Goal: Task Accomplishment & Management: Manage account settings

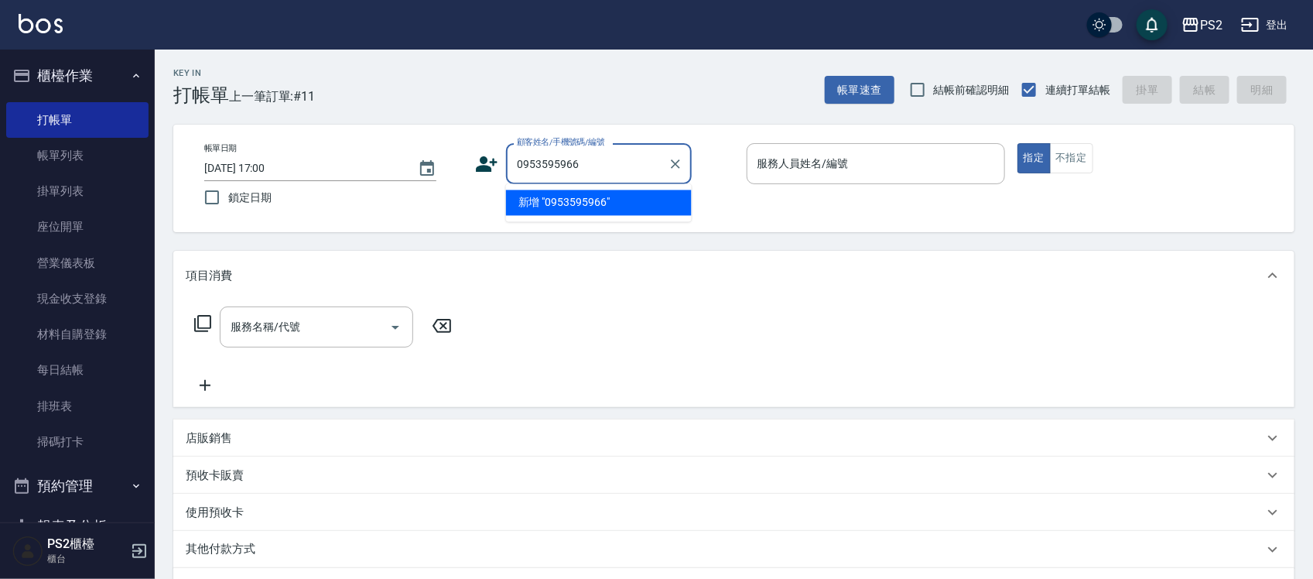
type input "0953595966"
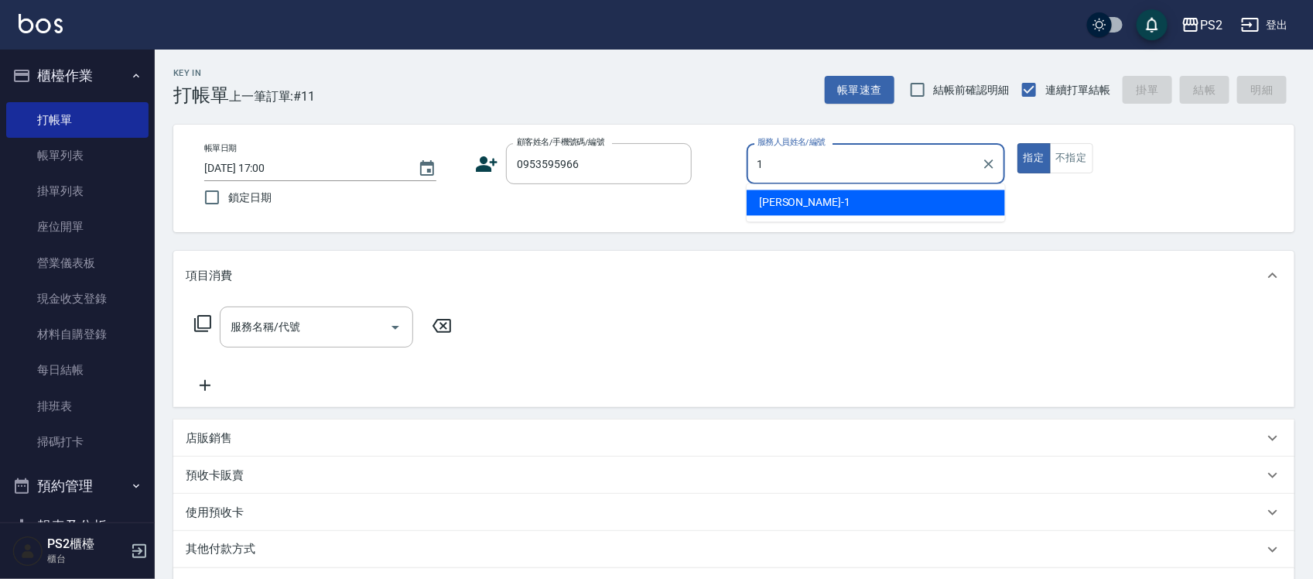
type input "Polly-1"
type button "true"
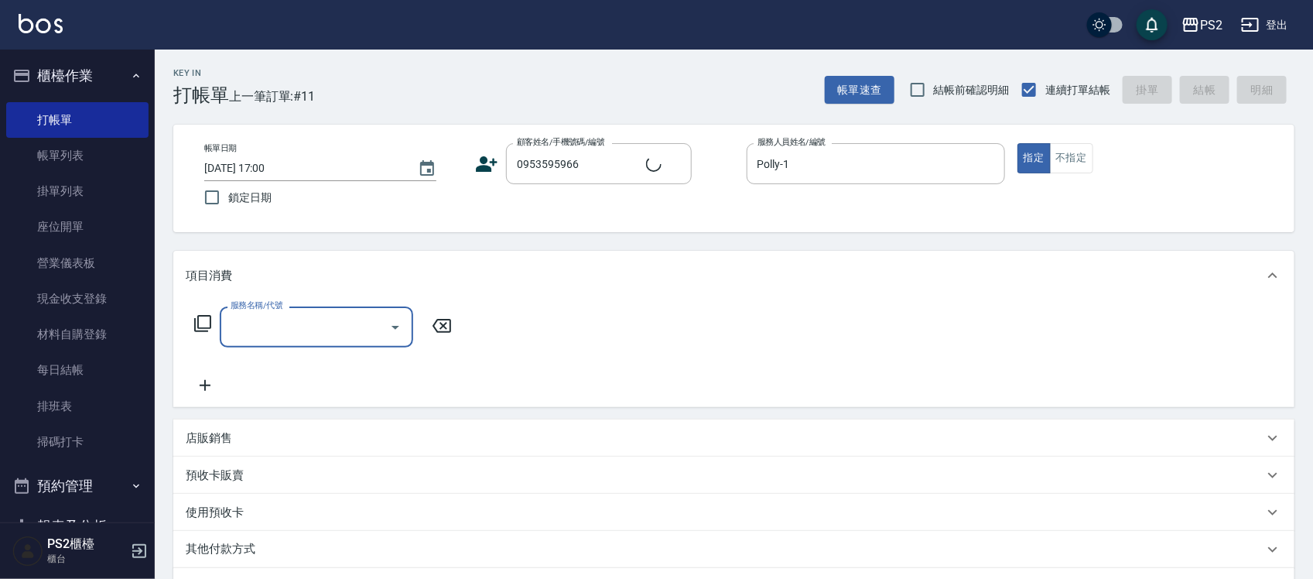
type input "1"
type input "[PERSON_NAME]/0953595966/null"
type input "105"
type input "[DATE] 19:59"
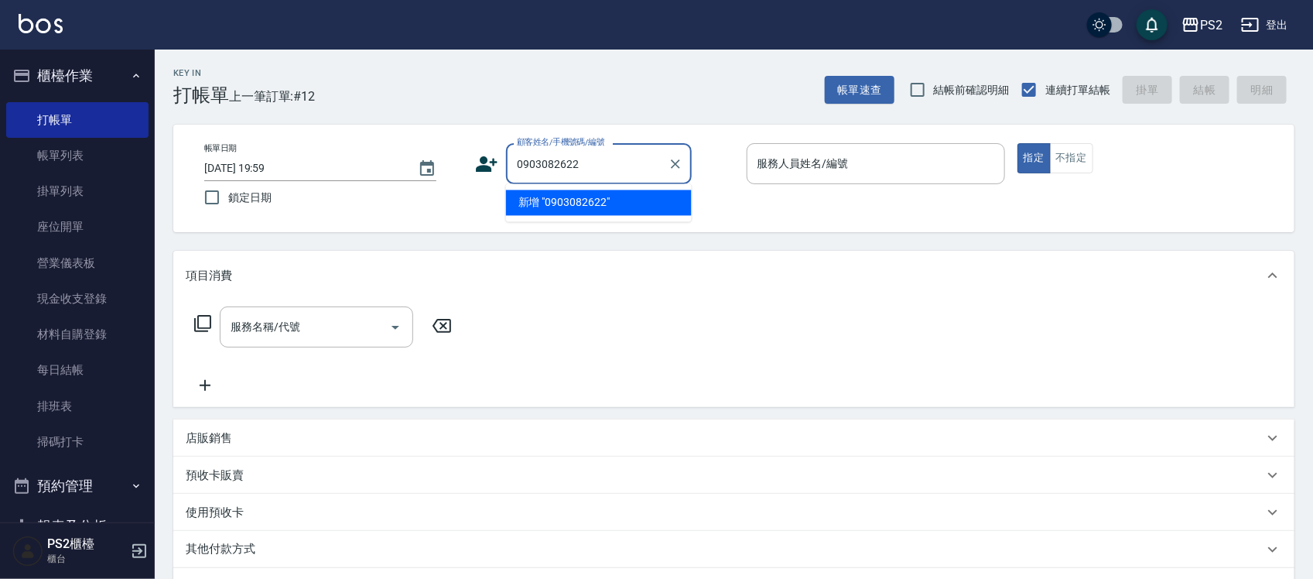
type input "0903082622"
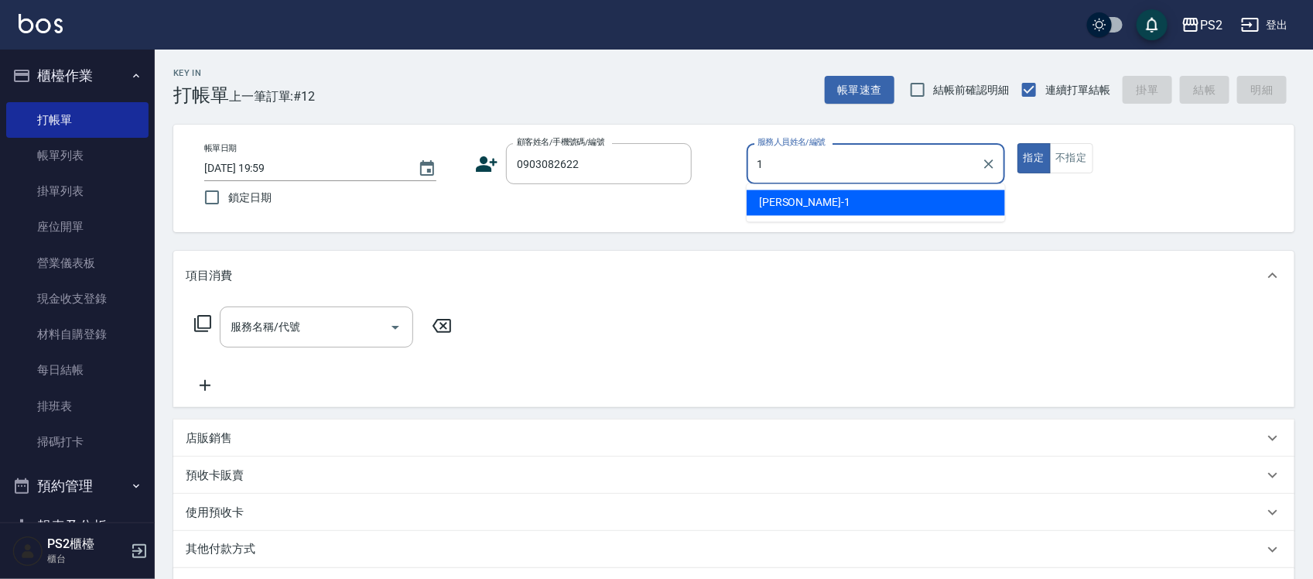
type input "Polly-1"
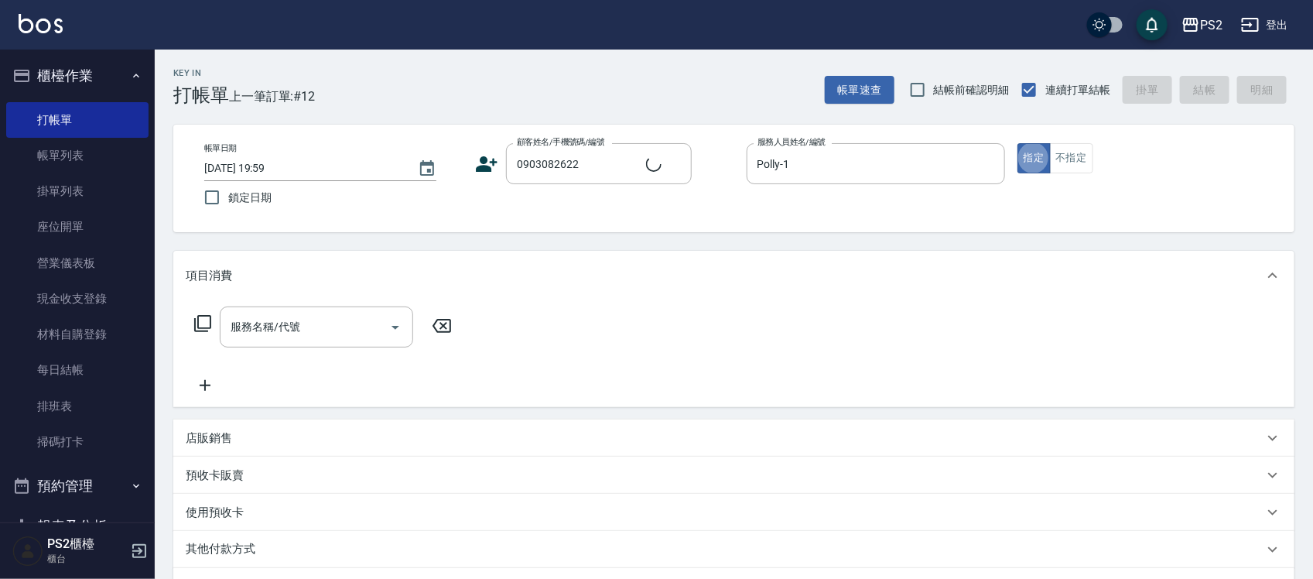
type input "[PERSON_NAME]/0903082622/9018"
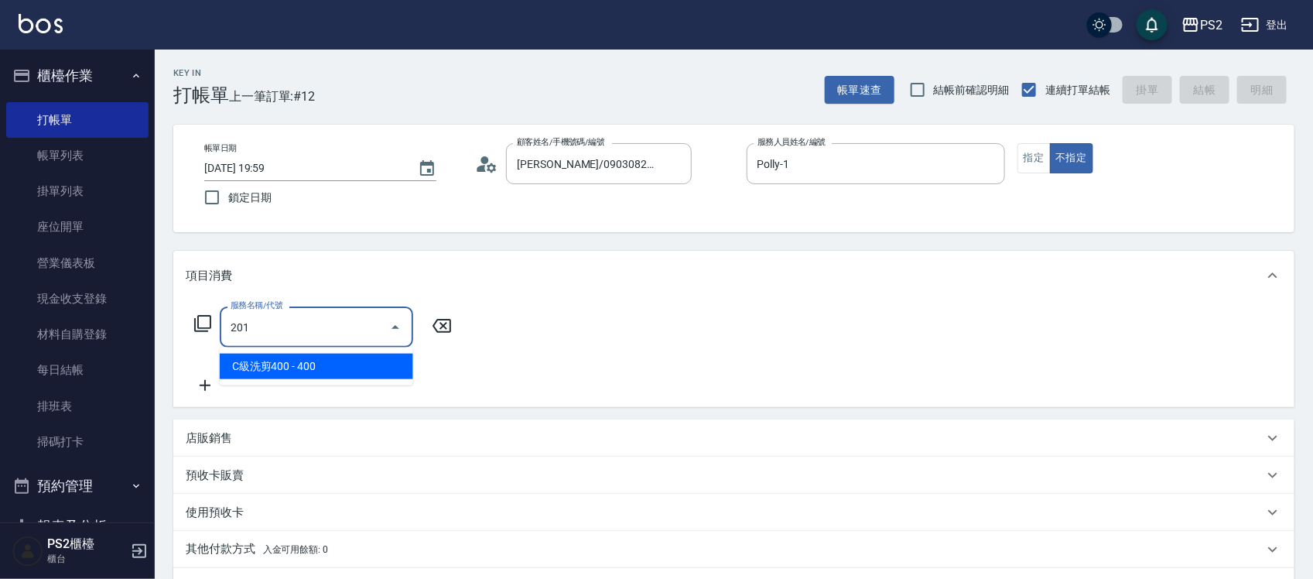
type input "C級洗剪400(201)"
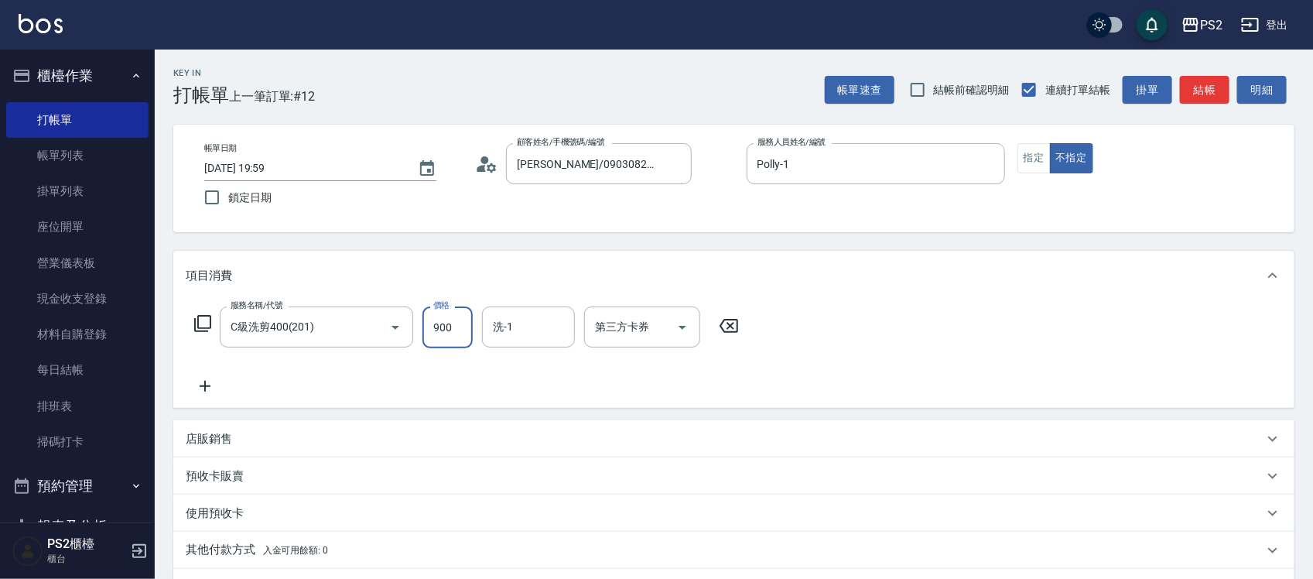
type input "900"
type input "[PERSON_NAME]-25"
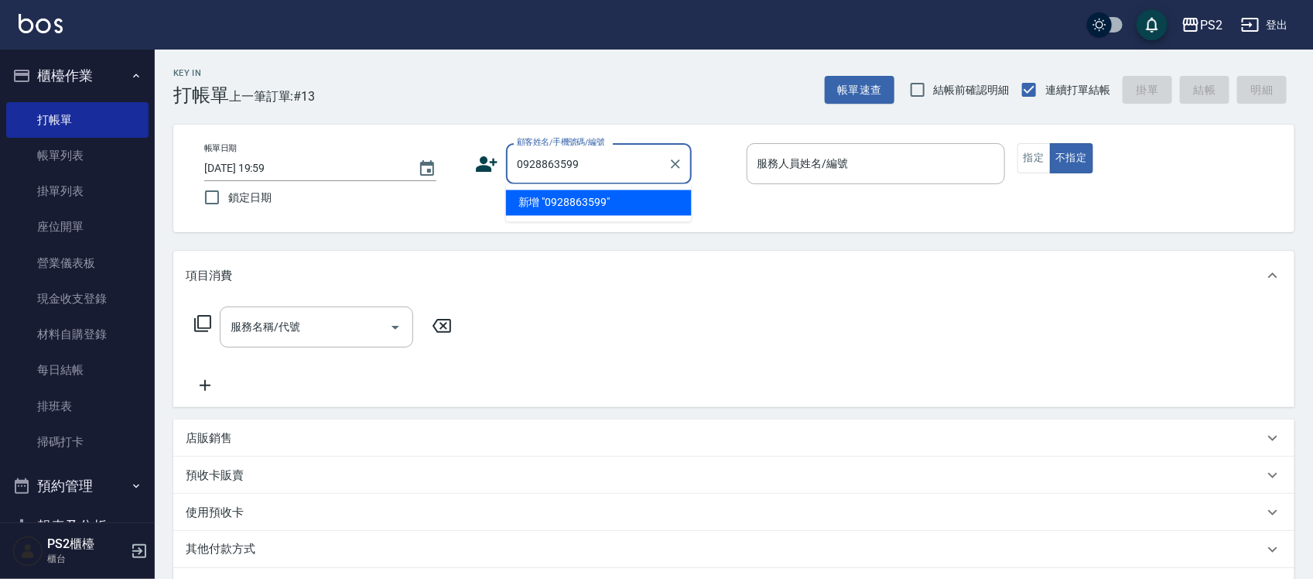
type input "0928863599"
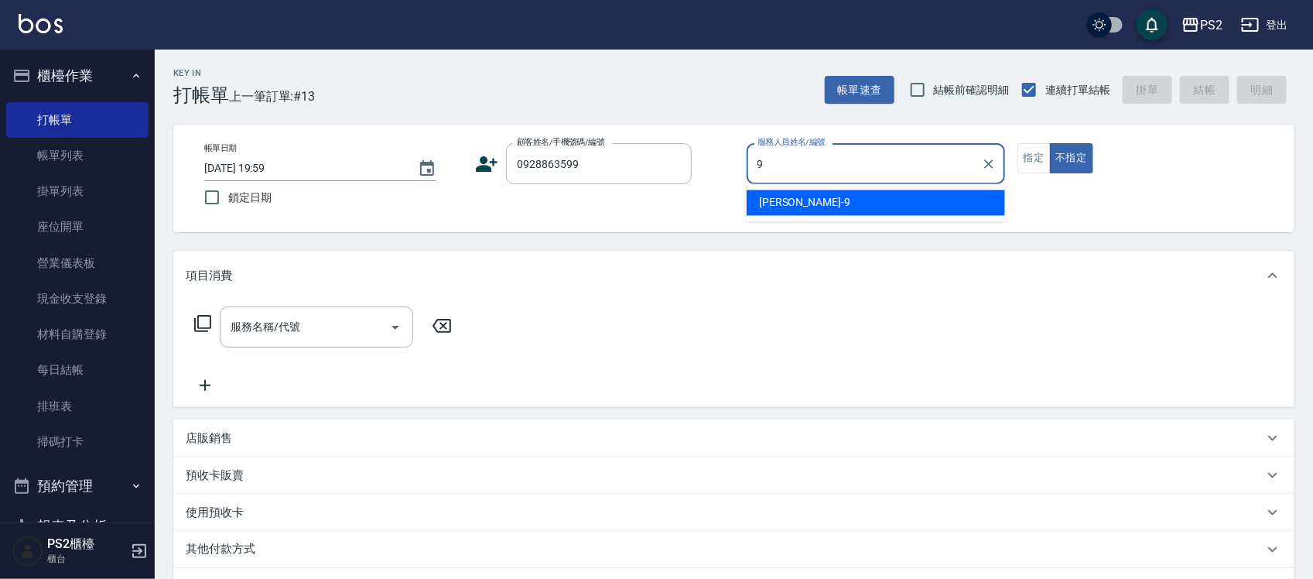
type input "[PERSON_NAME]-9"
type button "false"
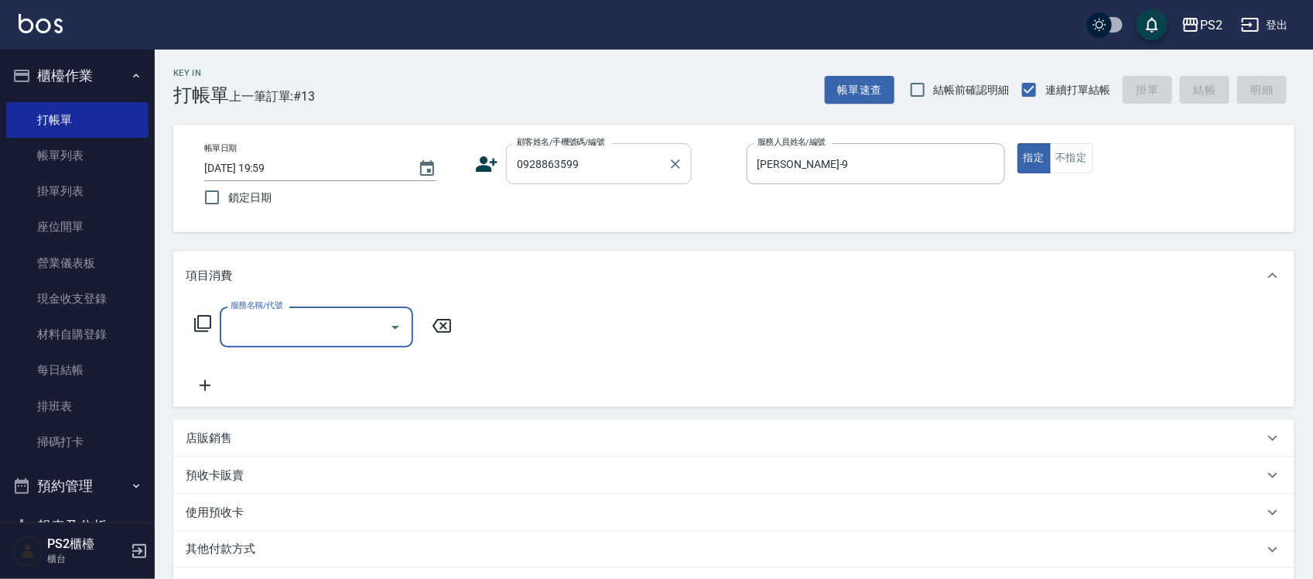
click at [615, 163] on input "0928863599" at bounding box center [587, 163] width 149 height 27
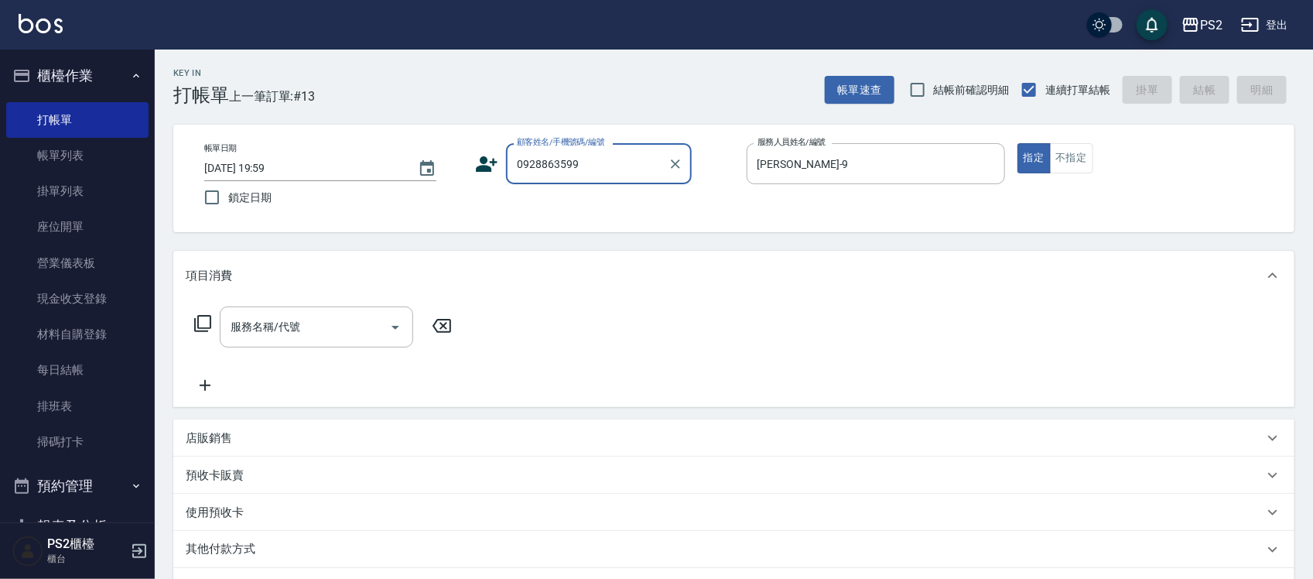
click at [615, 162] on input "0928863599" at bounding box center [587, 163] width 149 height 27
click at [615, 161] on input "0928863599" at bounding box center [587, 163] width 149 height 27
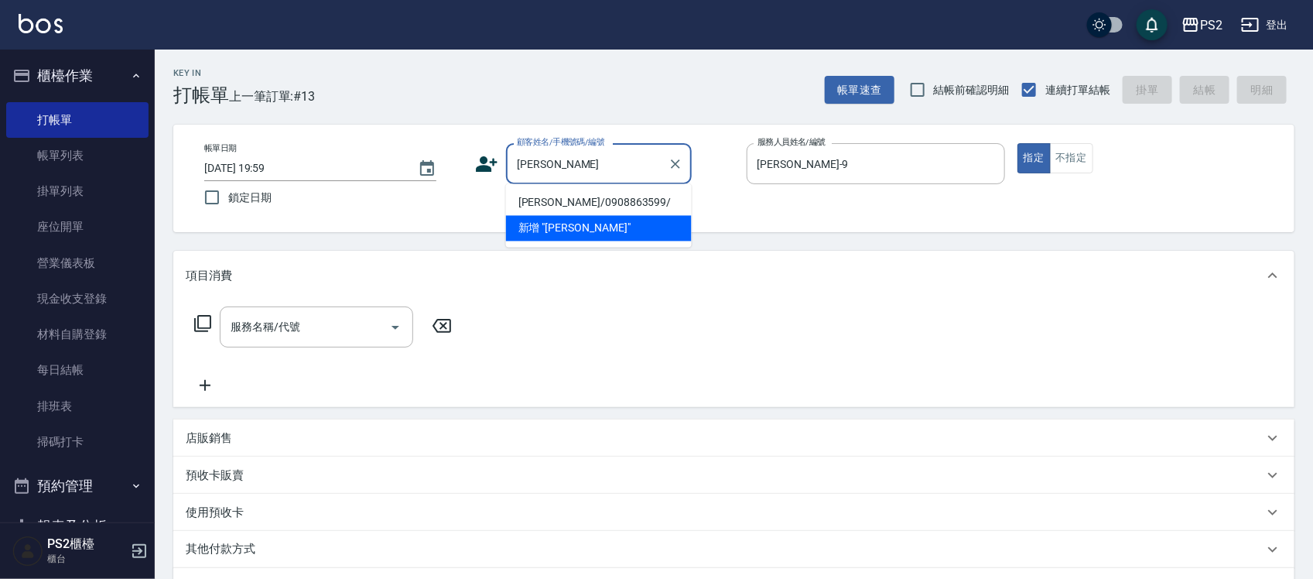
click at [610, 195] on li "[PERSON_NAME]/0908863599/" at bounding box center [599, 203] width 186 height 26
type input "[PERSON_NAME]/0908863599/"
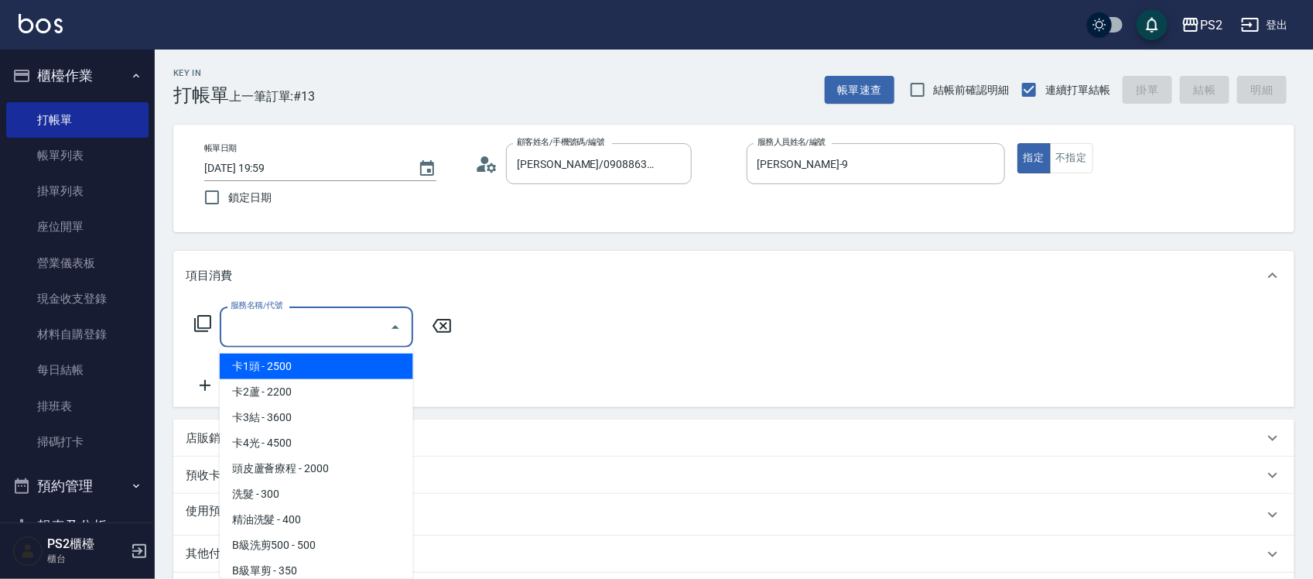
click at [323, 337] on input "服務名稱/代號" at bounding box center [305, 326] width 156 height 27
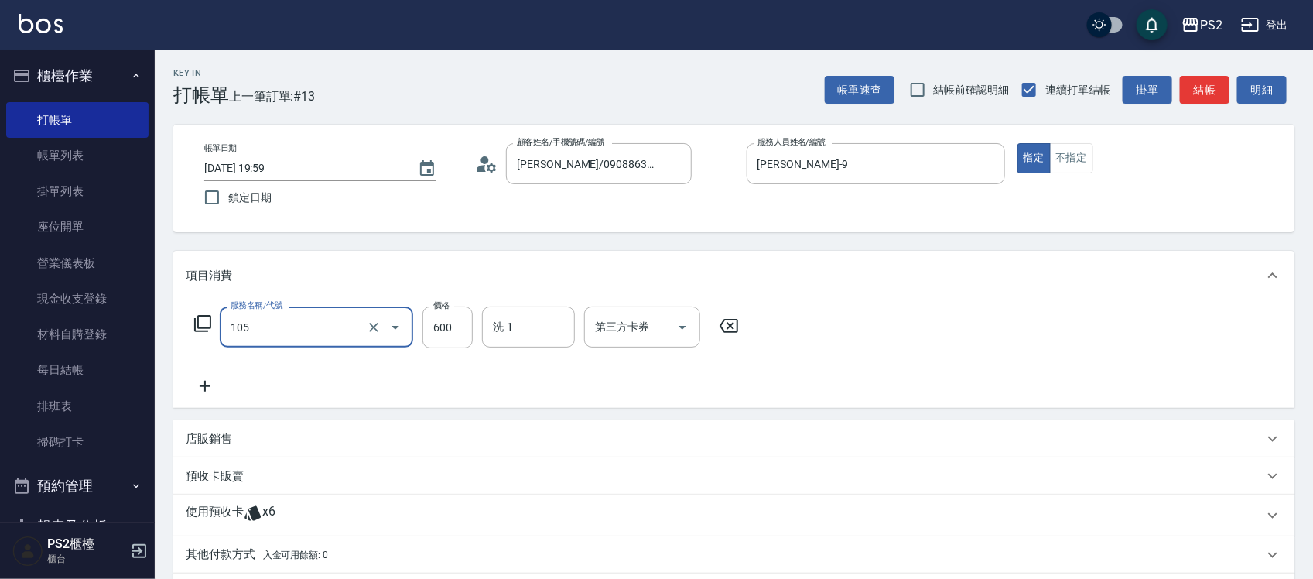
type input "A級洗剪600(105)"
type input "1200"
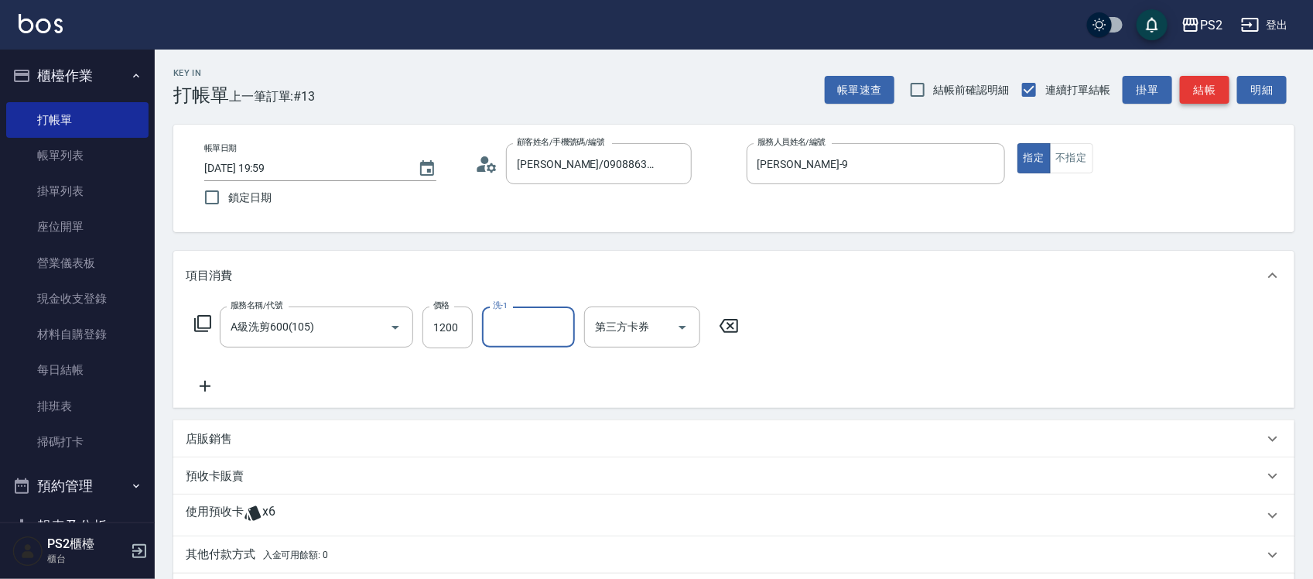
click at [1217, 85] on button "結帳" at bounding box center [1205, 90] width 50 height 29
type input "[DATE] 20:00"
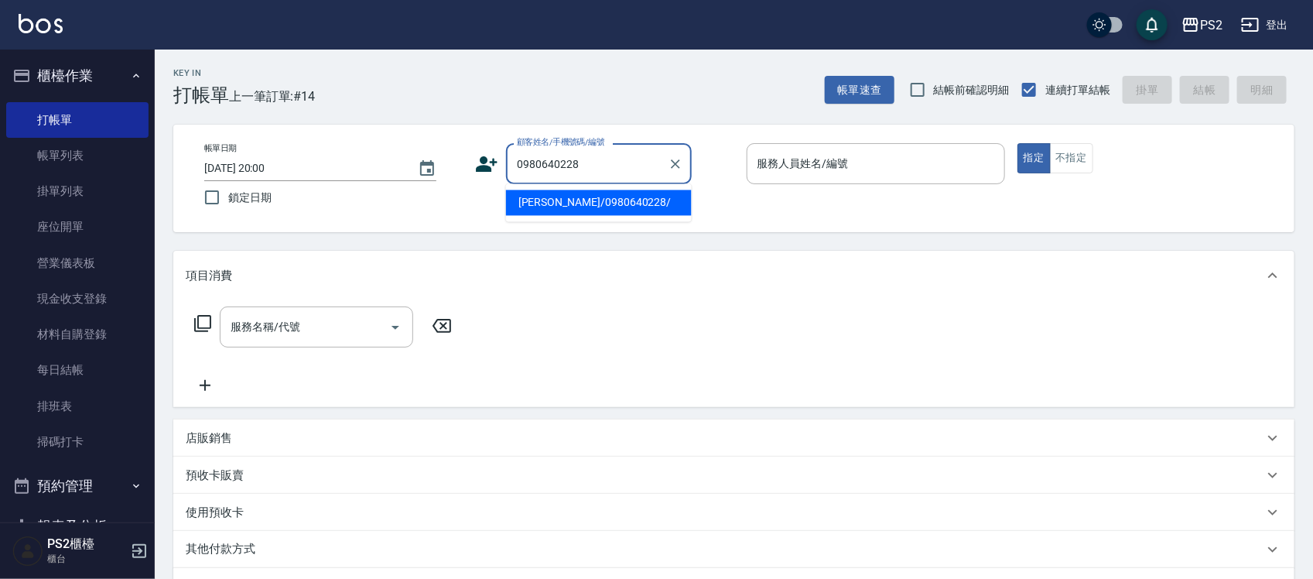
type input "[PERSON_NAME]/0980640228/"
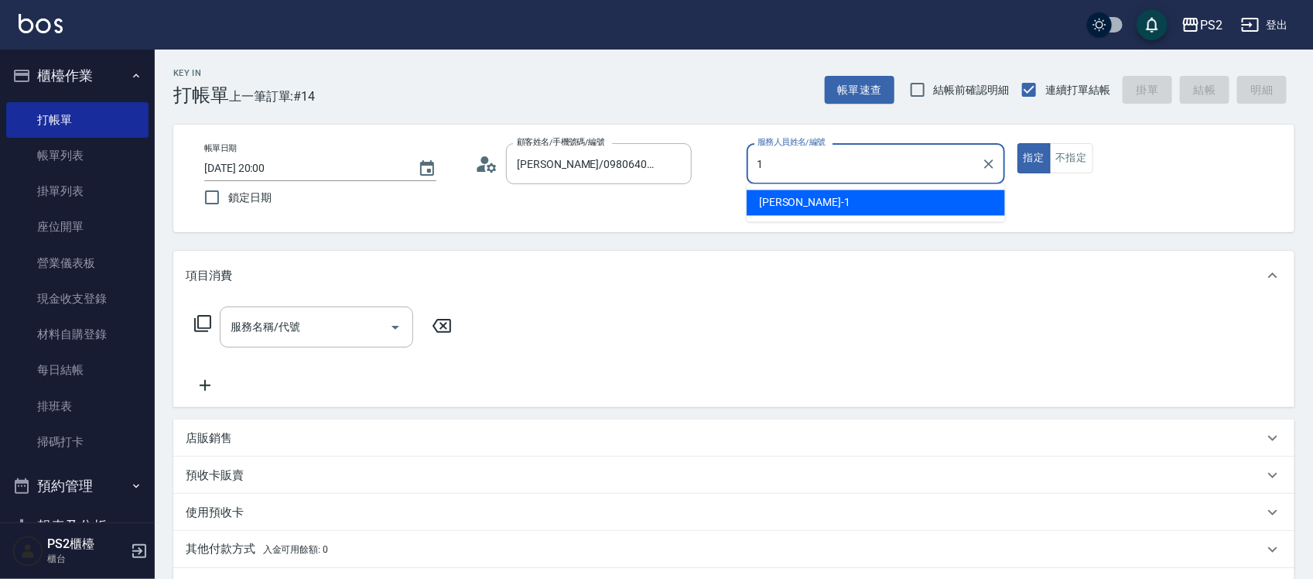
type input "Polly-1"
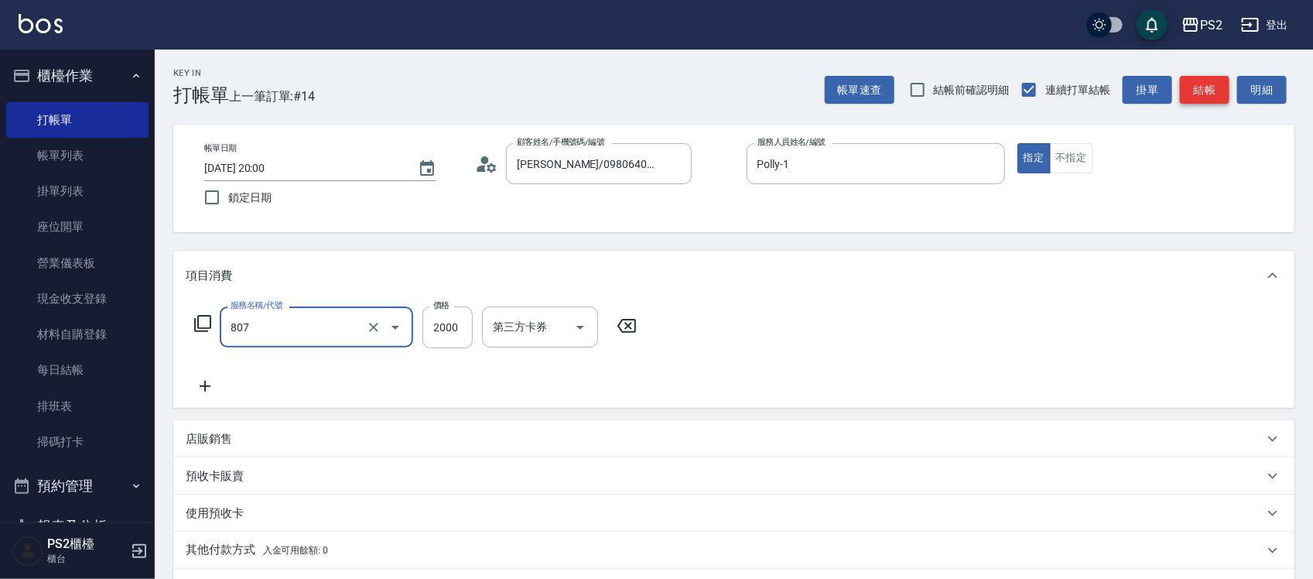
type input "SH熱朔單燙2000(807)"
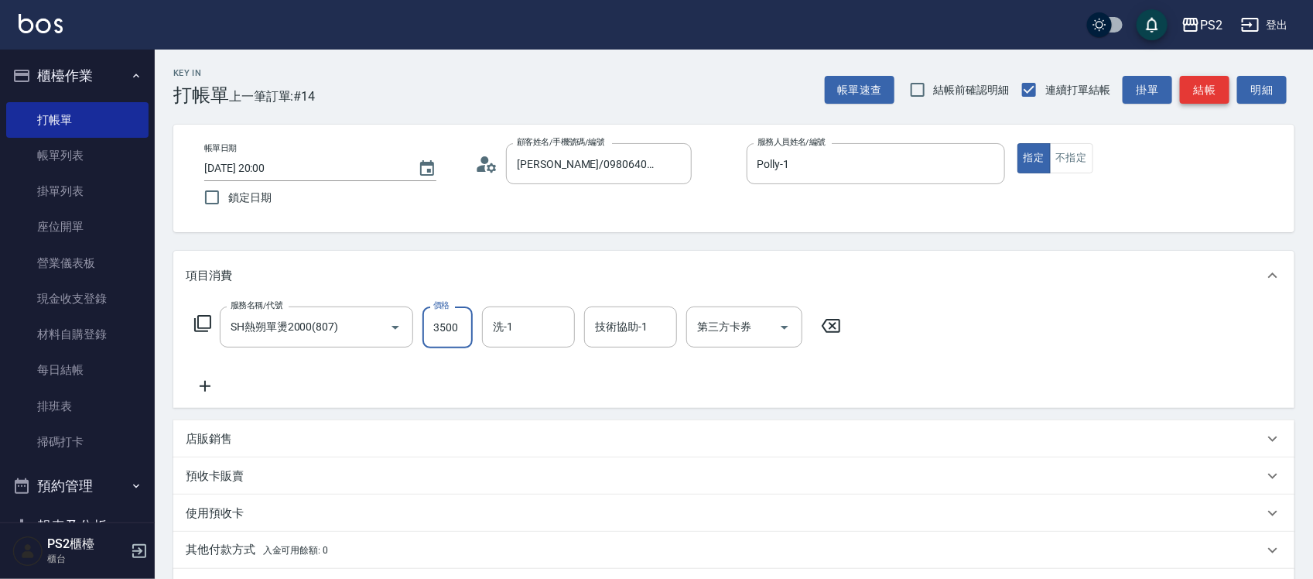
type input "3500"
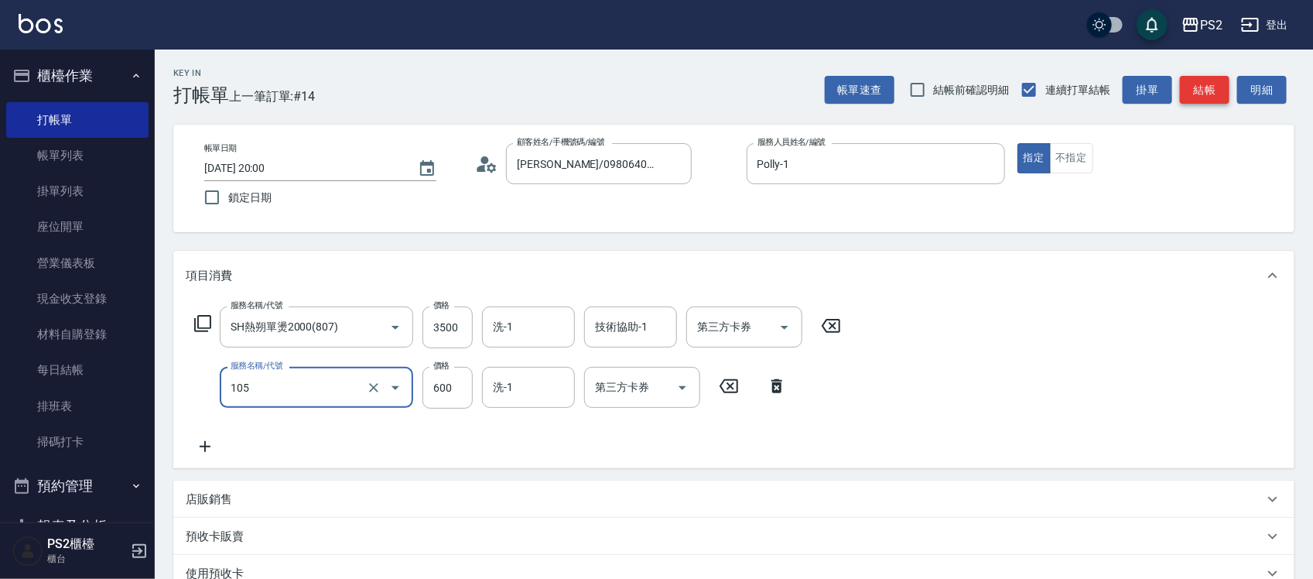
type input "A級洗剪600(105)"
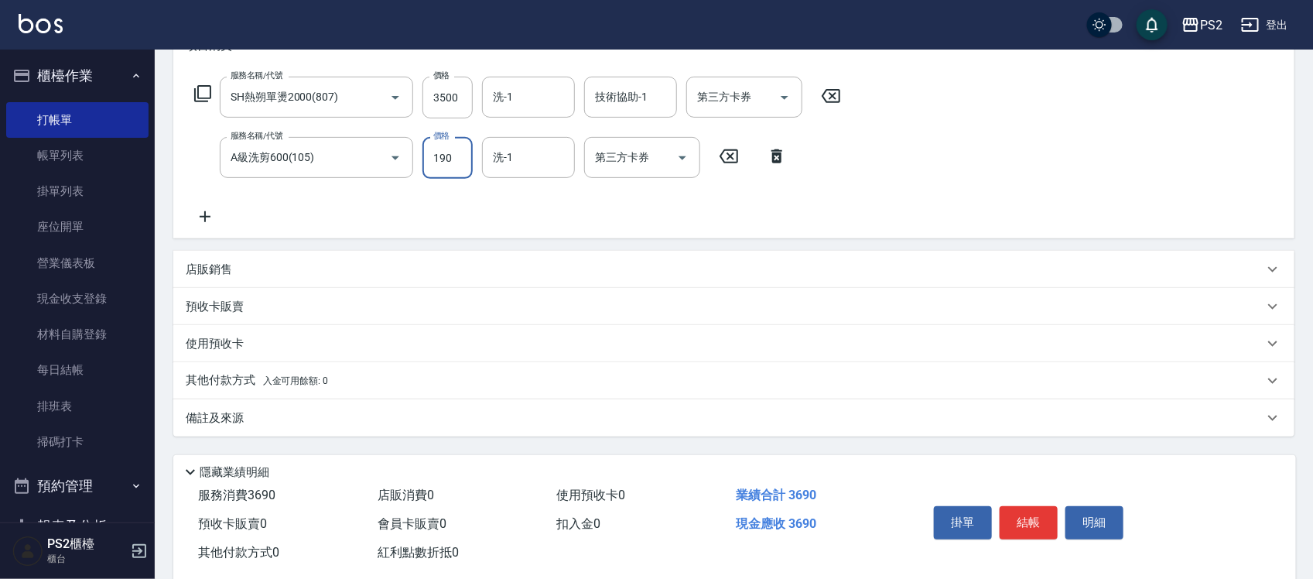
scroll to position [261, 0]
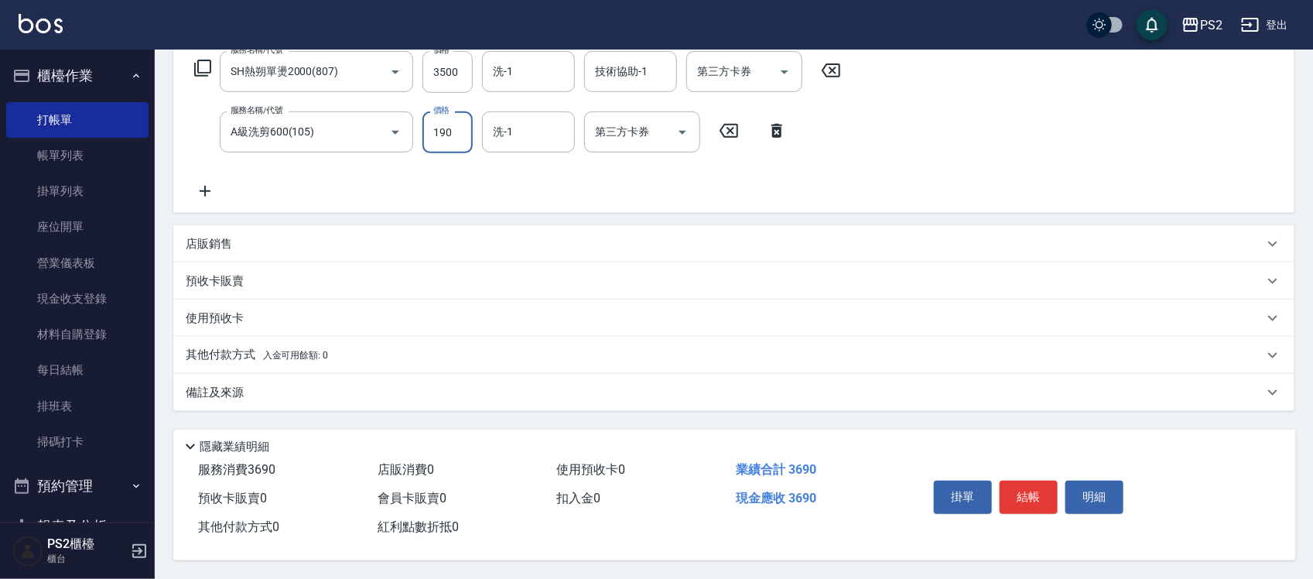
type input "190"
click at [258, 347] on p "其他付款方式 入金可用餘額: 0" at bounding box center [257, 355] width 142 height 17
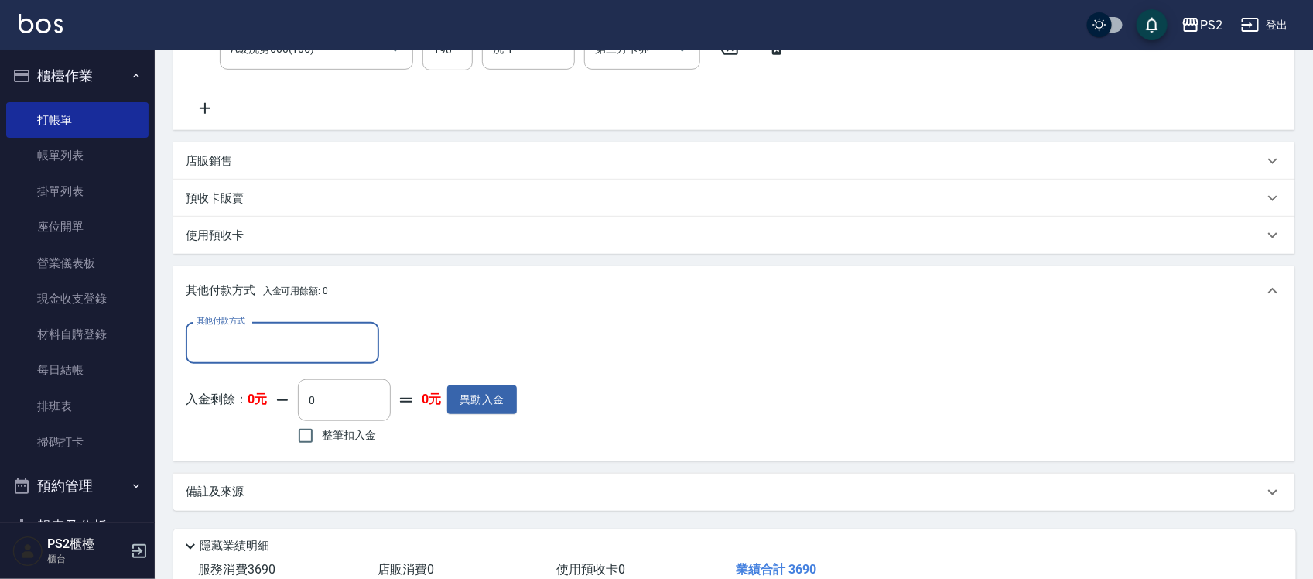
scroll to position [152, 0]
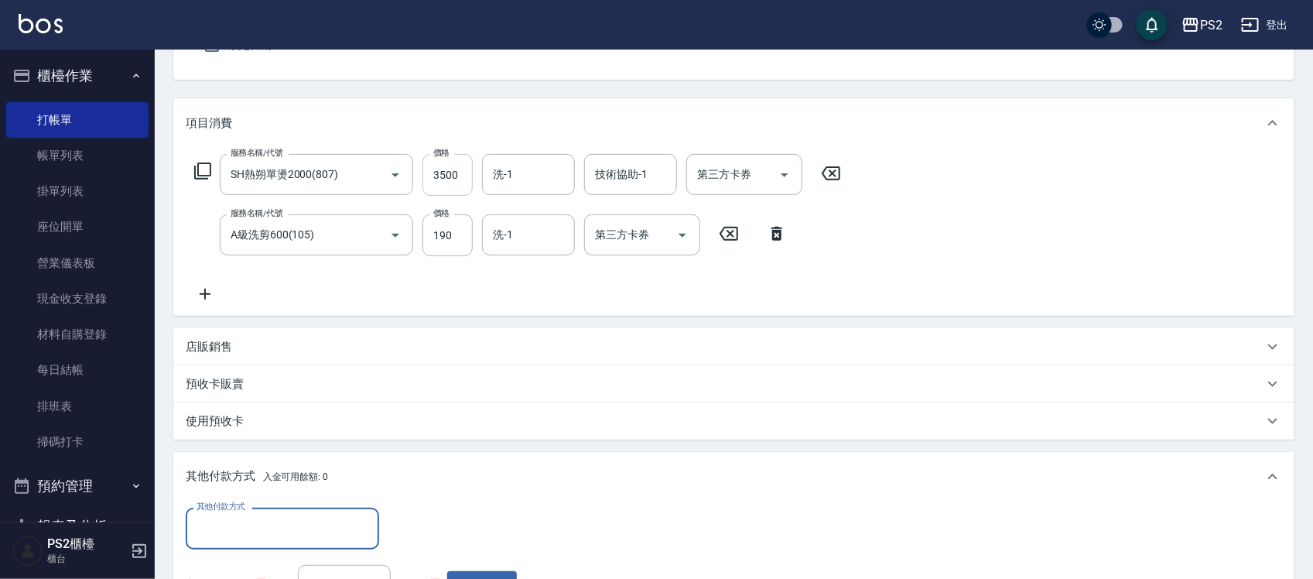
click at [459, 178] on input "3500" at bounding box center [447, 175] width 50 height 42
type input "3150"
click at [463, 232] on input "190" at bounding box center [447, 235] width 50 height 42
click at [461, 233] on input "190" at bounding box center [447, 235] width 50 height 42
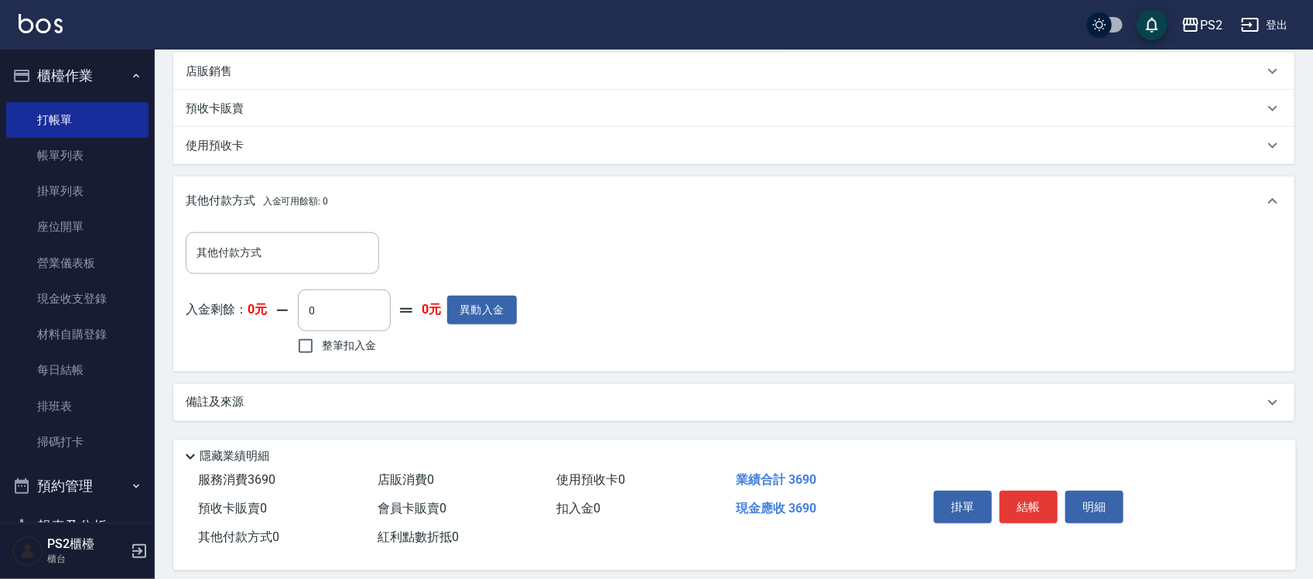
scroll to position [442, 0]
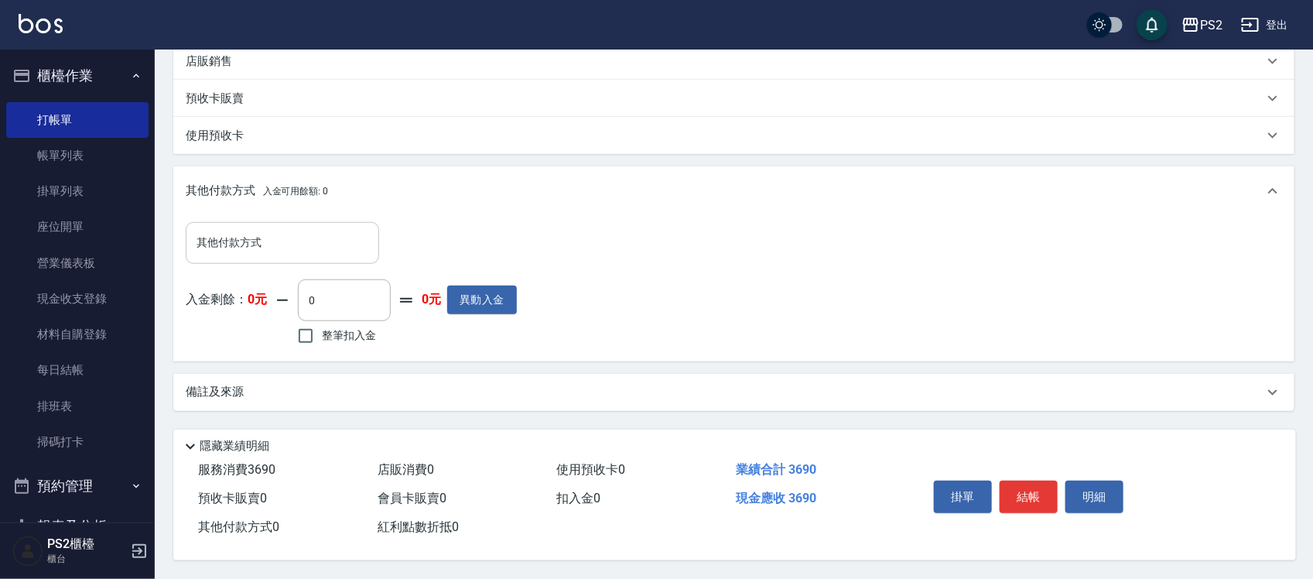
type input "540"
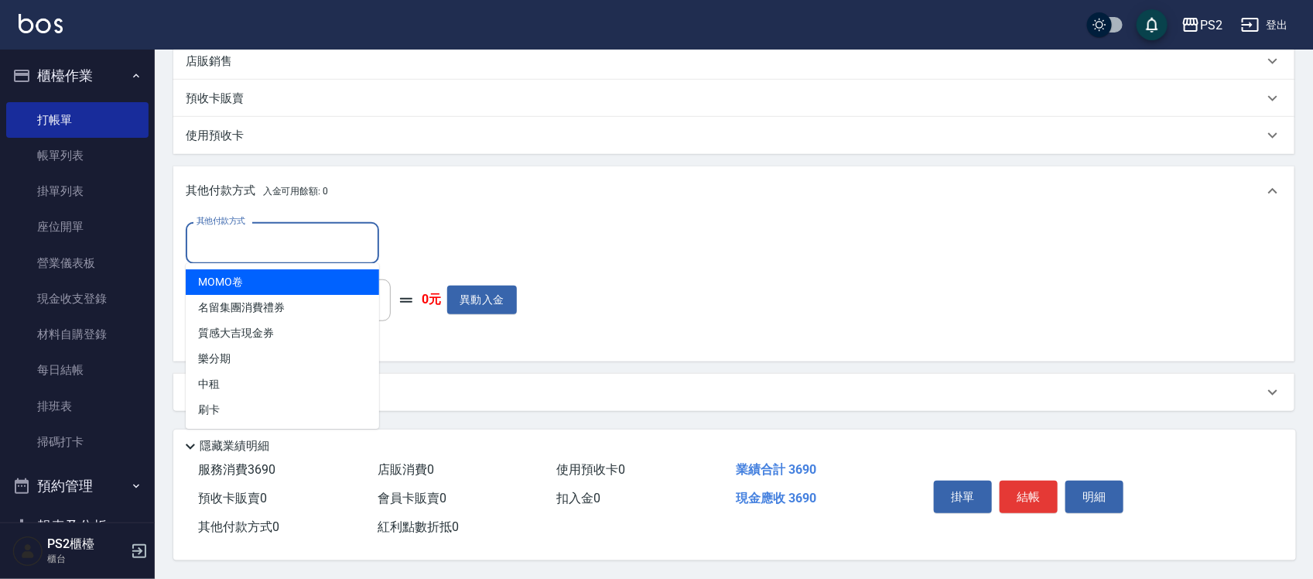
click at [269, 248] on input "其他付款方式" at bounding box center [282, 242] width 179 height 27
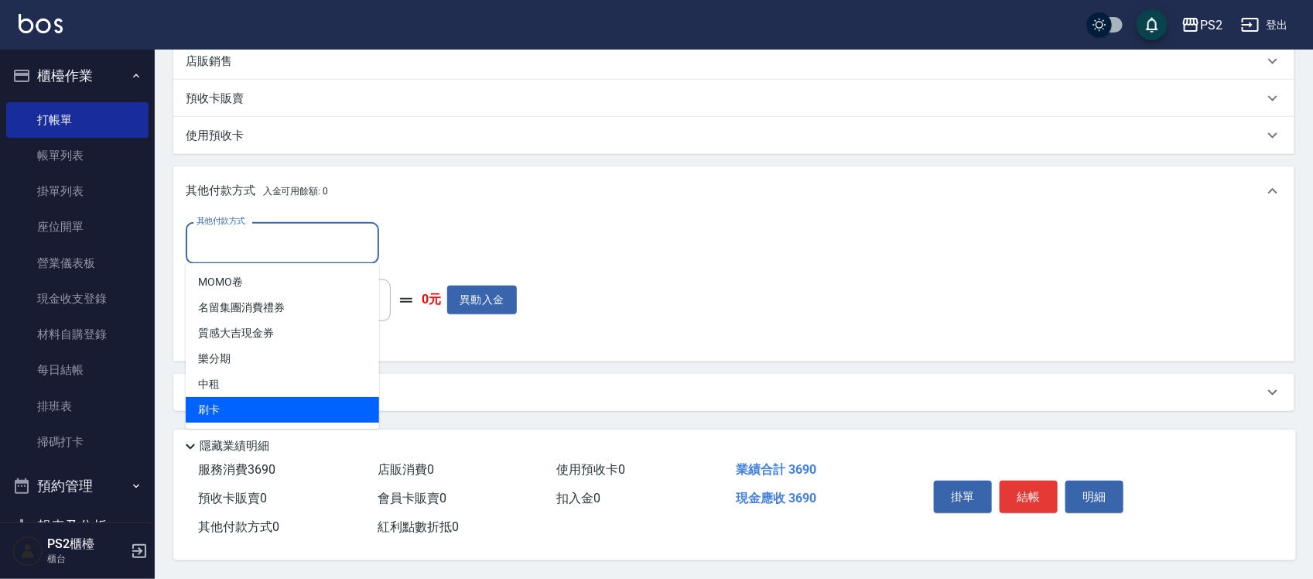
click at [213, 399] on span "刷卡" at bounding box center [282, 410] width 193 height 26
type input "刷卡"
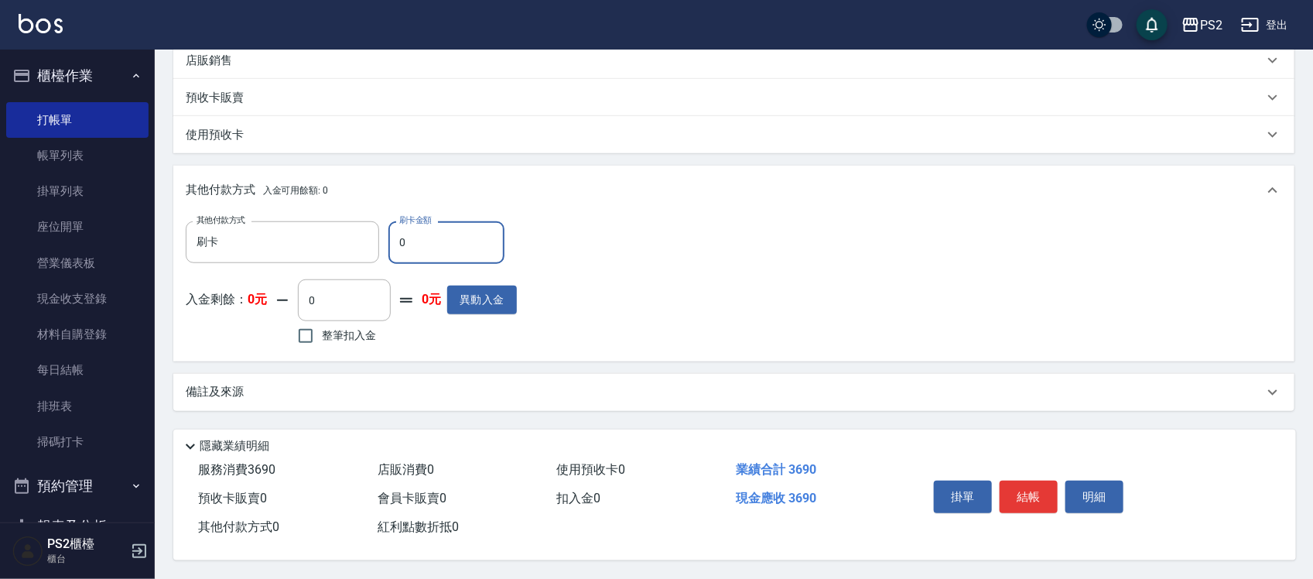
click at [405, 237] on input "0" at bounding box center [446, 242] width 116 height 42
type input "3690"
click at [1008, 480] on button "結帳" at bounding box center [1028, 496] width 58 height 32
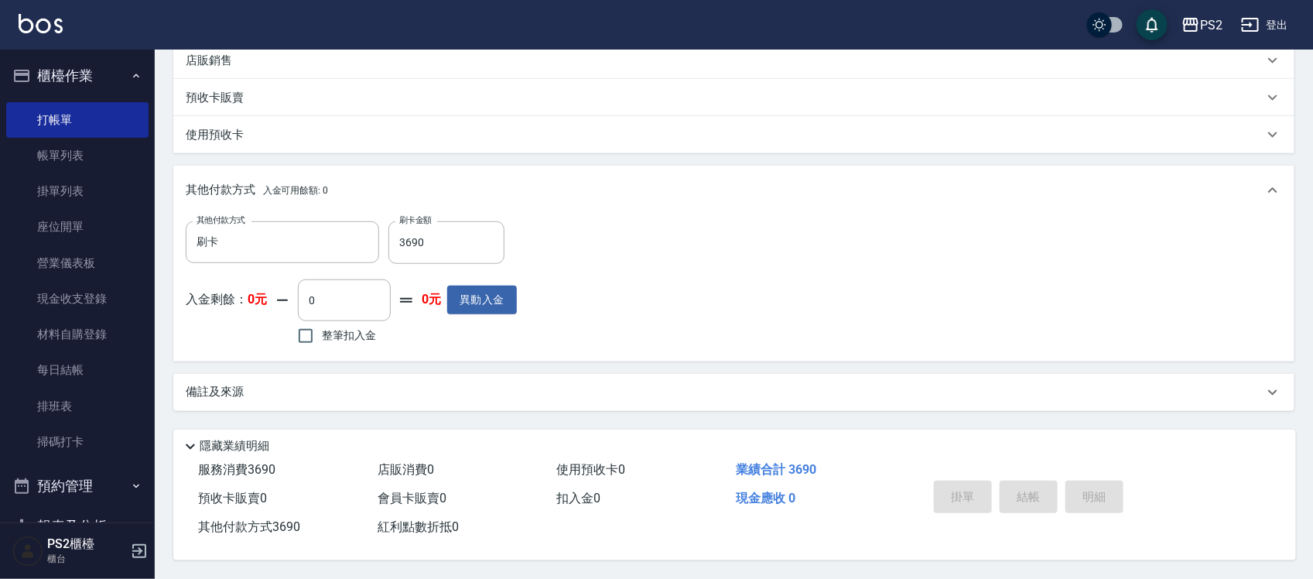
type input "[DATE] 20:01"
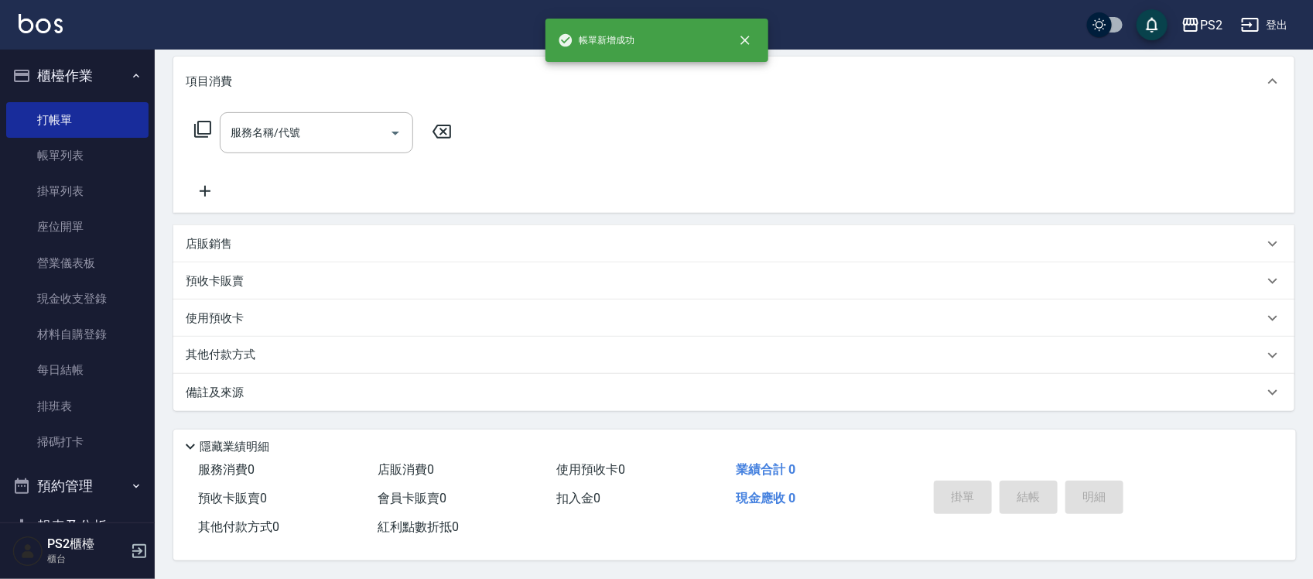
scroll to position [0, 0]
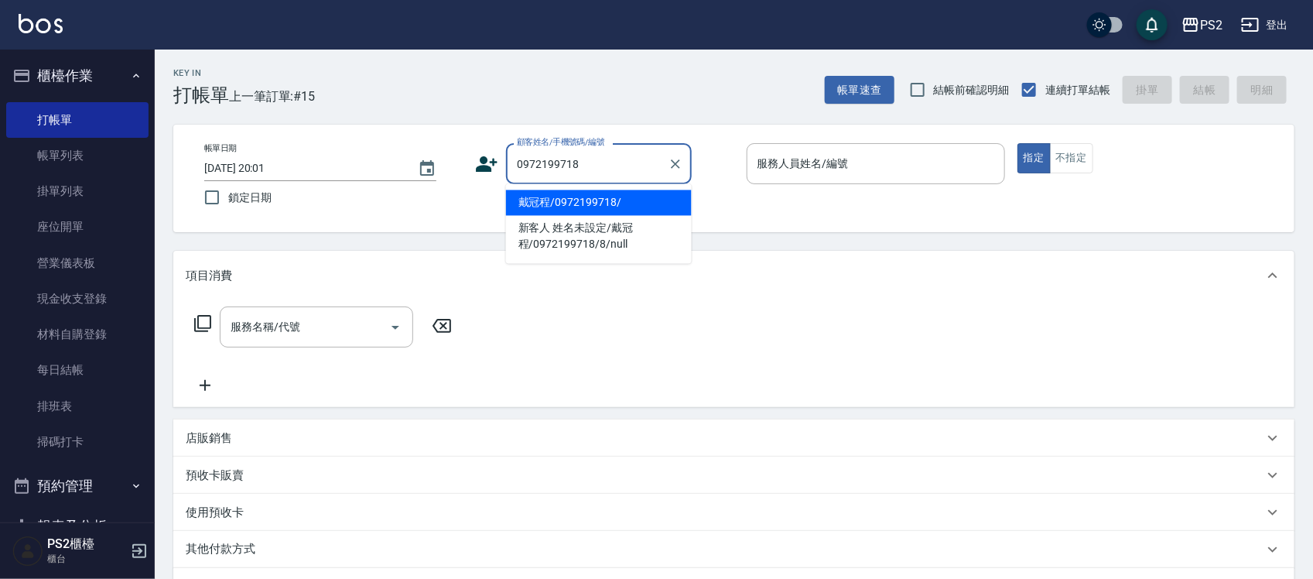
type input "戴冠程/0972199718/"
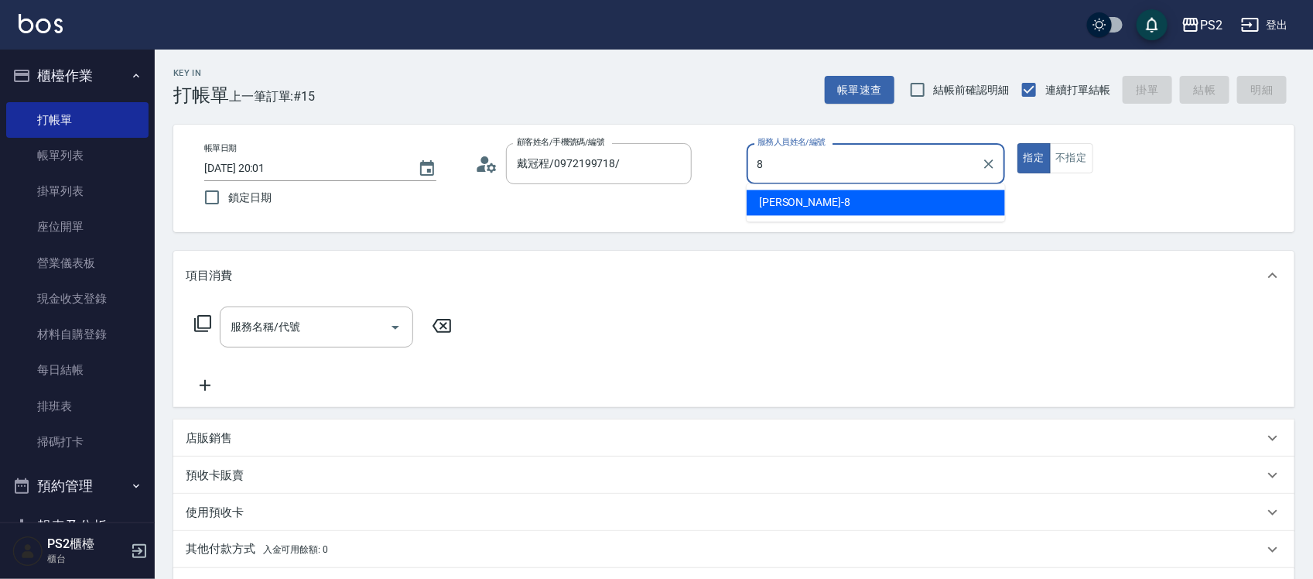
type input "Lori-8"
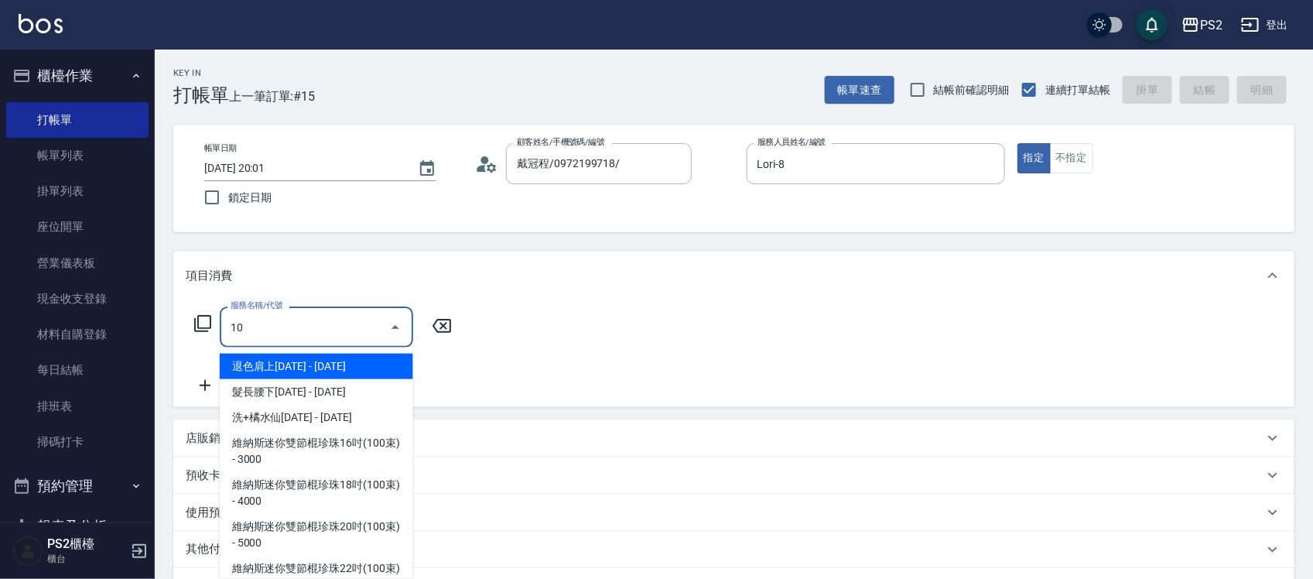
type input "退色肩上1000(405)"
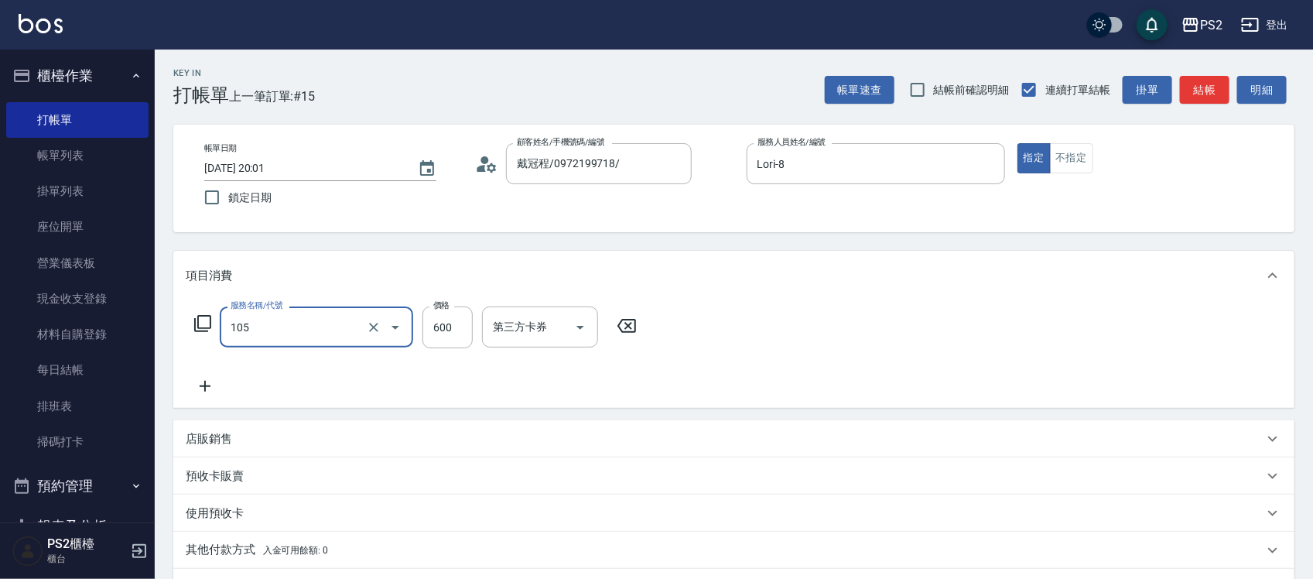
type input "A級洗剪600(105)"
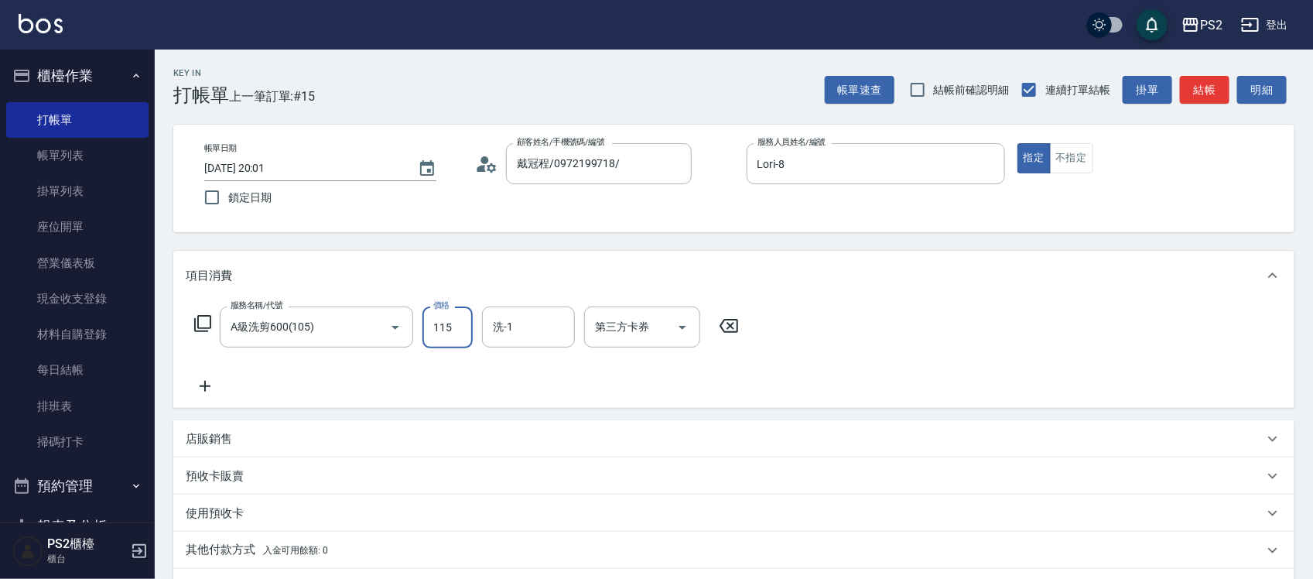
type input "1150"
type input "[DATE] 20:02"
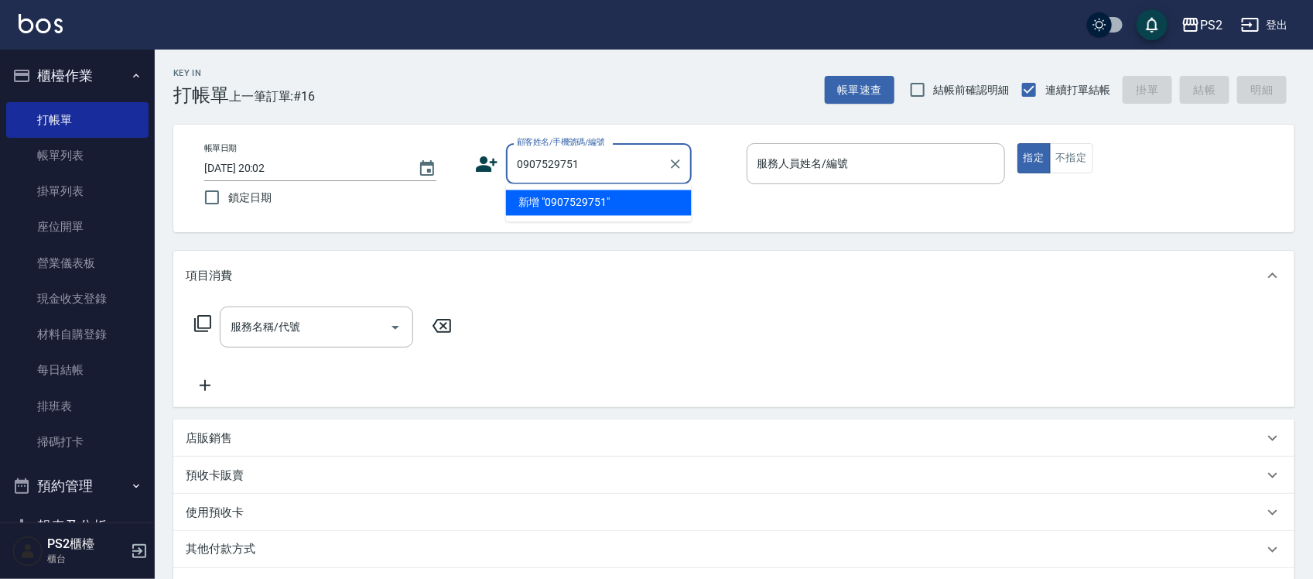
type input "0907529751"
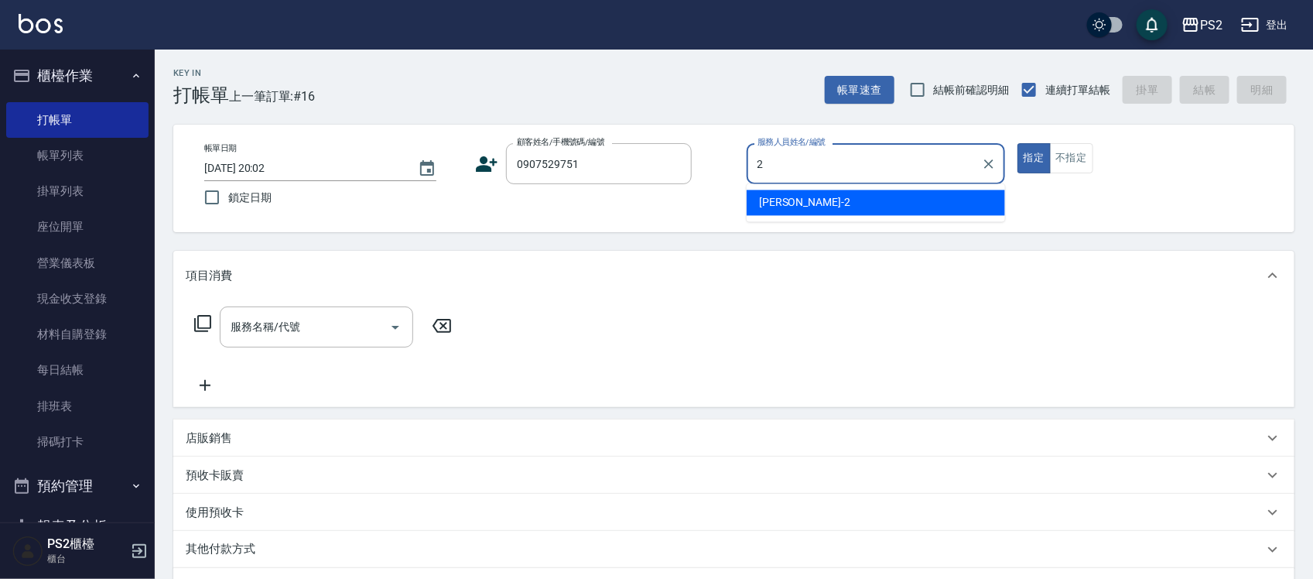
type input "[PERSON_NAME]-2"
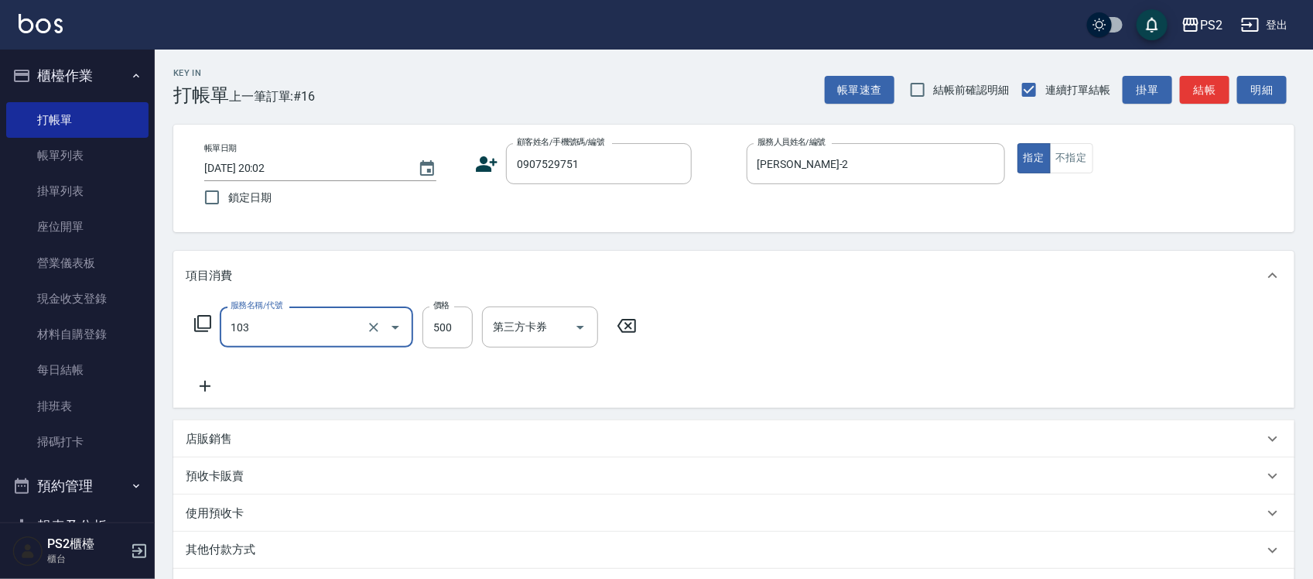
type input "B級洗剪500(103)"
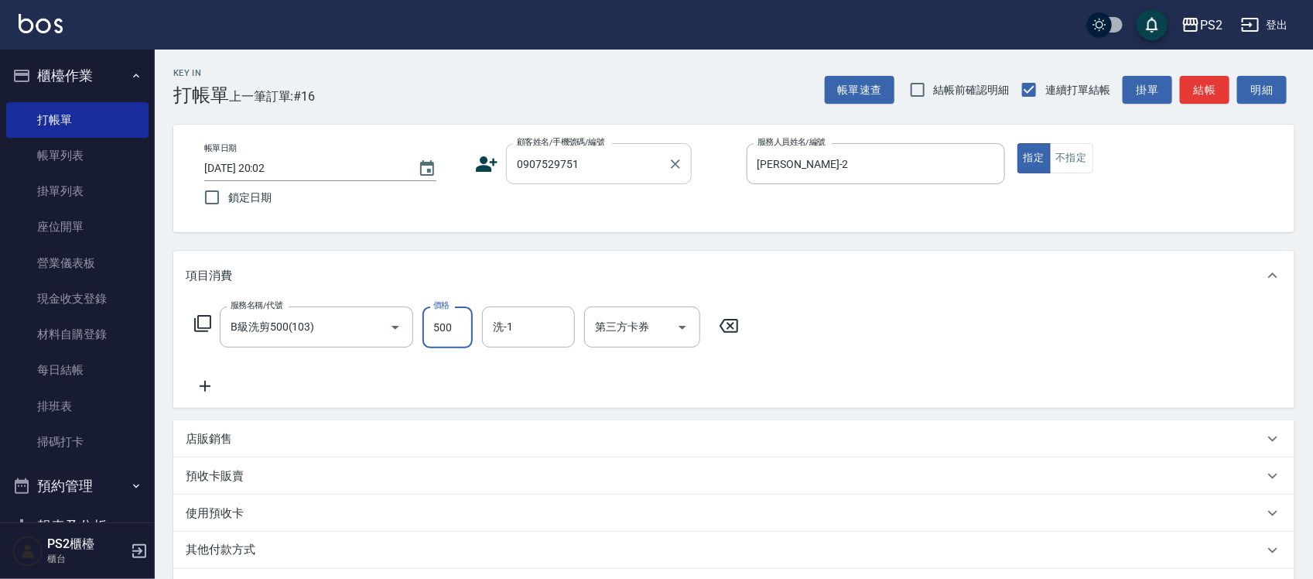
click at [593, 152] on input "0907529751" at bounding box center [587, 163] width 149 height 27
click at [589, 152] on input "0907529751" at bounding box center [587, 163] width 149 height 27
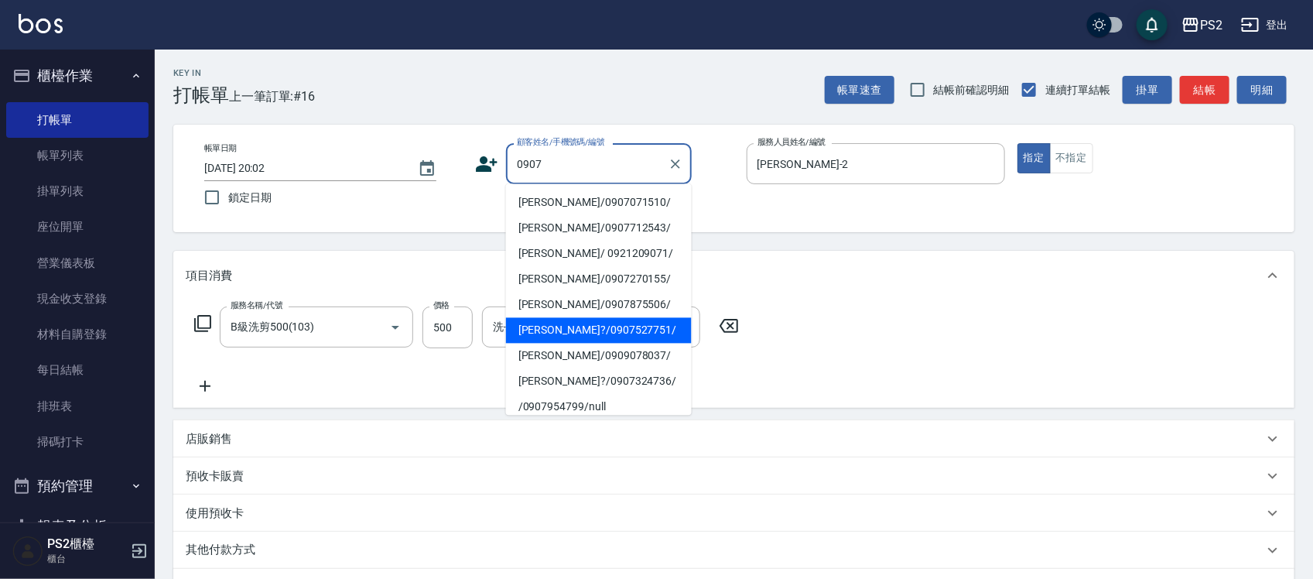
click at [555, 326] on li "[PERSON_NAME]?/0907527751/" at bounding box center [599, 331] width 186 height 26
type input "[PERSON_NAME]?/0907527751/"
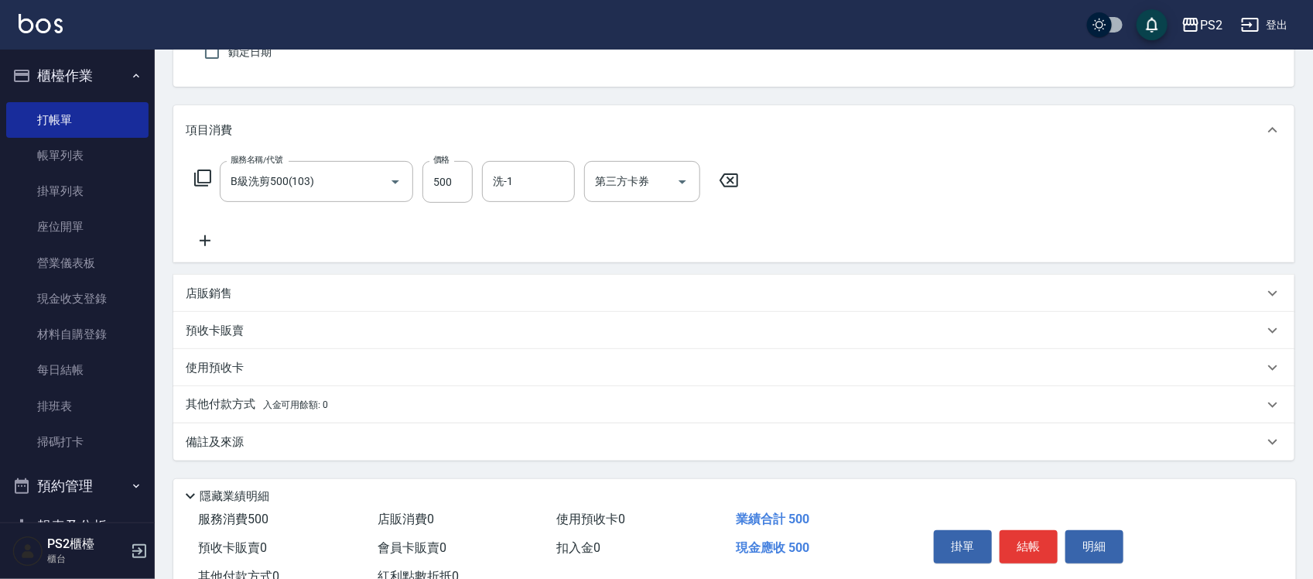
scroll to position [193, 0]
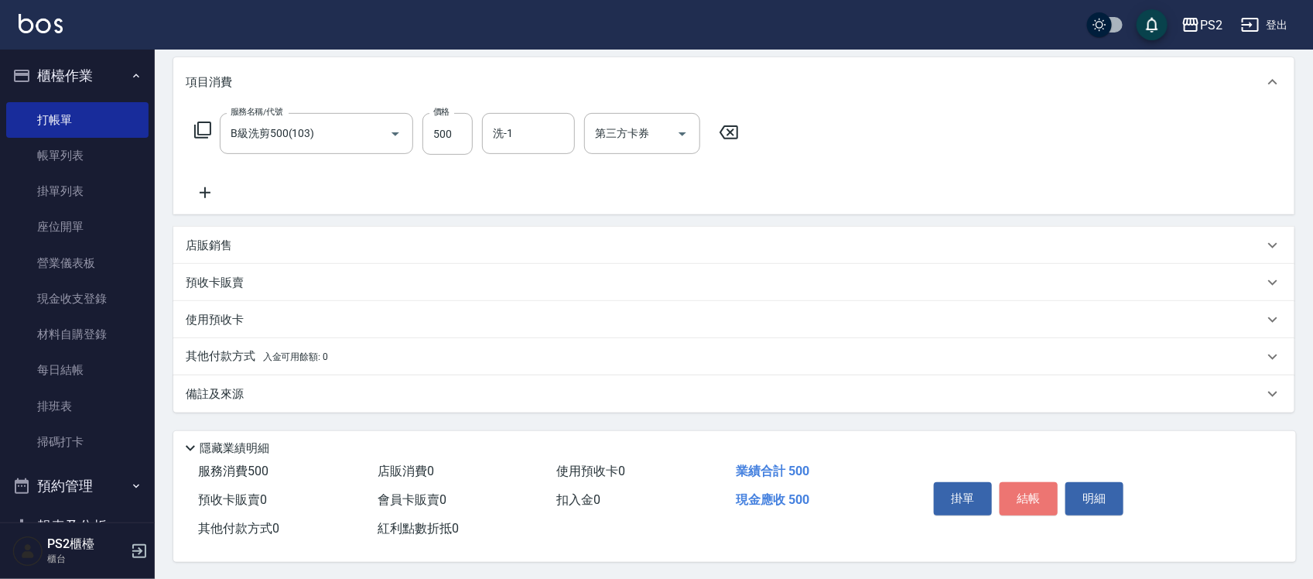
click at [1033, 490] on button "結帳" at bounding box center [1028, 498] width 58 height 32
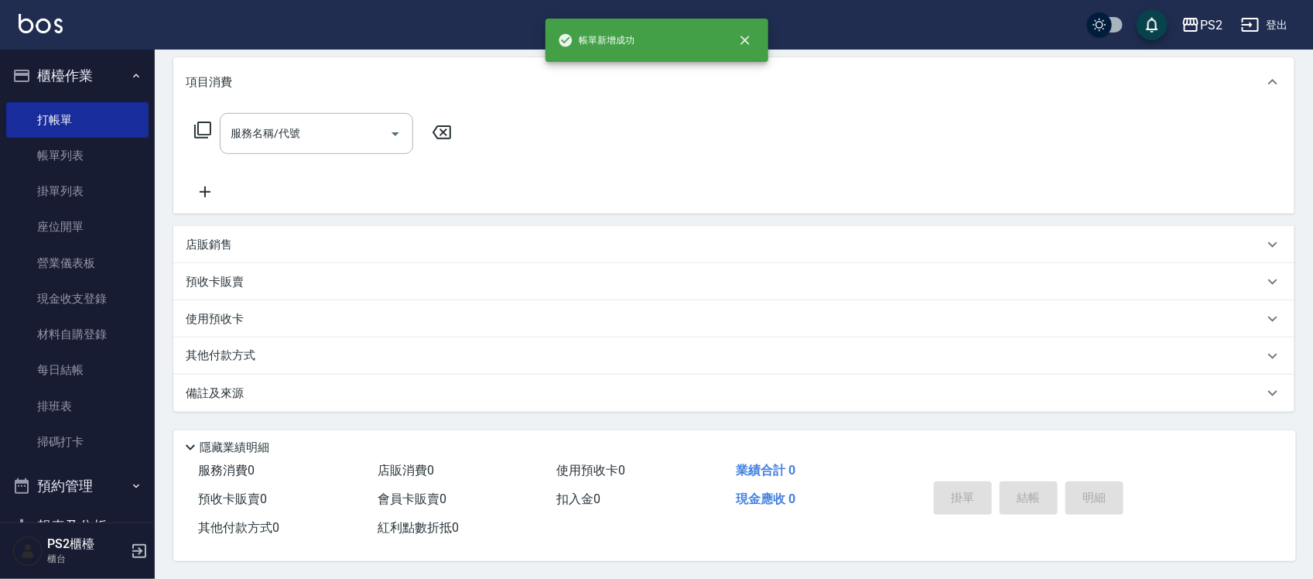
scroll to position [0, 0]
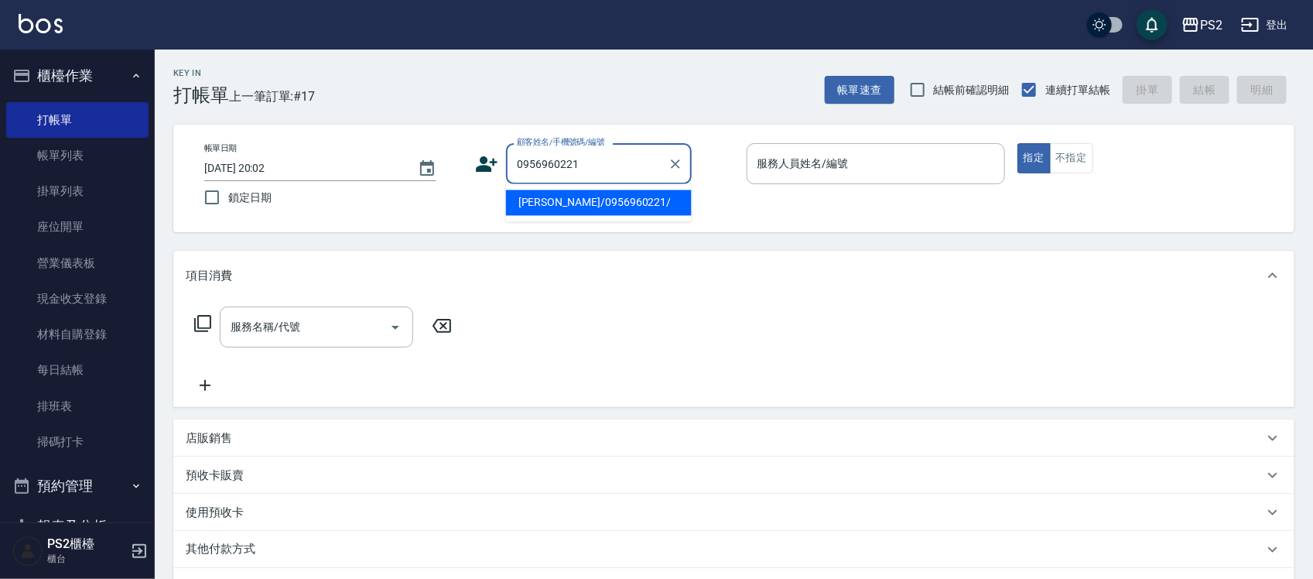
type input "[PERSON_NAME]/0956960221/"
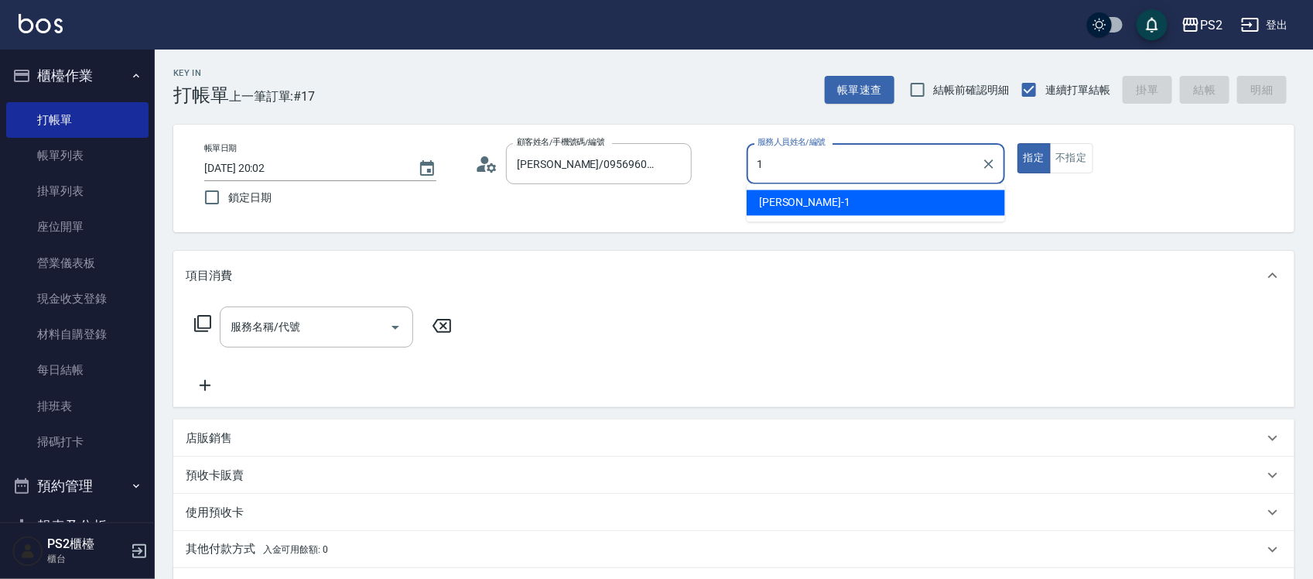
type input "Polly-1"
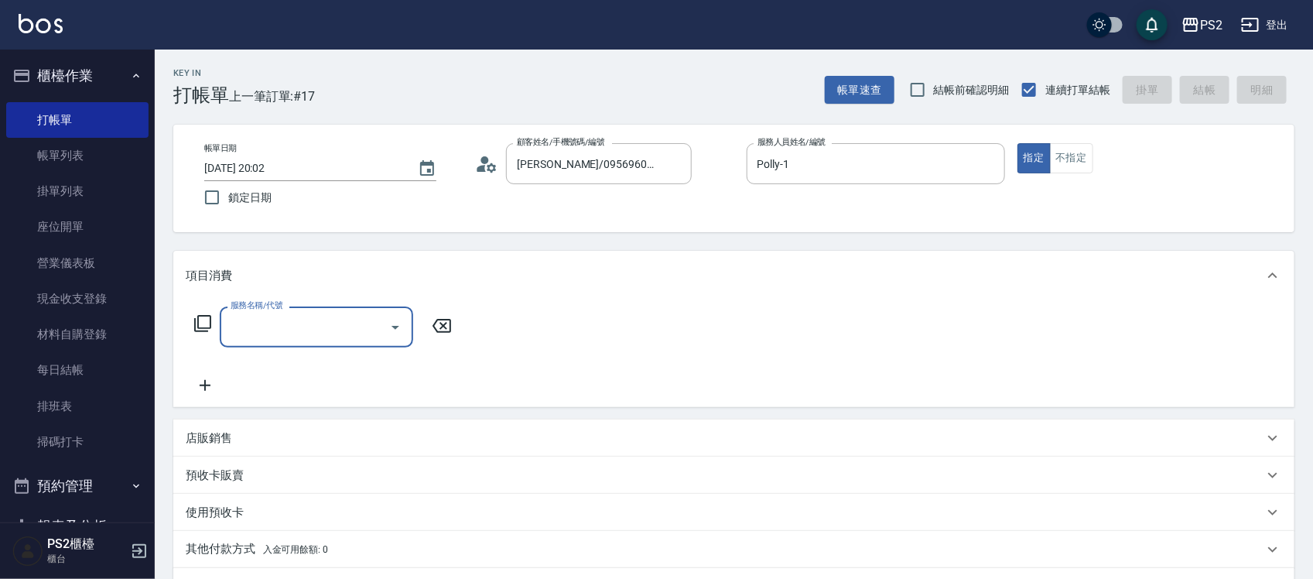
click at [350, 309] on div "服務名稱/代號" at bounding box center [316, 326] width 193 height 41
type input "精油洗髮(102)"
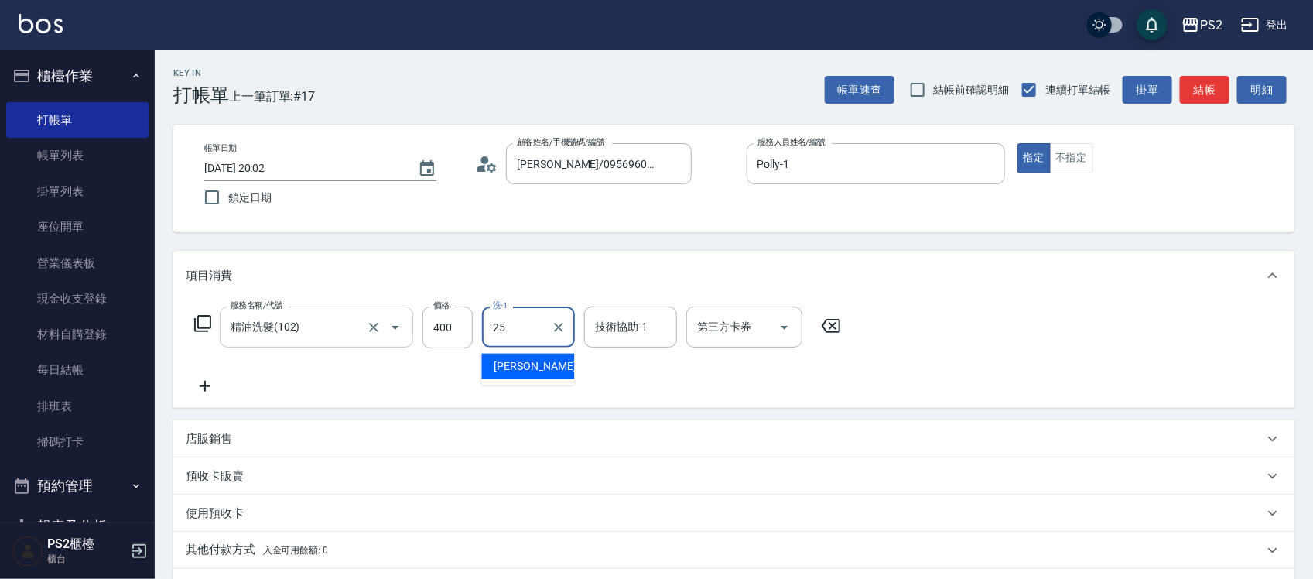
type input "[PERSON_NAME]-25"
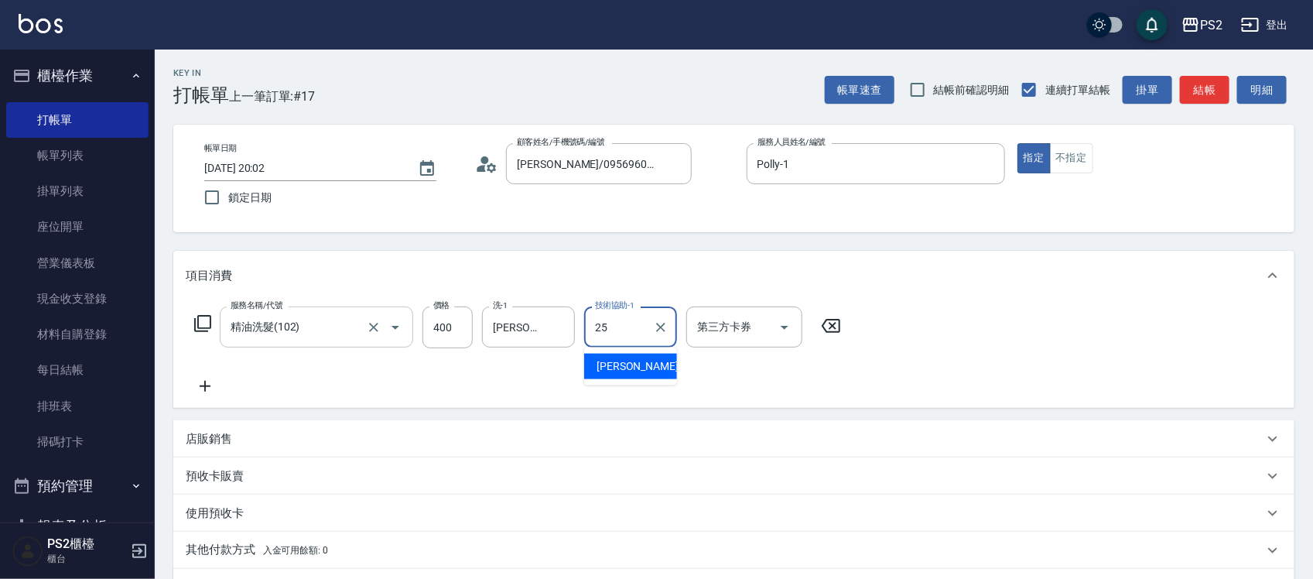
type input "[PERSON_NAME]-25"
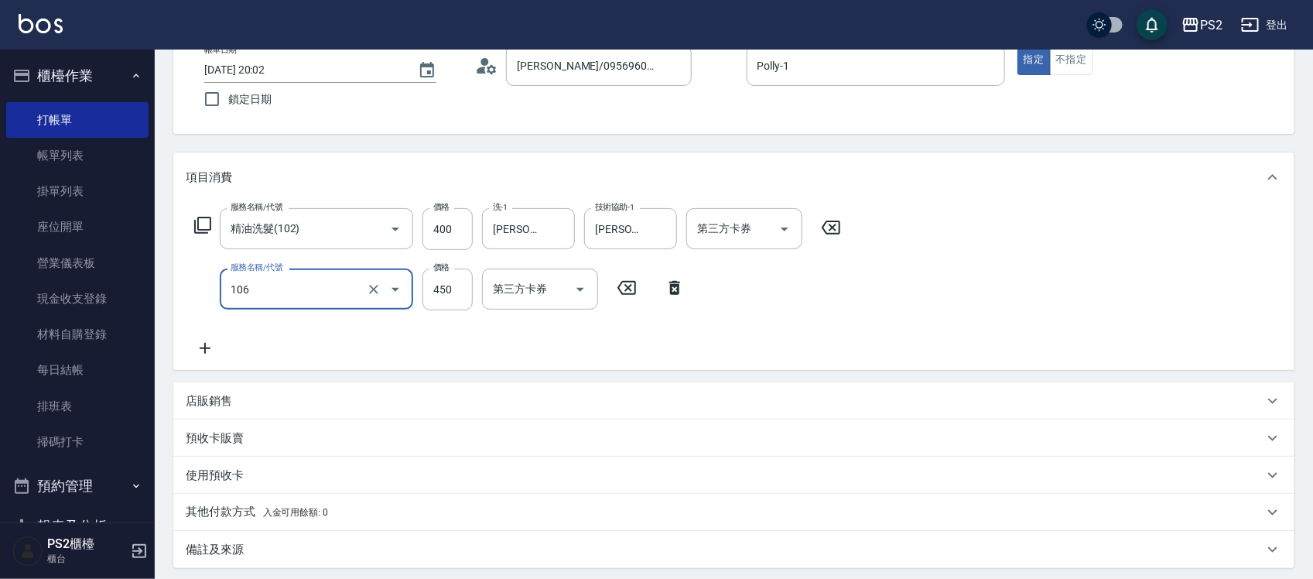
scroll to position [261, 0]
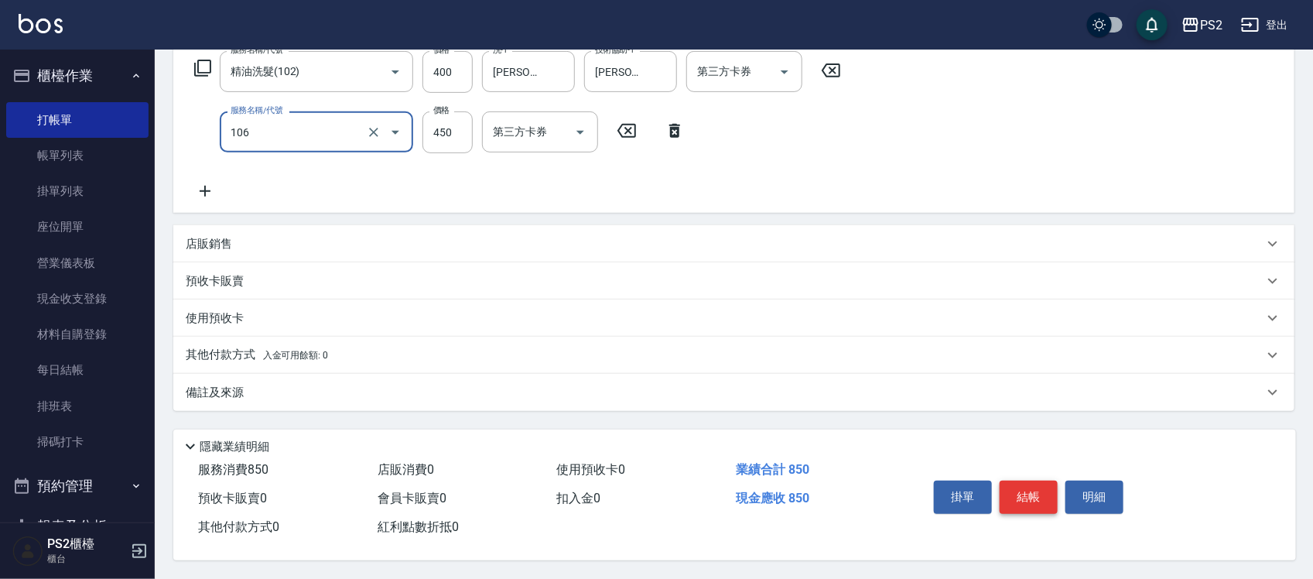
type input "A級單剪(106)"
click at [1046, 487] on button "結帳" at bounding box center [1028, 496] width 58 height 32
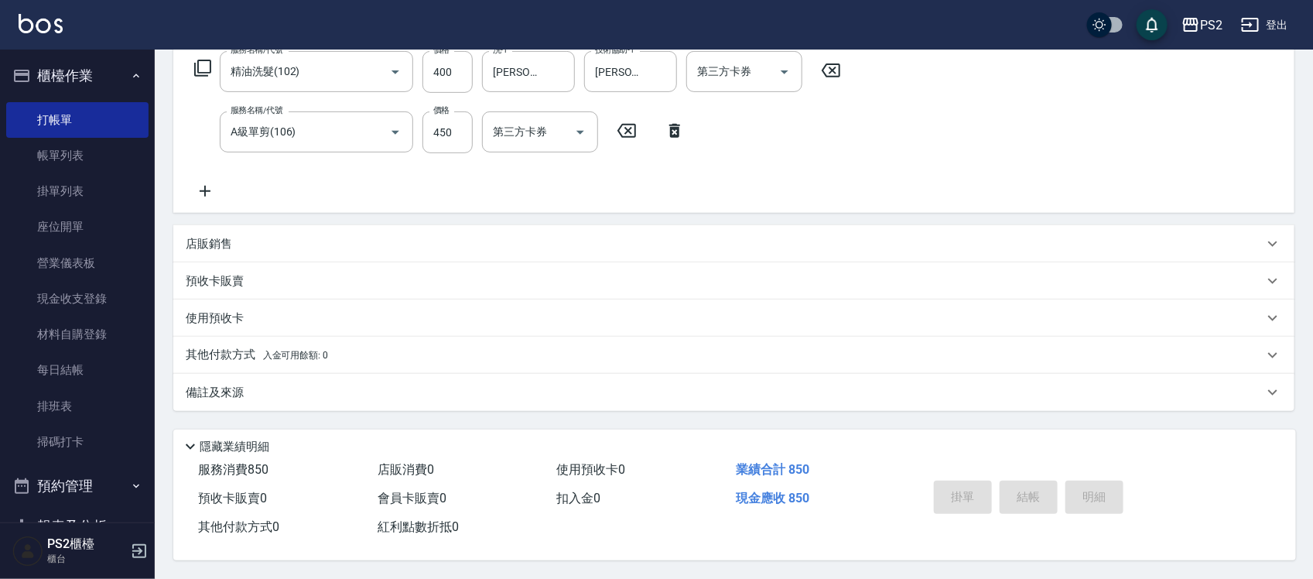
type input "[DATE] 20:04"
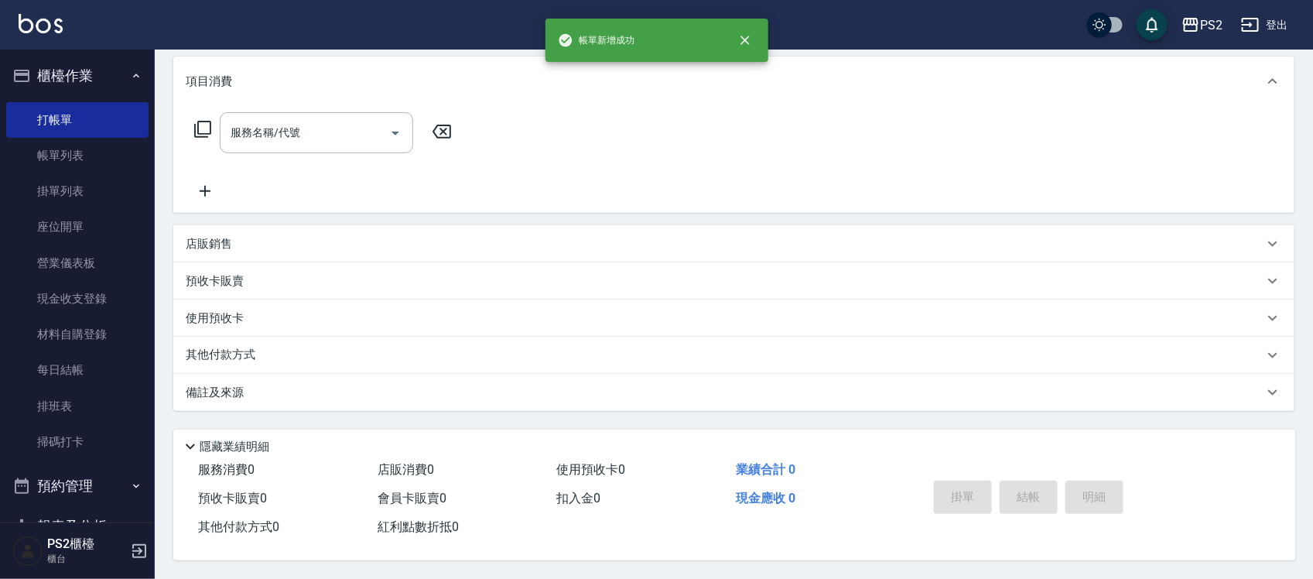
scroll to position [0, 0]
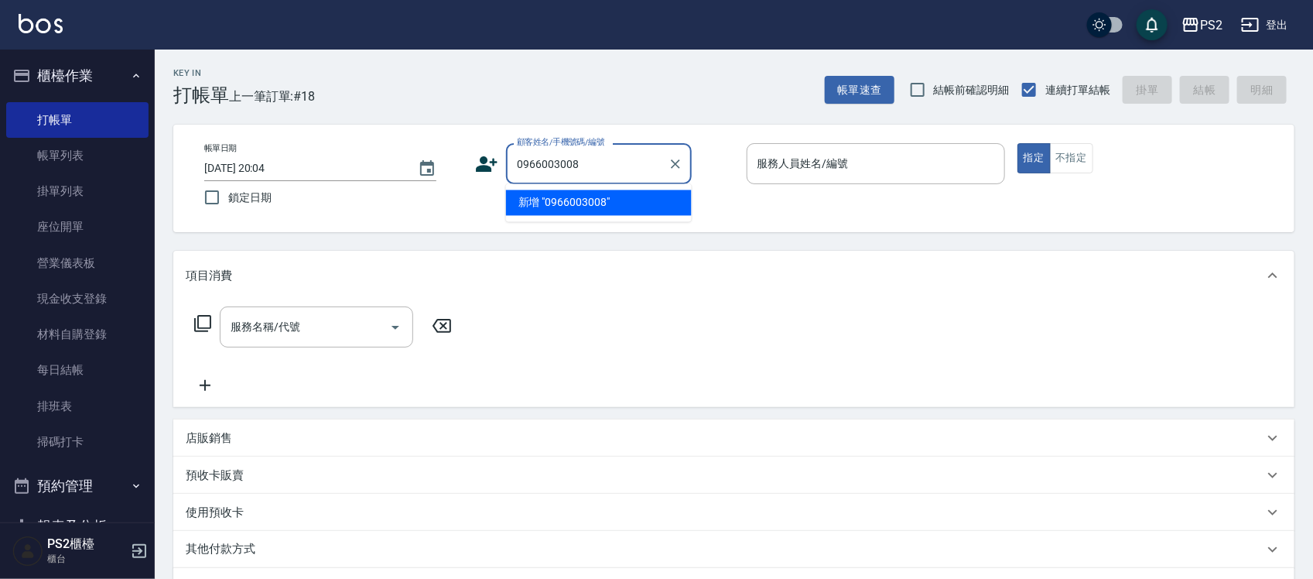
type input "0966003008"
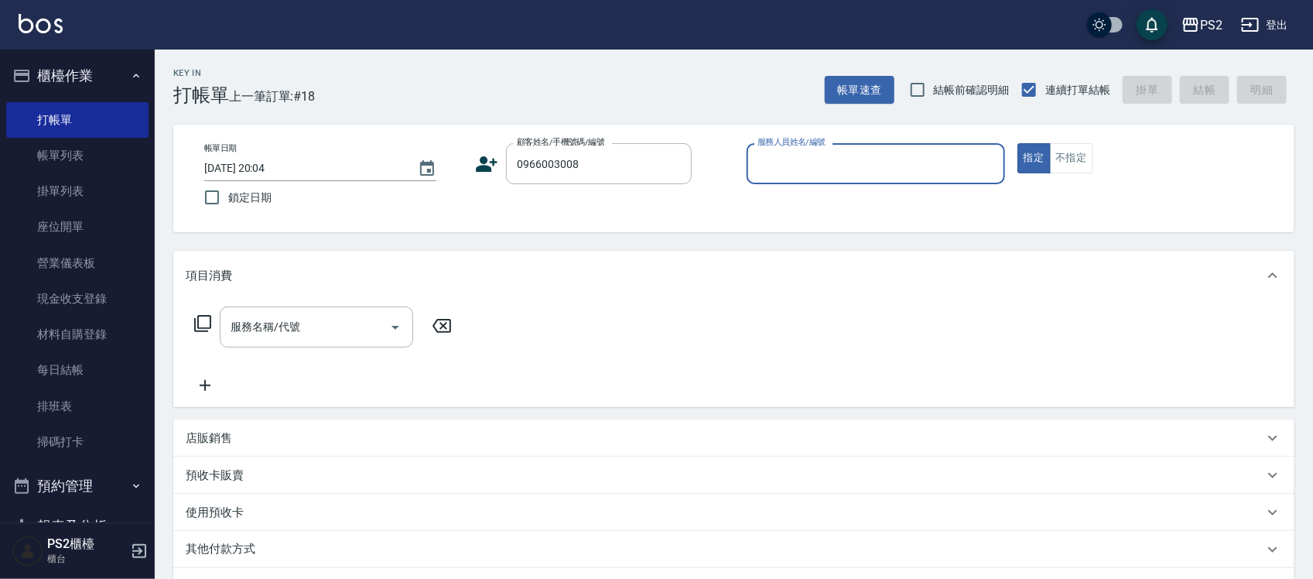
type input "1"
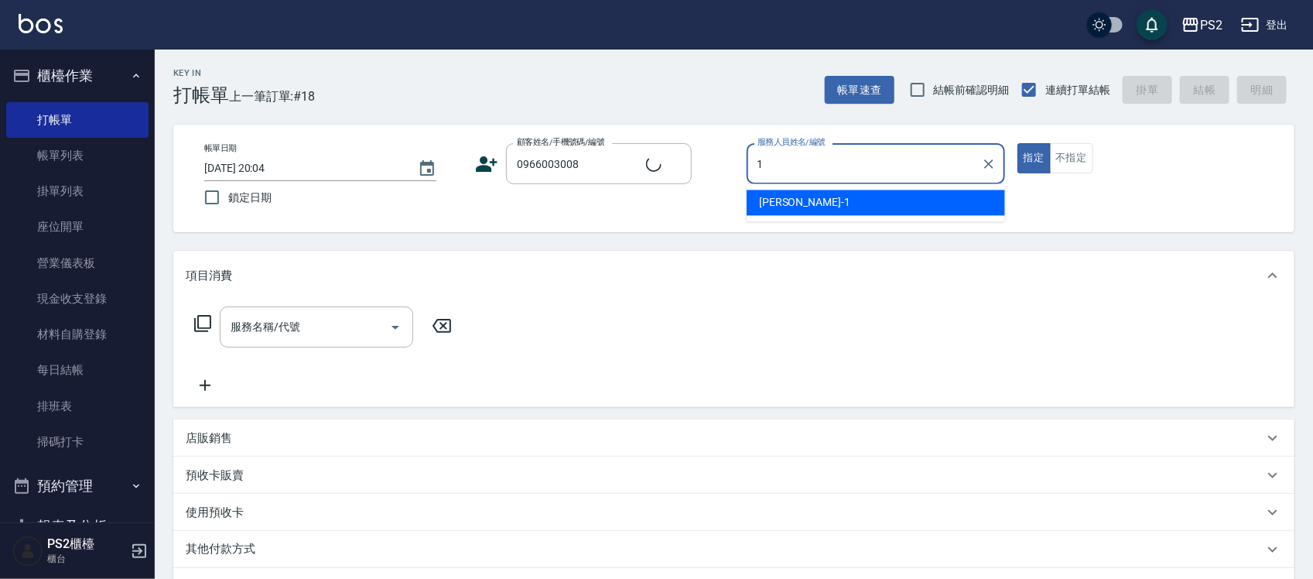
type input "[PERSON_NAME]/0966003008/"
type input "Polly-1"
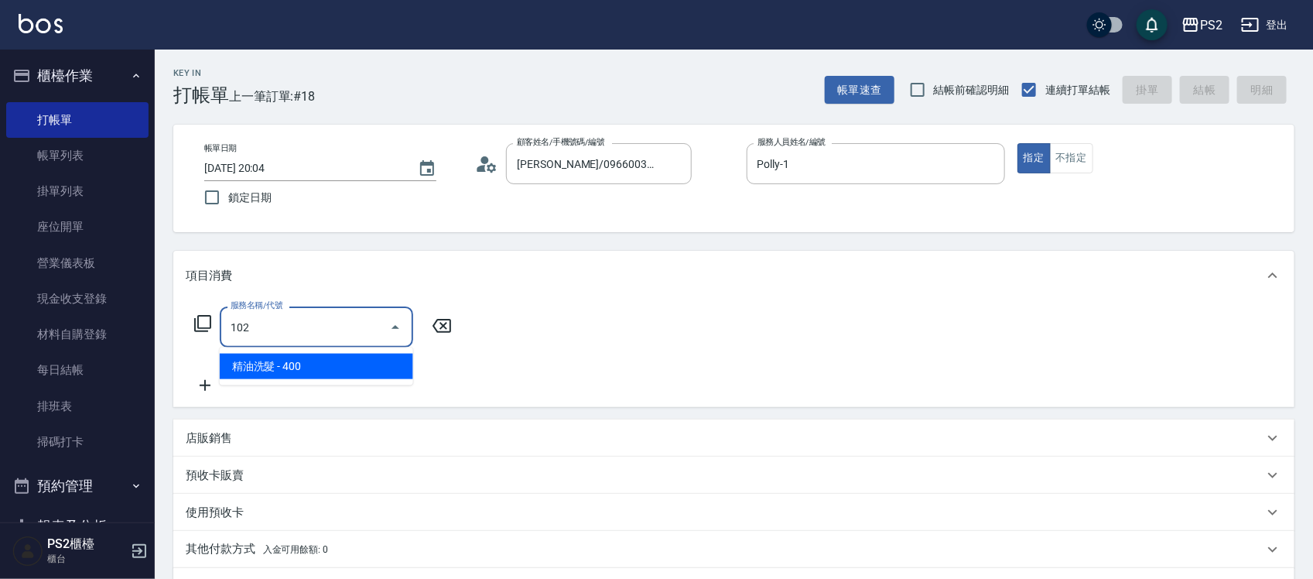
type input "精油洗髮(102)"
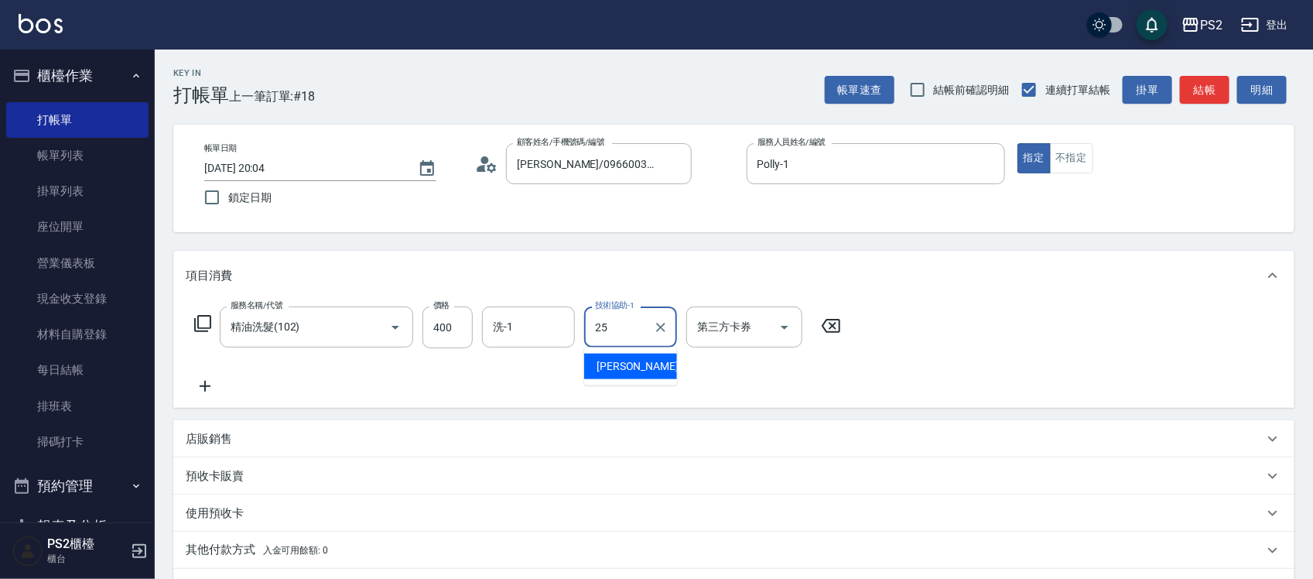
type input "[PERSON_NAME]-25"
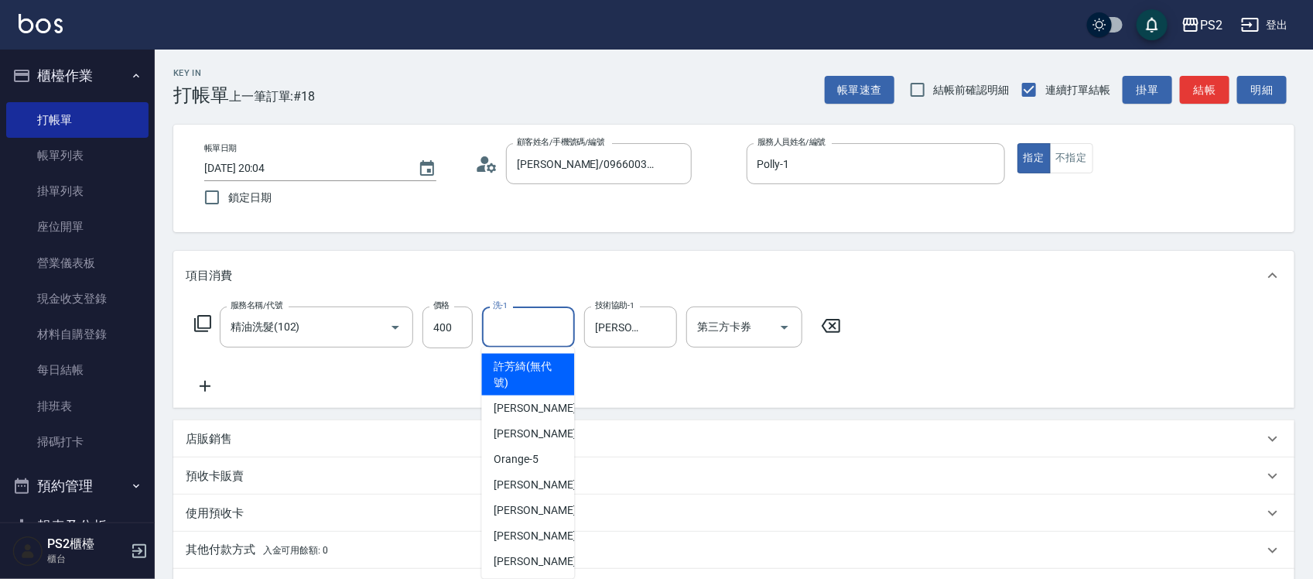
click at [536, 331] on input "洗-1" at bounding box center [528, 326] width 79 height 27
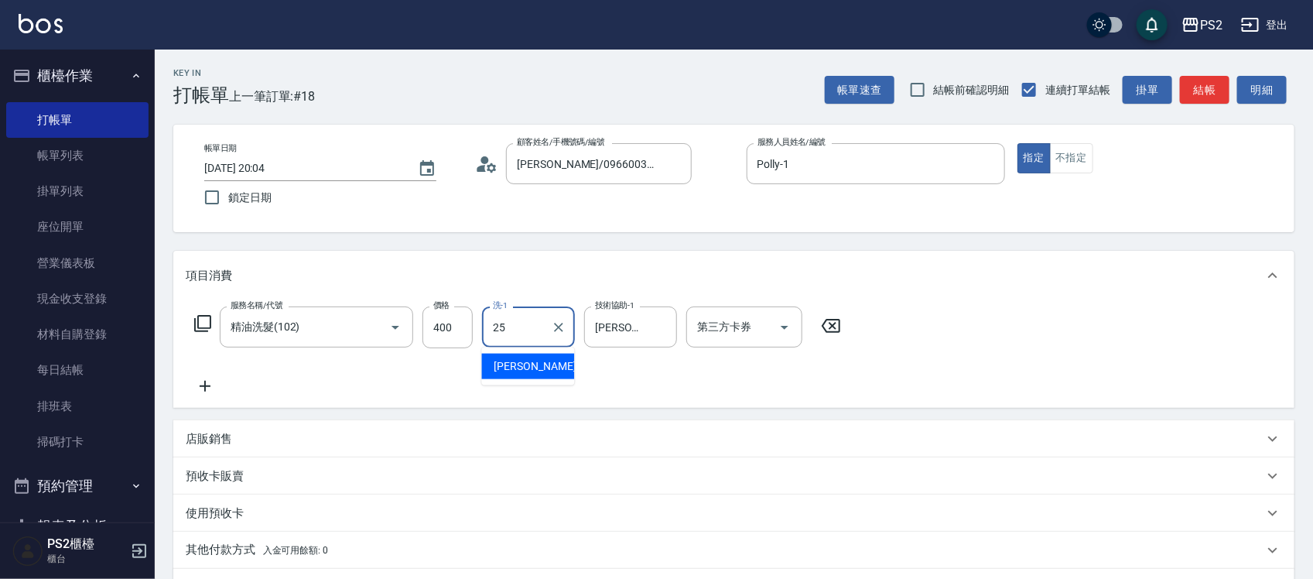
type input "[PERSON_NAME]-25"
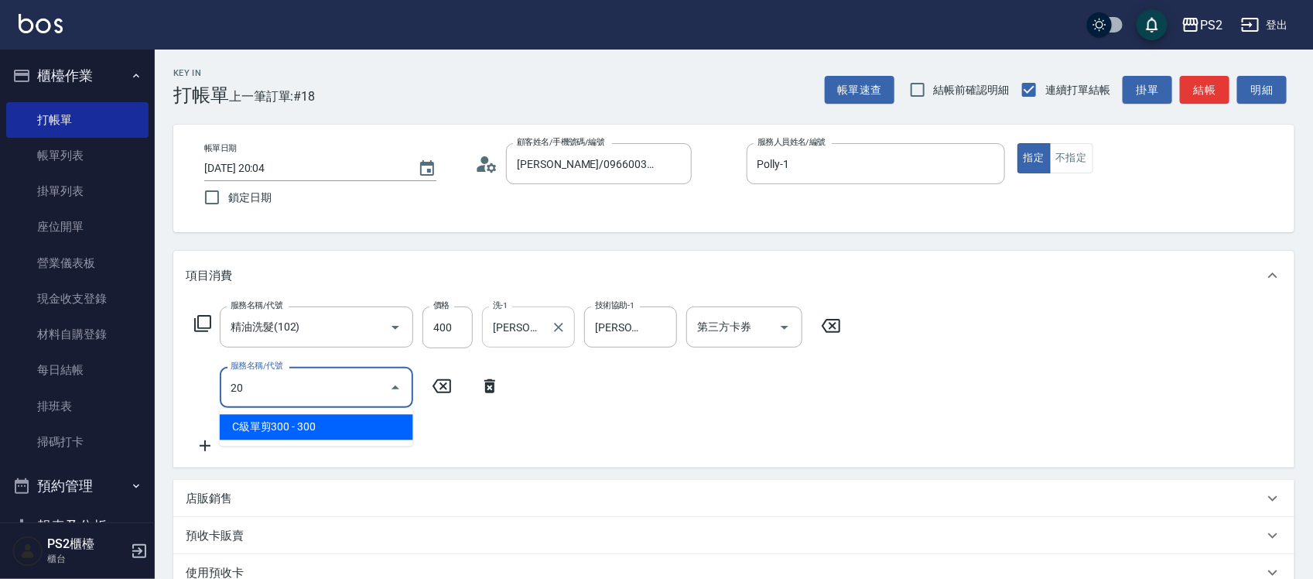
type input "2"
type input "106"
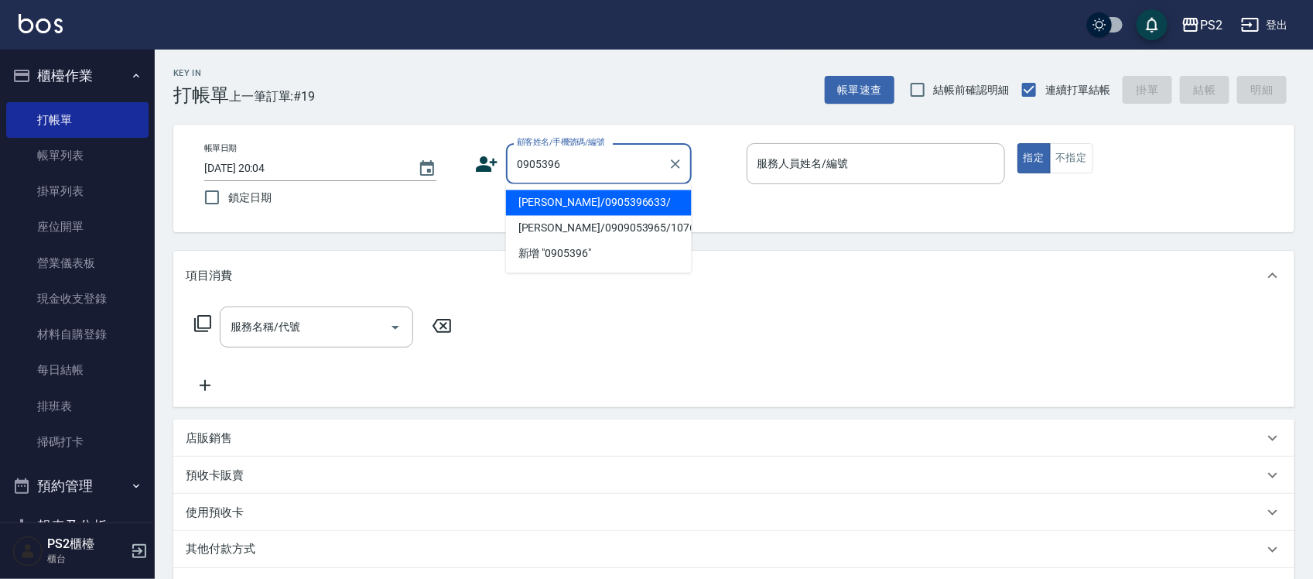
click at [577, 210] on li "[PERSON_NAME]/0905396633/" at bounding box center [599, 203] width 186 height 26
type input "[PERSON_NAME]/0905396633/"
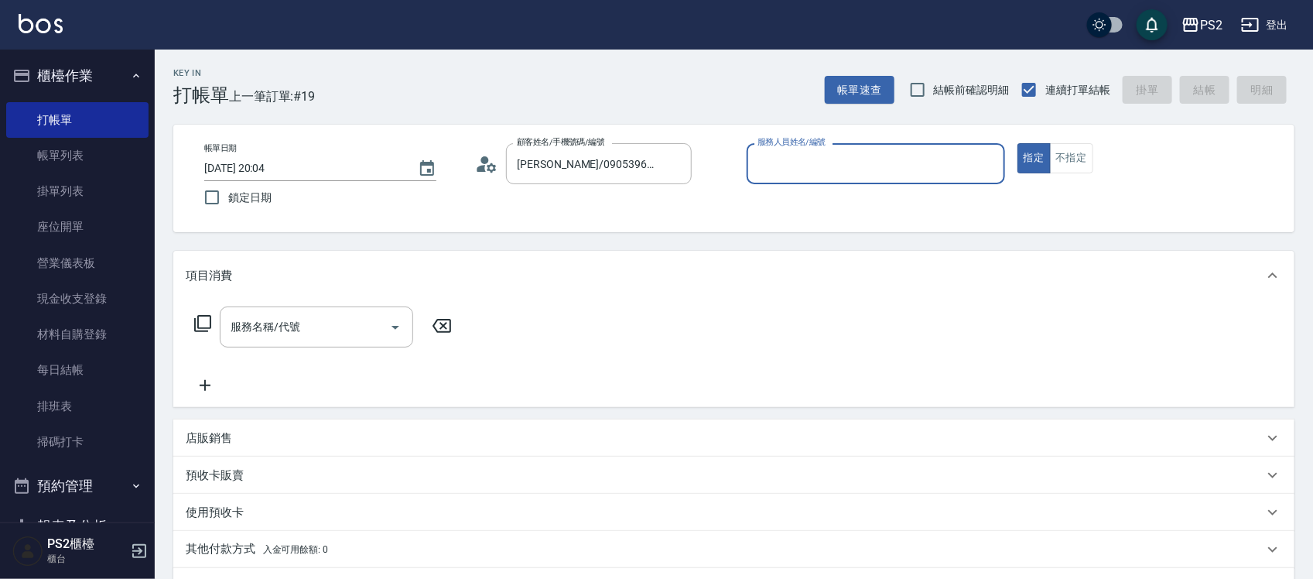
type input "9"
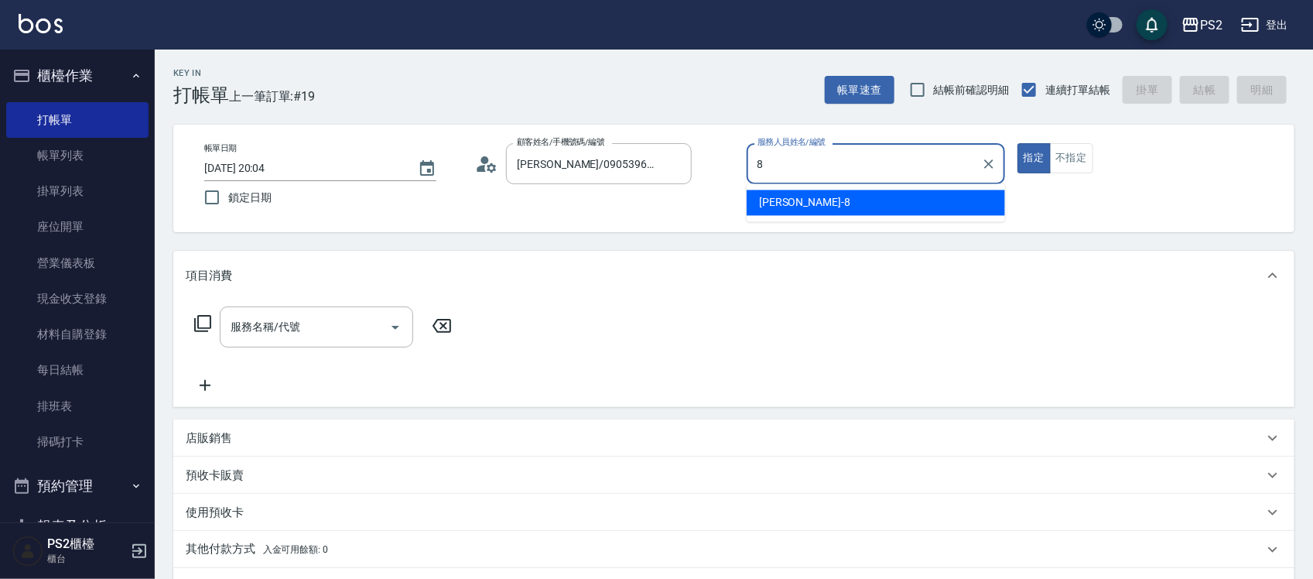
type input "Lori-8"
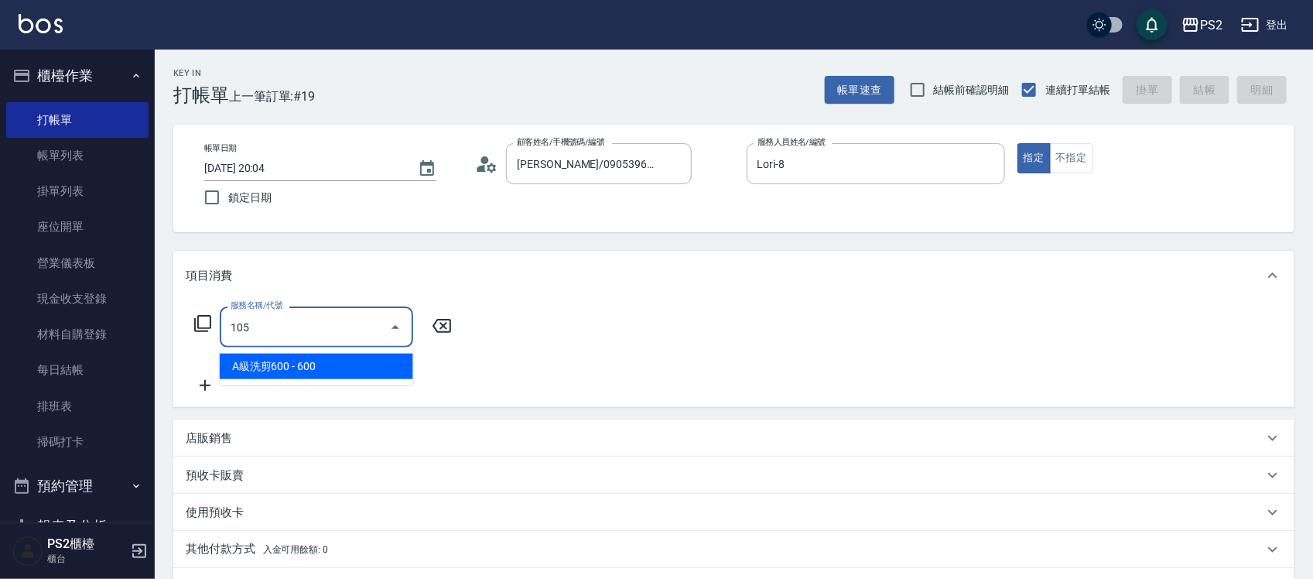
type input "A級洗剪600(105)"
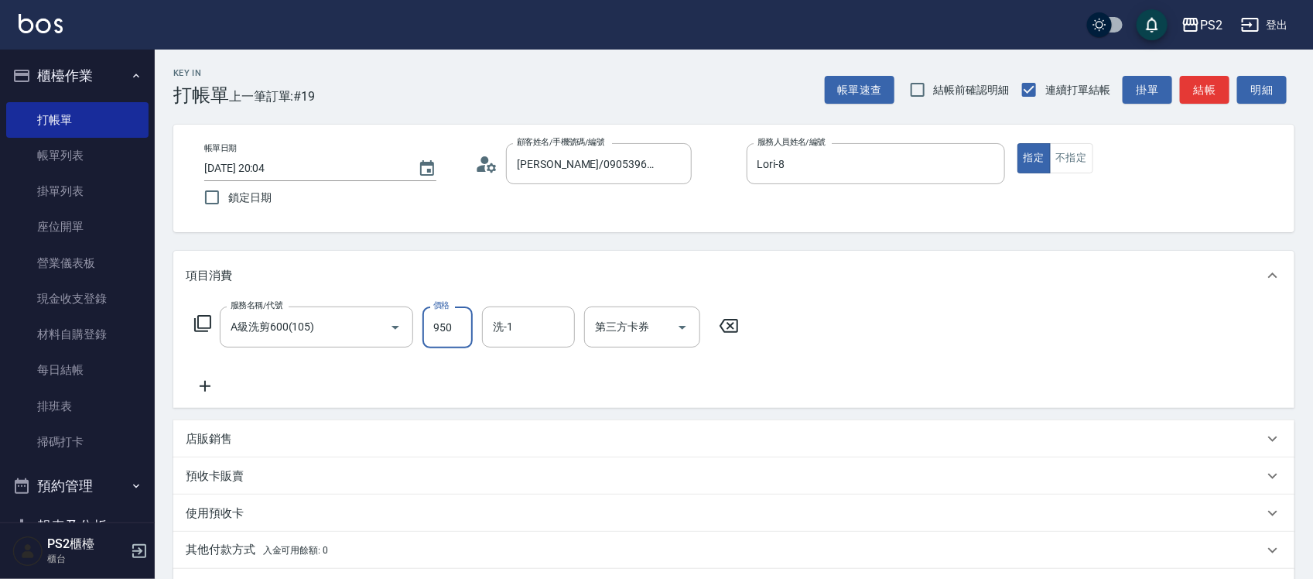
type input "950"
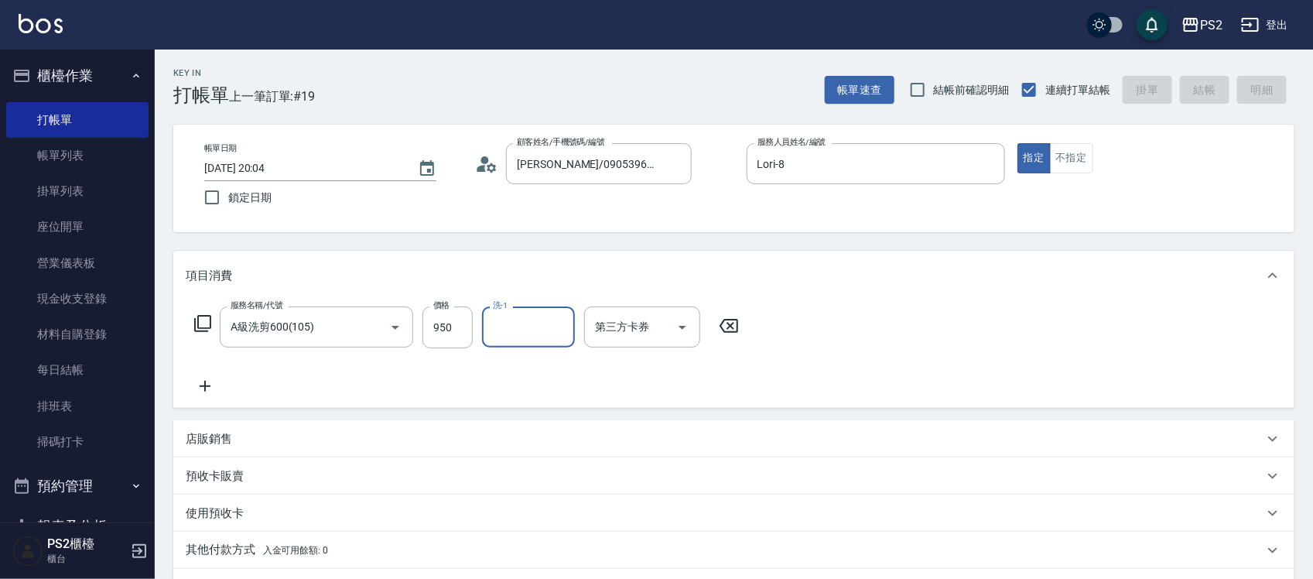
type input "[DATE] 20:05"
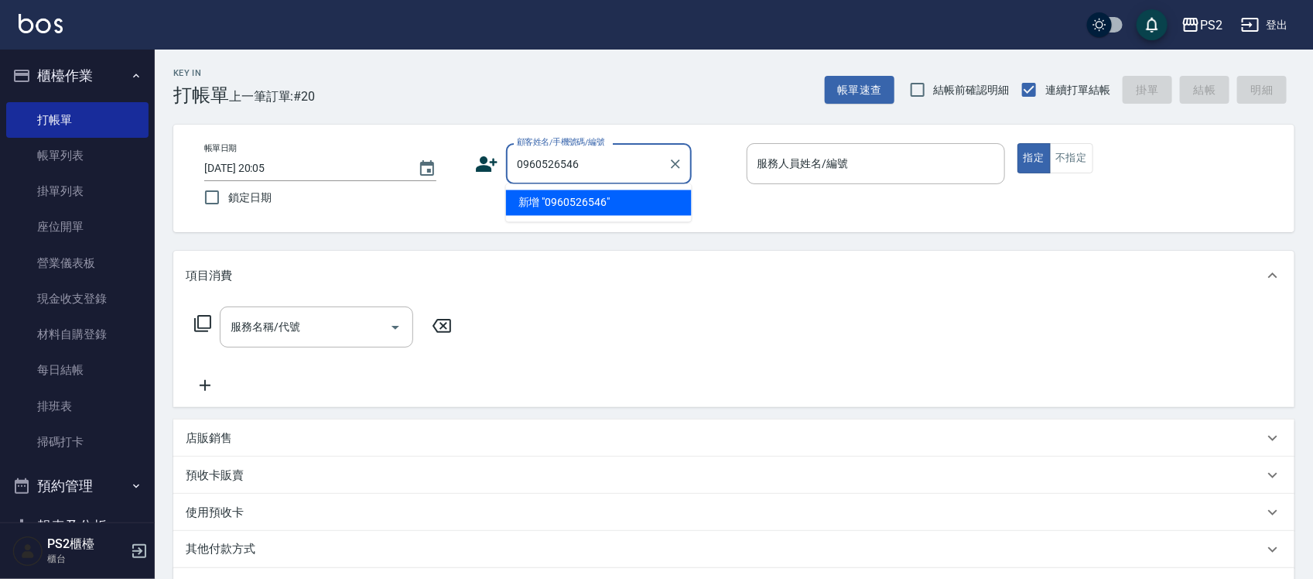
type input "0960526546"
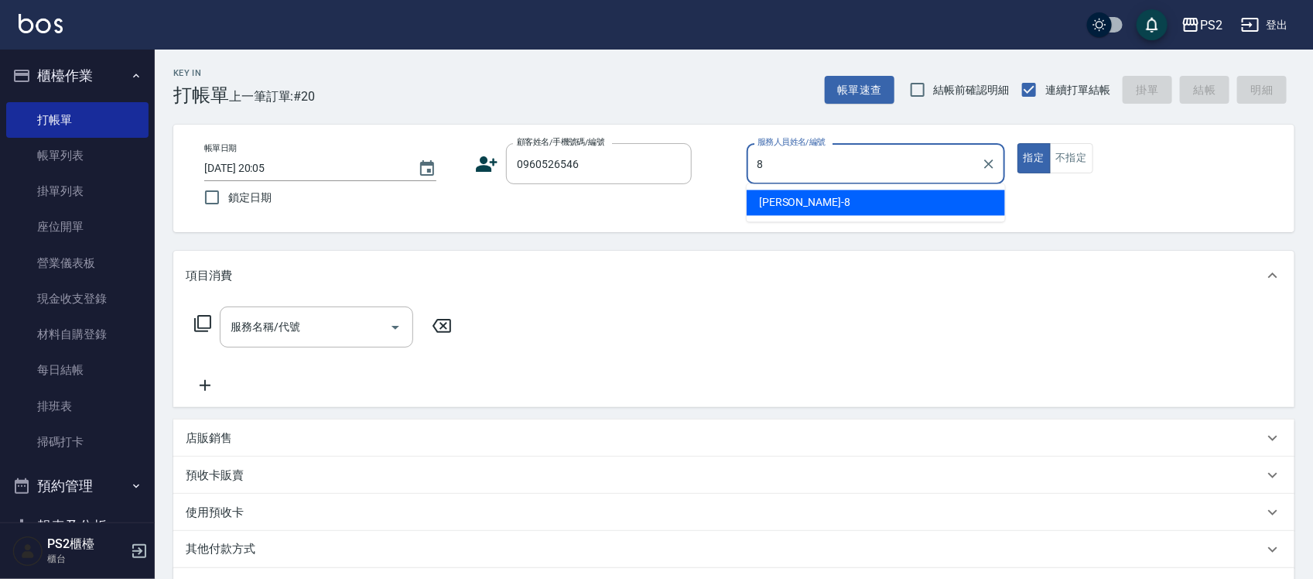
type input "Lori-8"
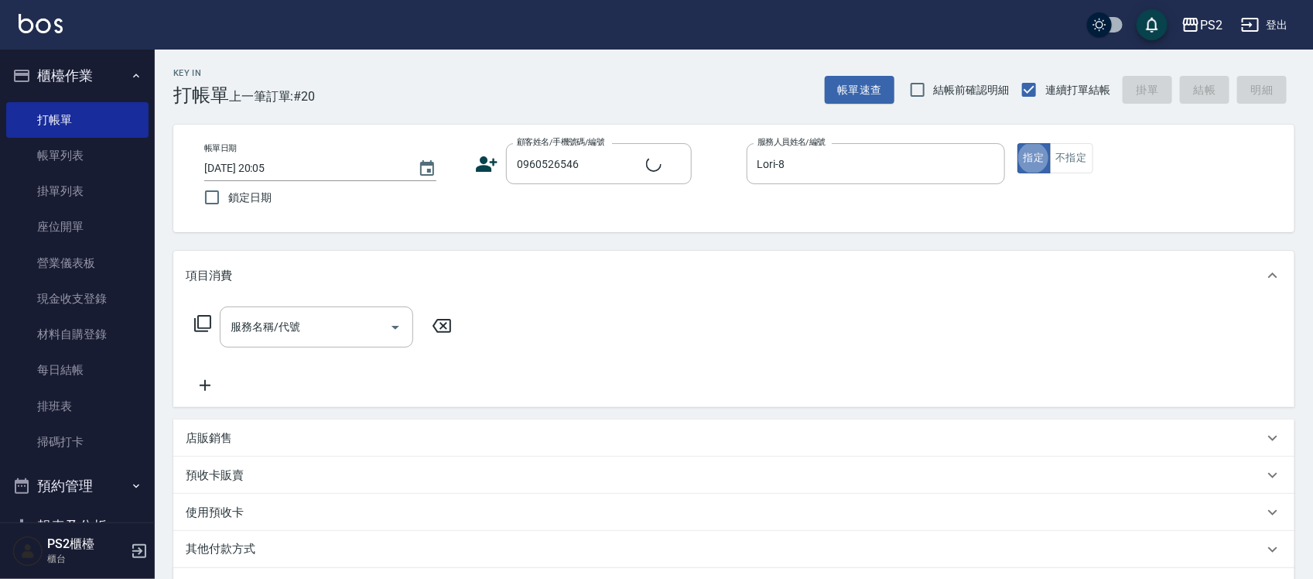
type input "[PERSON_NAME]/0960526546/7211"
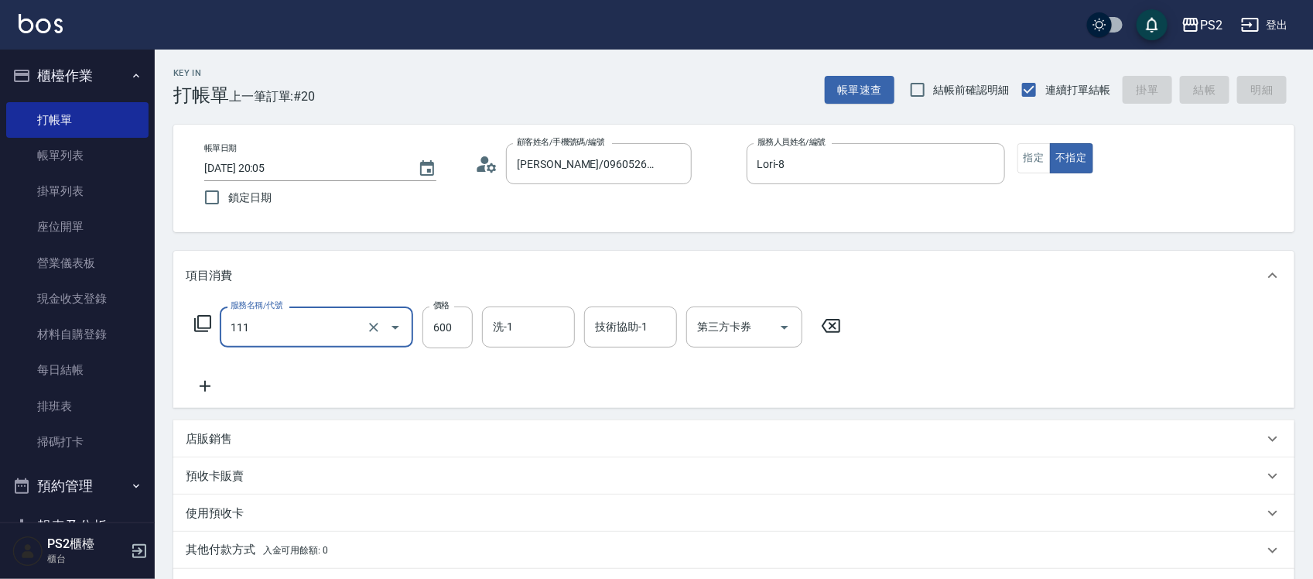
type input "111"
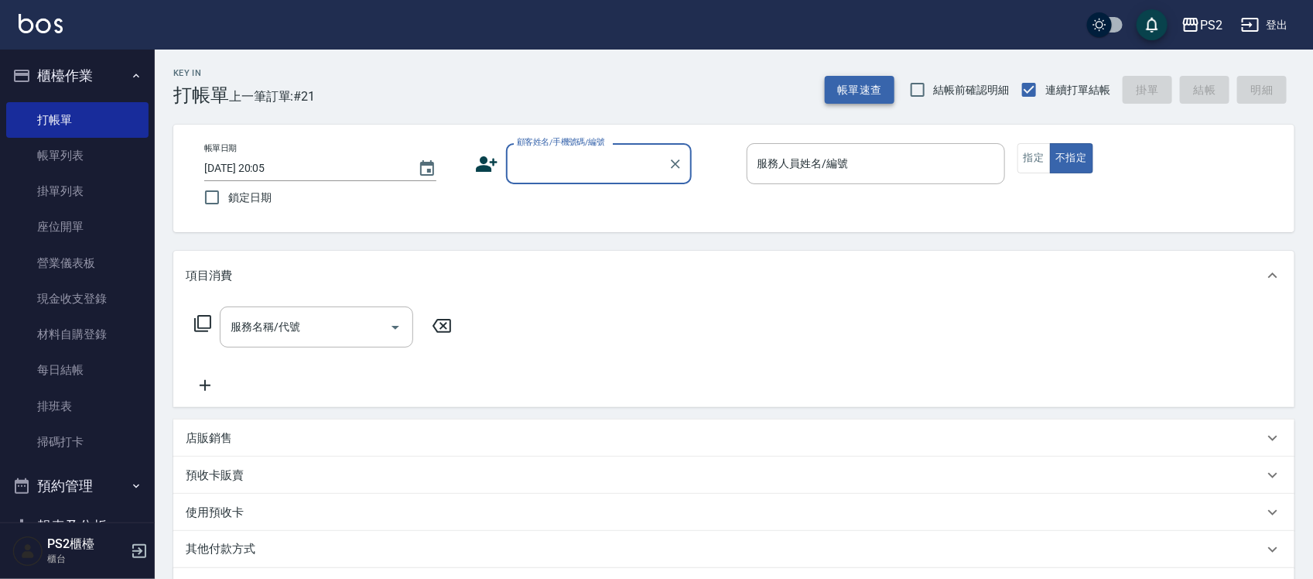
click at [861, 87] on button "帳單速查" at bounding box center [860, 90] width 70 height 29
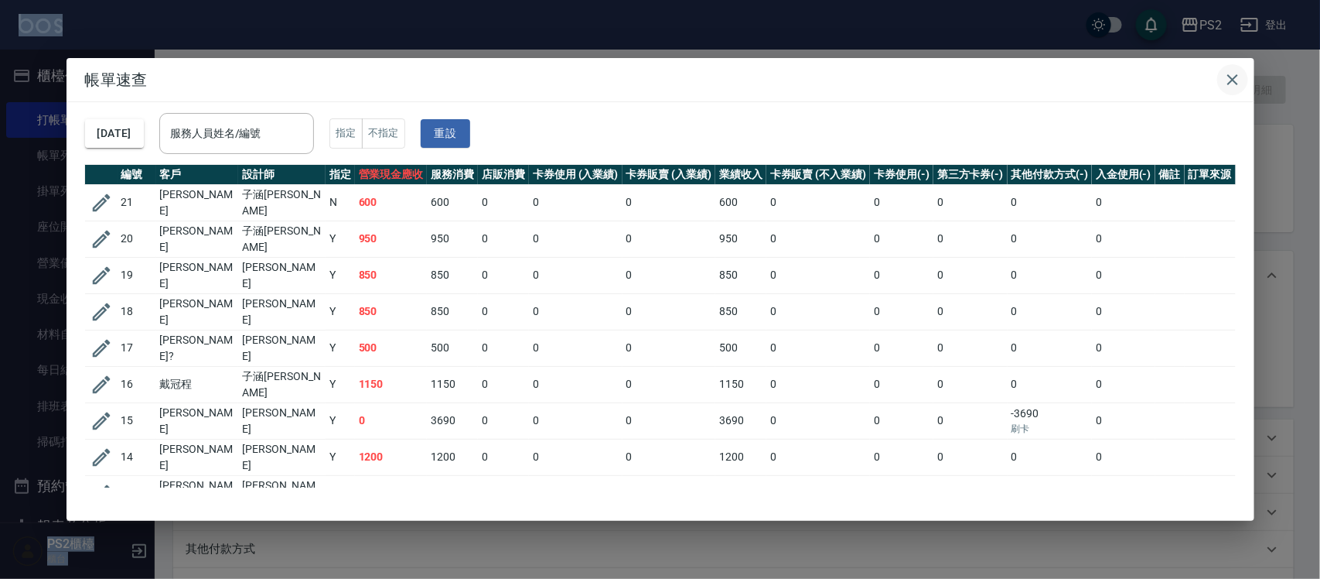
click at [1238, 79] on icon "button" at bounding box center [1233, 79] width 19 height 19
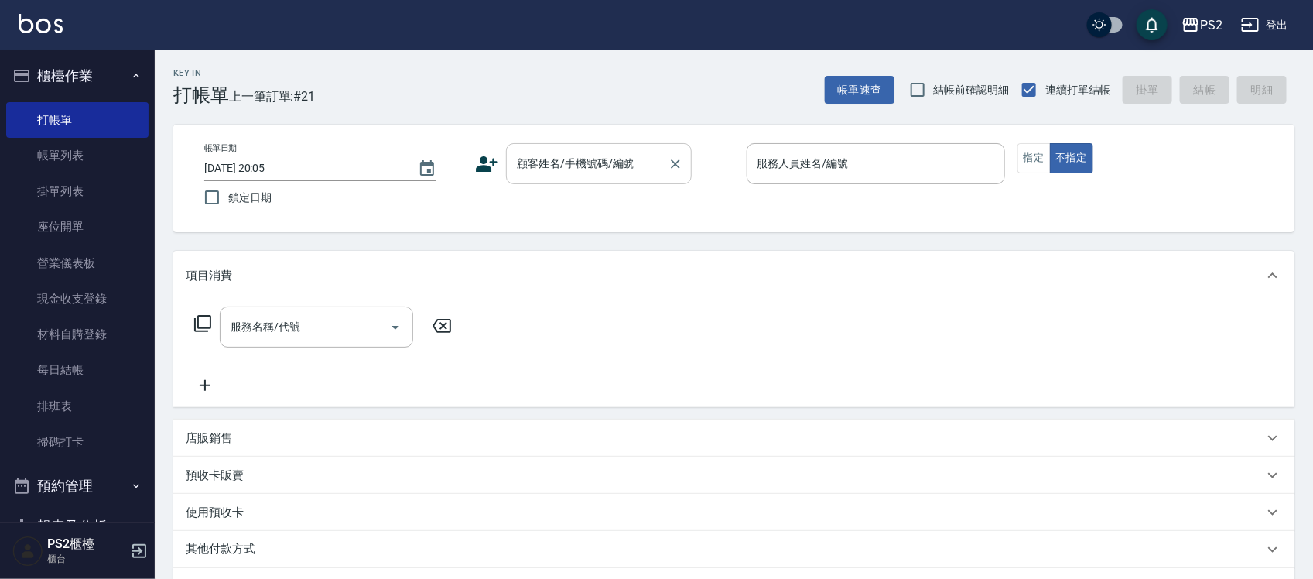
click at [620, 157] on input "顧客姓名/手機號碼/編號" at bounding box center [587, 163] width 149 height 27
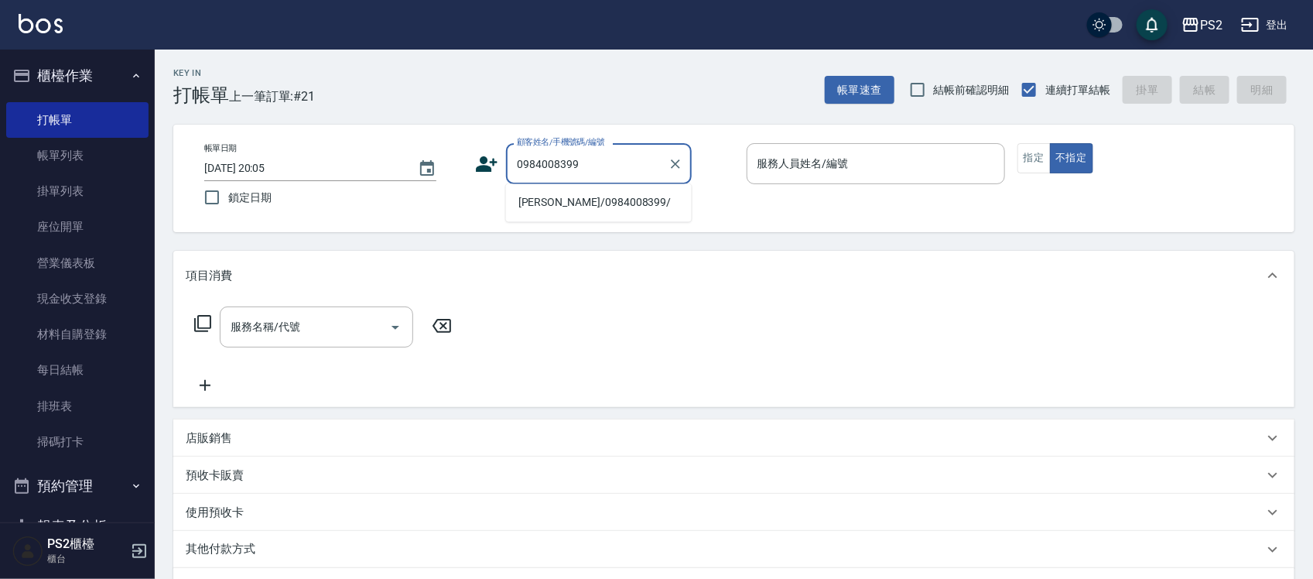
type input "[PERSON_NAME]/0984008399/"
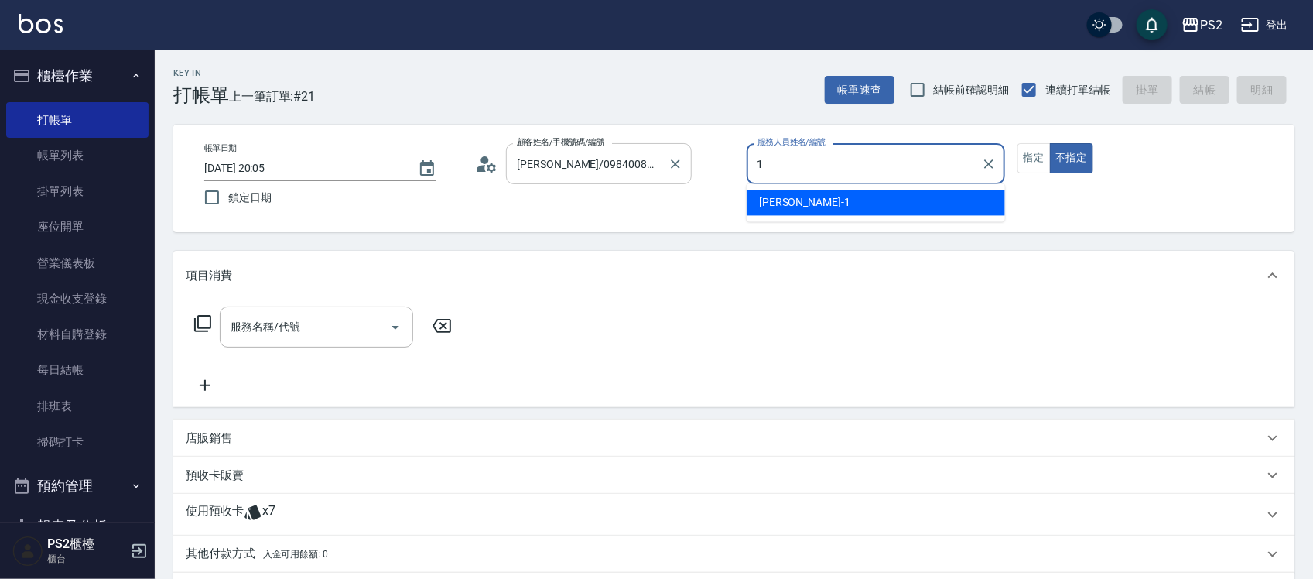
type input "Polly-1"
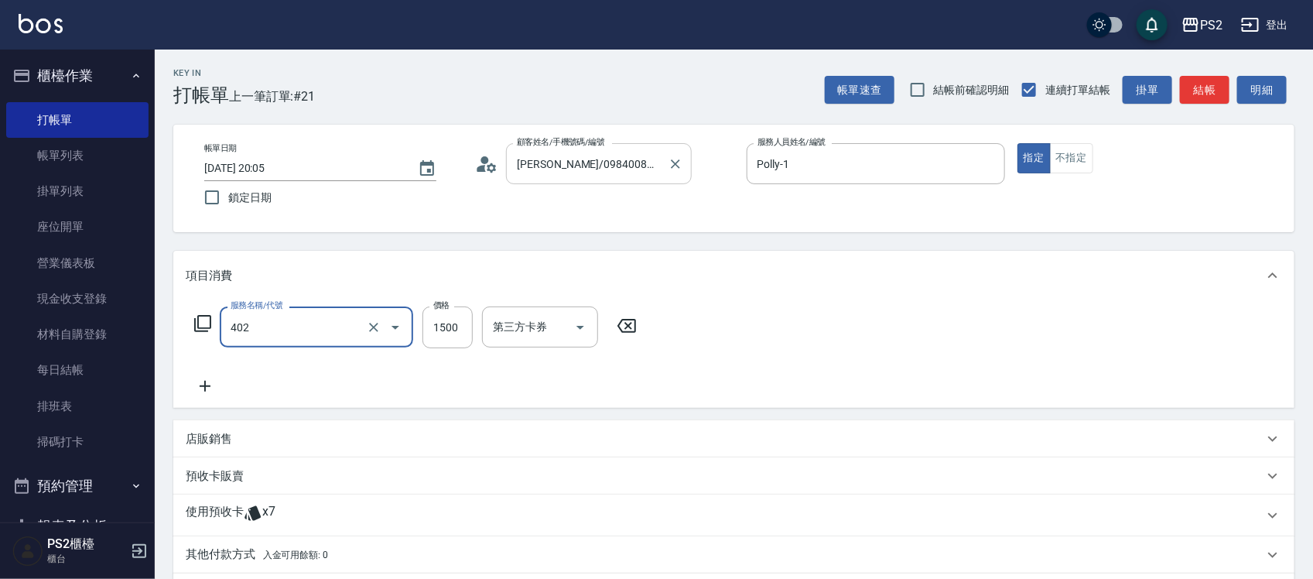
type input "染髮+髮還原1500(402)"
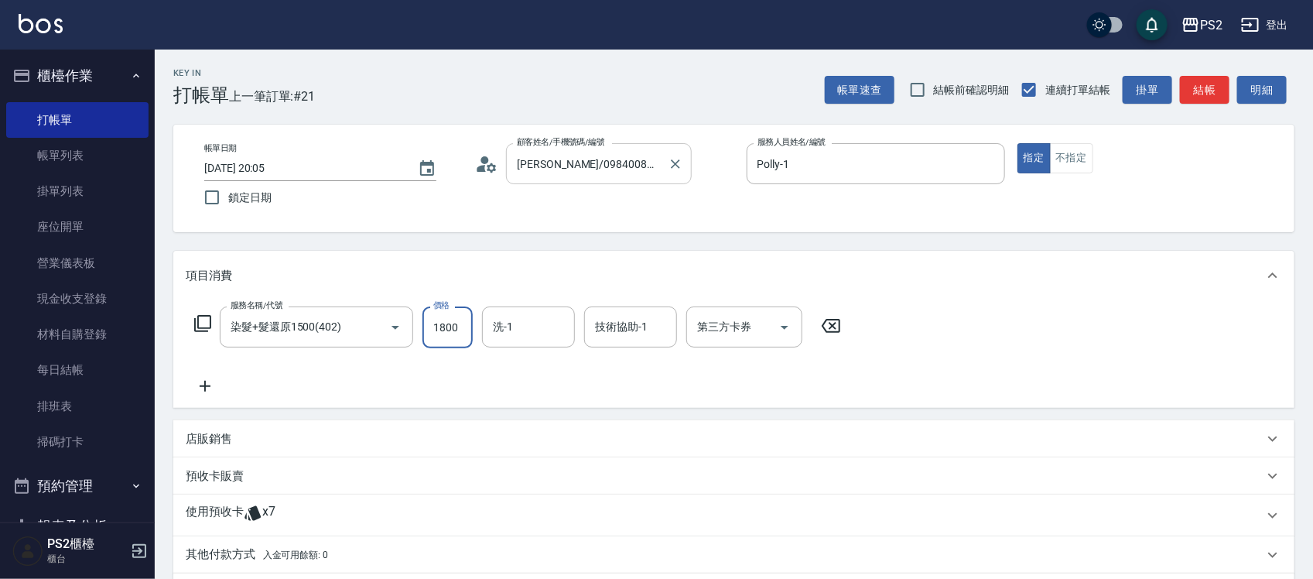
type input "1800"
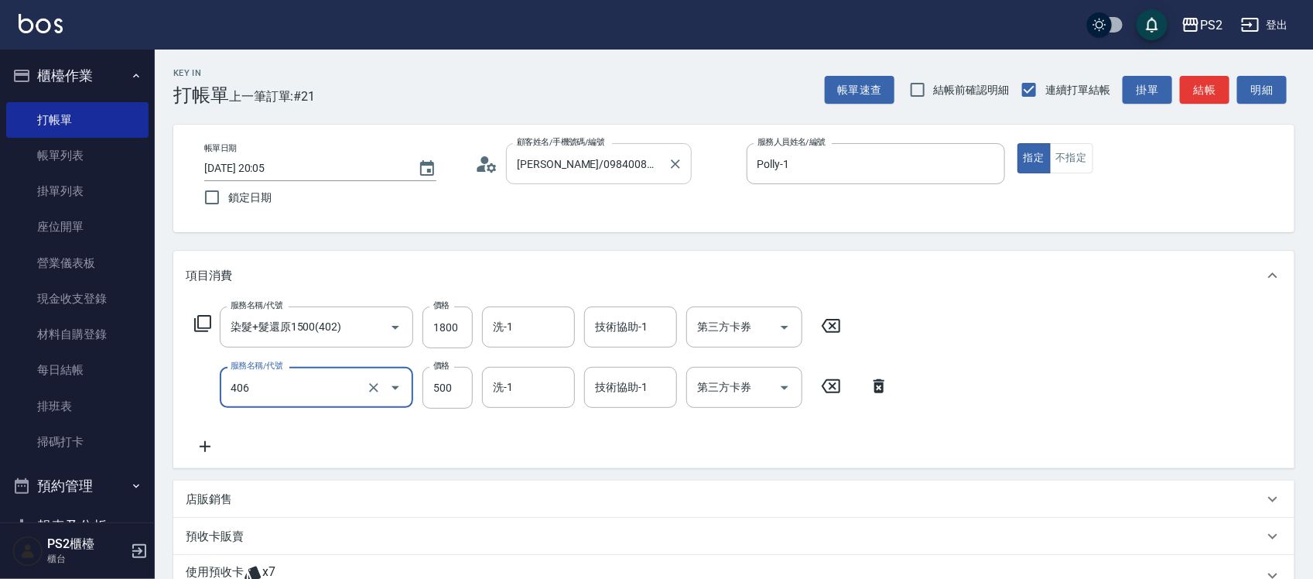
type input "退色肩帶上500(406)"
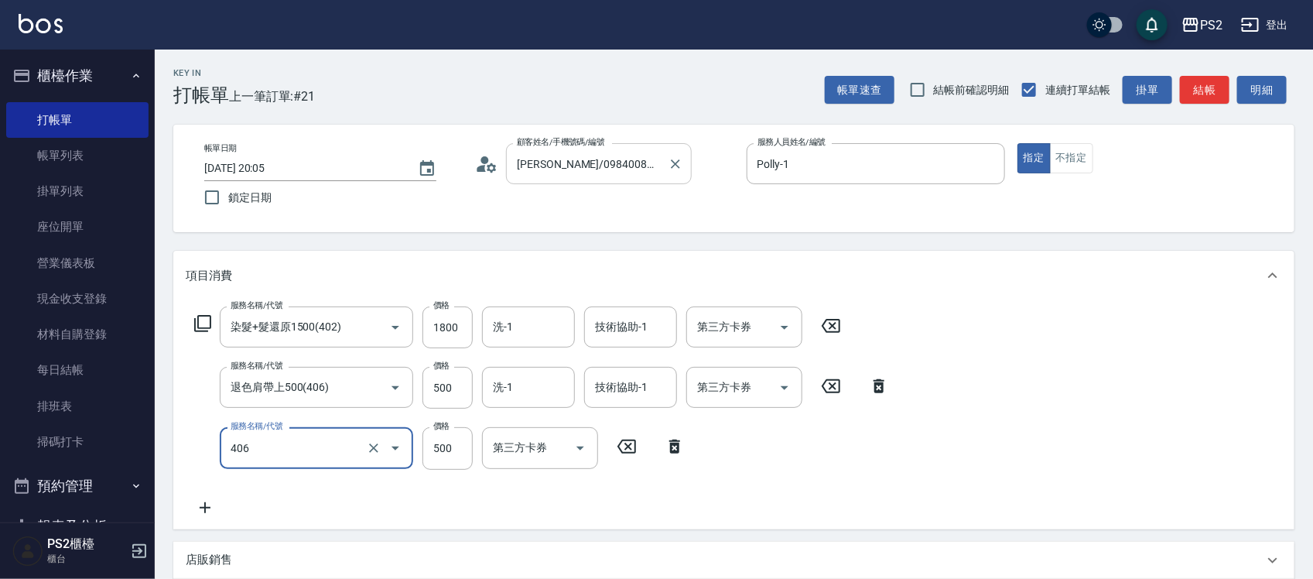
type input "退色肩帶上500(406)"
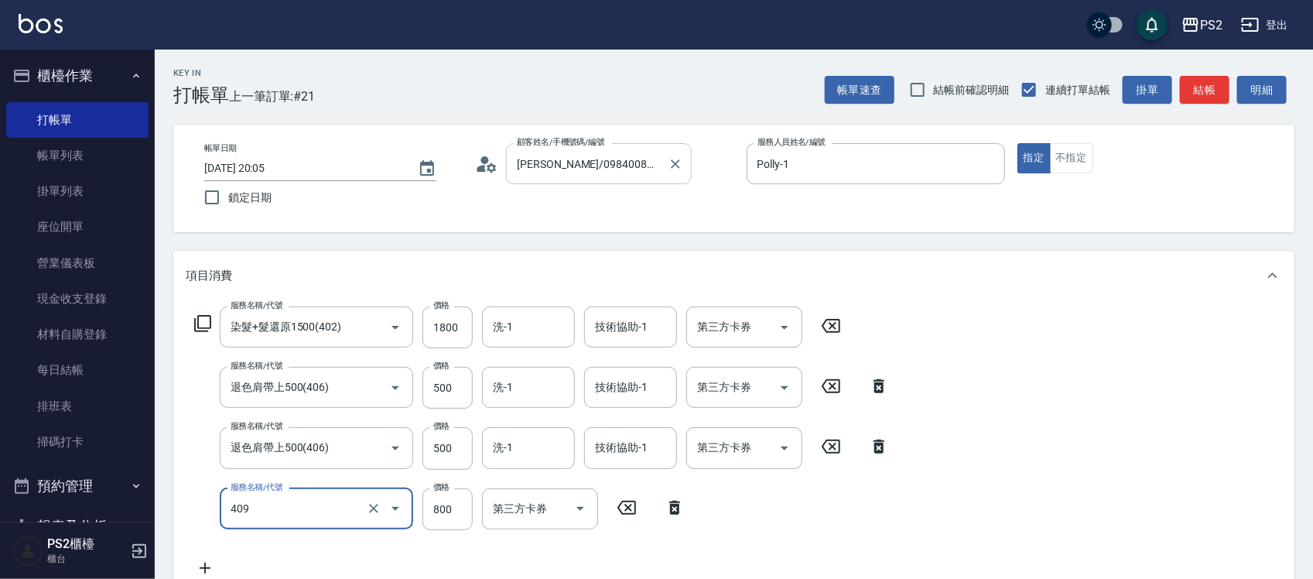
type input "髮長肩帶下800(409)"
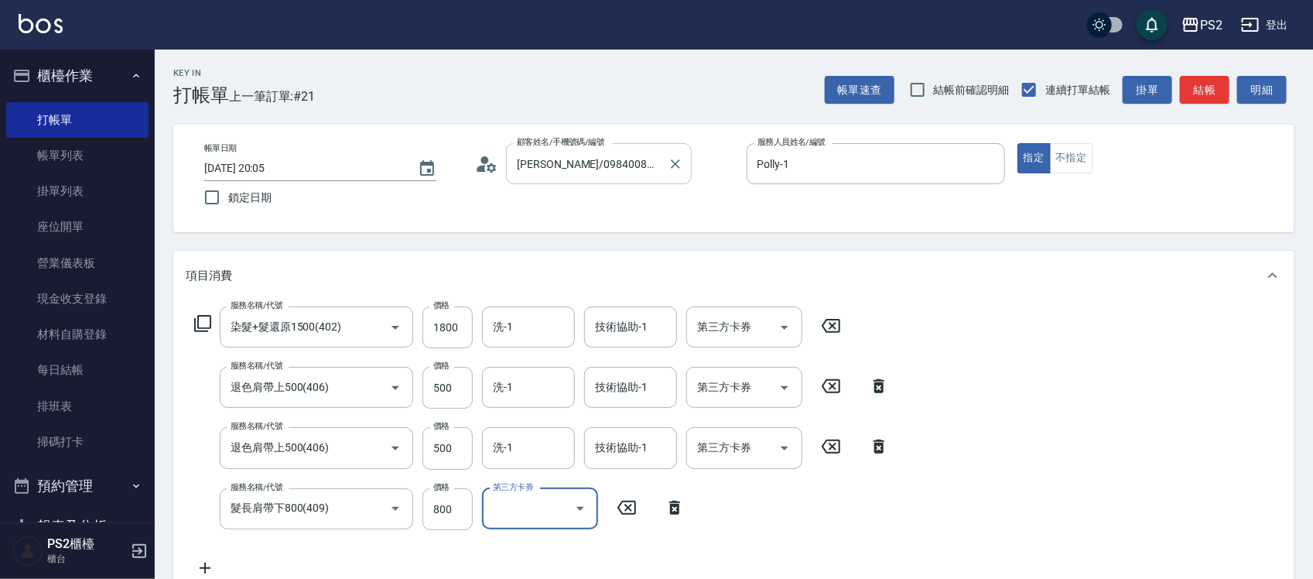
scroll to position [2, 0]
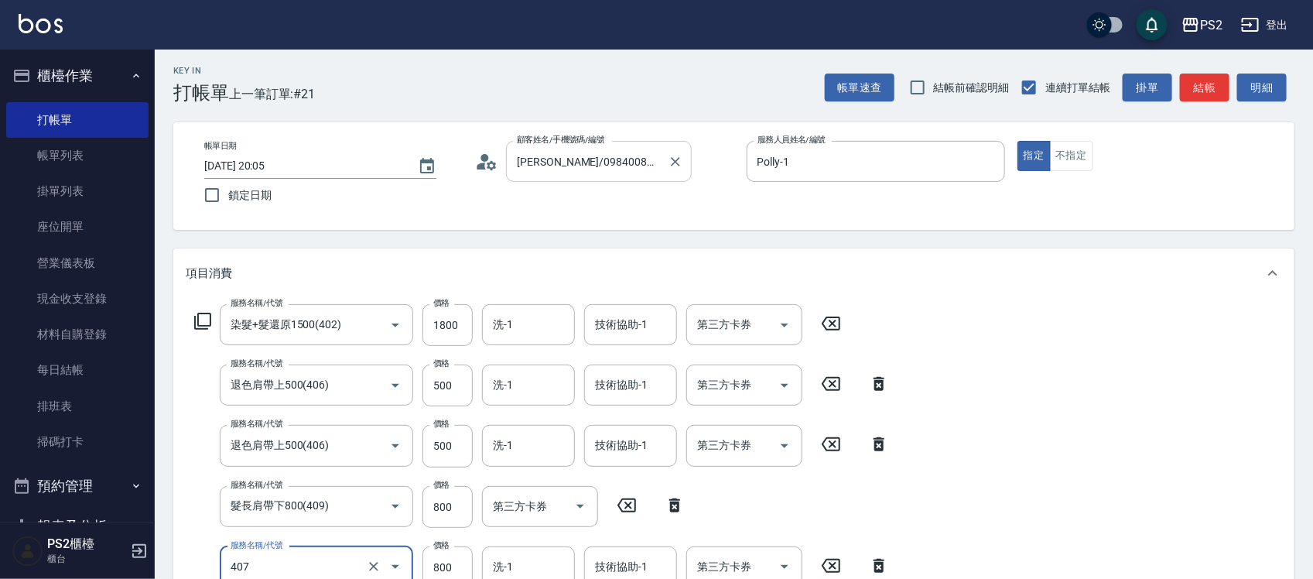
type input "退色肩帶下800(407)"
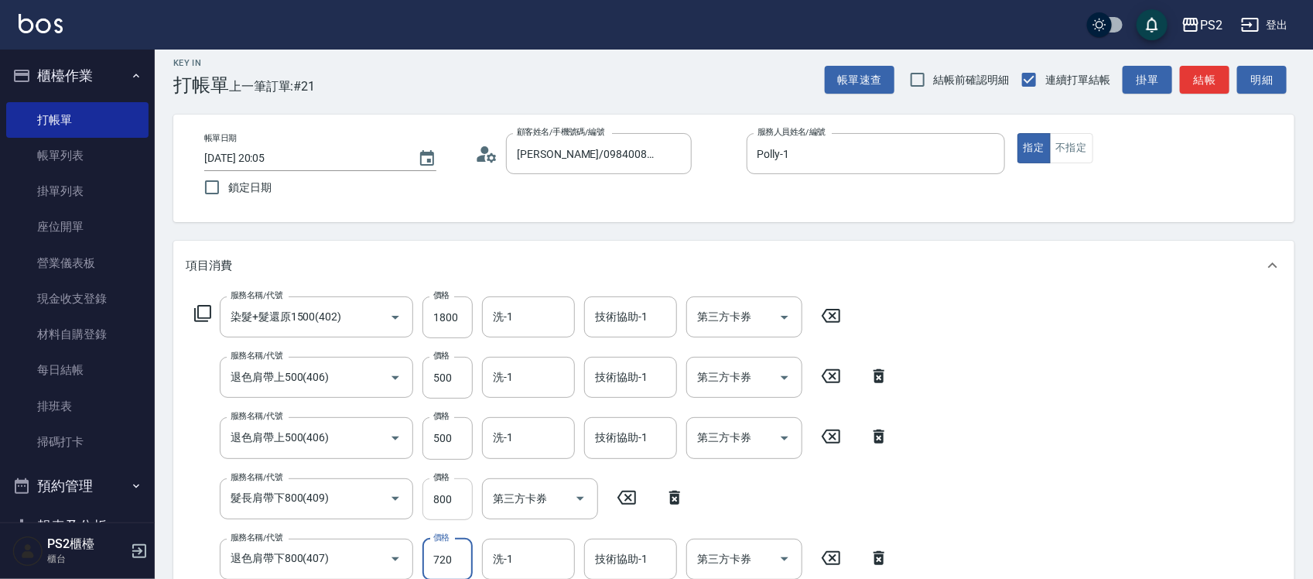
type input "720"
click at [432, 511] on input "800" at bounding box center [447, 499] width 50 height 42
click at [449, 500] on input "800" at bounding box center [447, 499] width 50 height 42
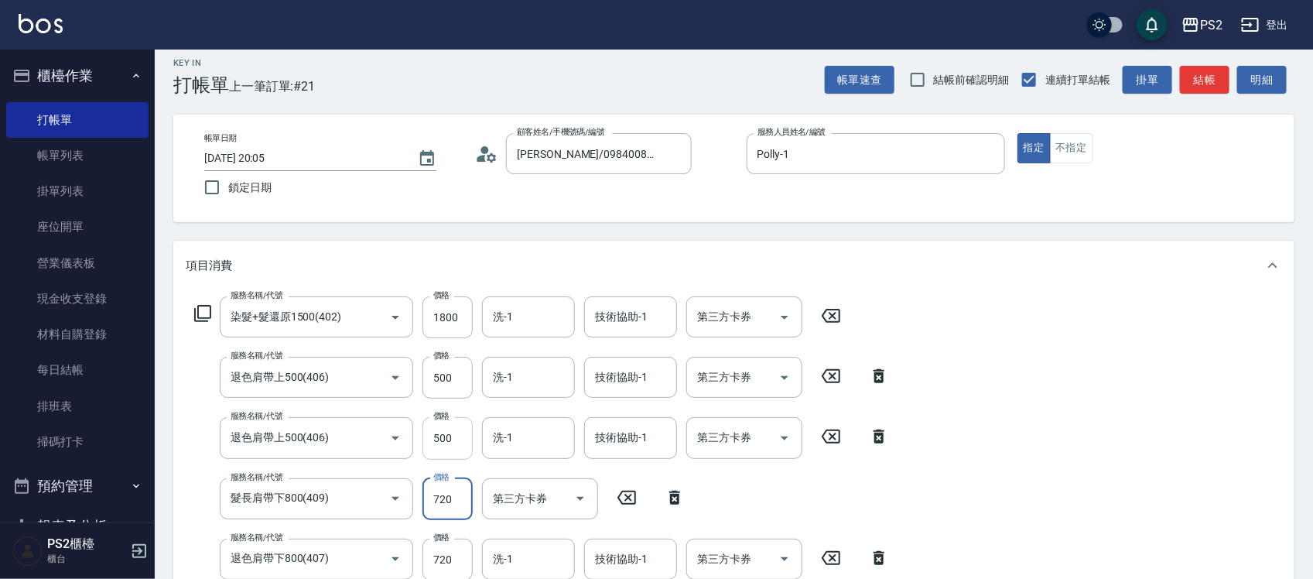
type input "720"
click at [431, 446] on input "500" at bounding box center [447, 438] width 50 height 42
click at [435, 445] on input "500" at bounding box center [447, 438] width 50 height 42
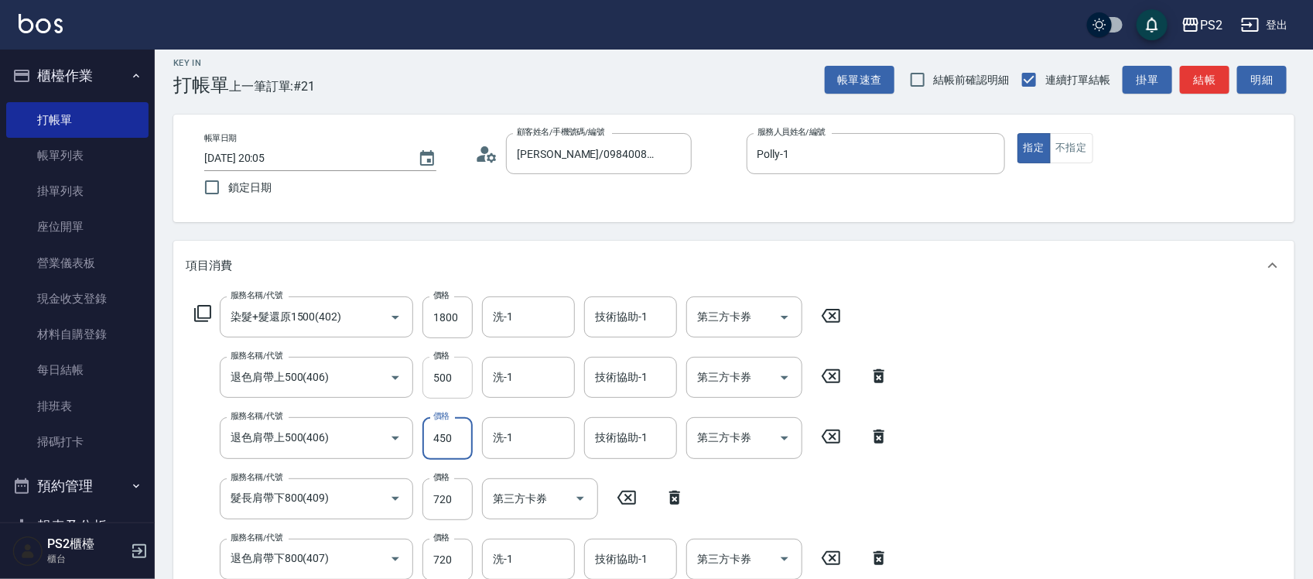
type input "450"
click at [455, 369] on input "500" at bounding box center [447, 378] width 50 height 42
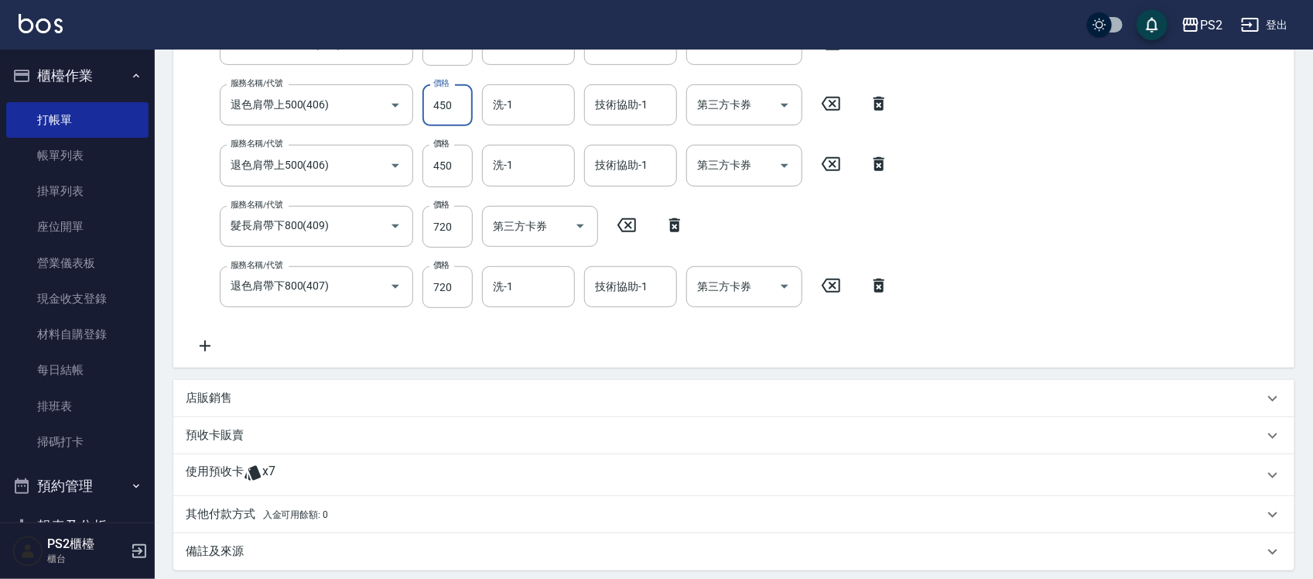
scroll to position [446, 0]
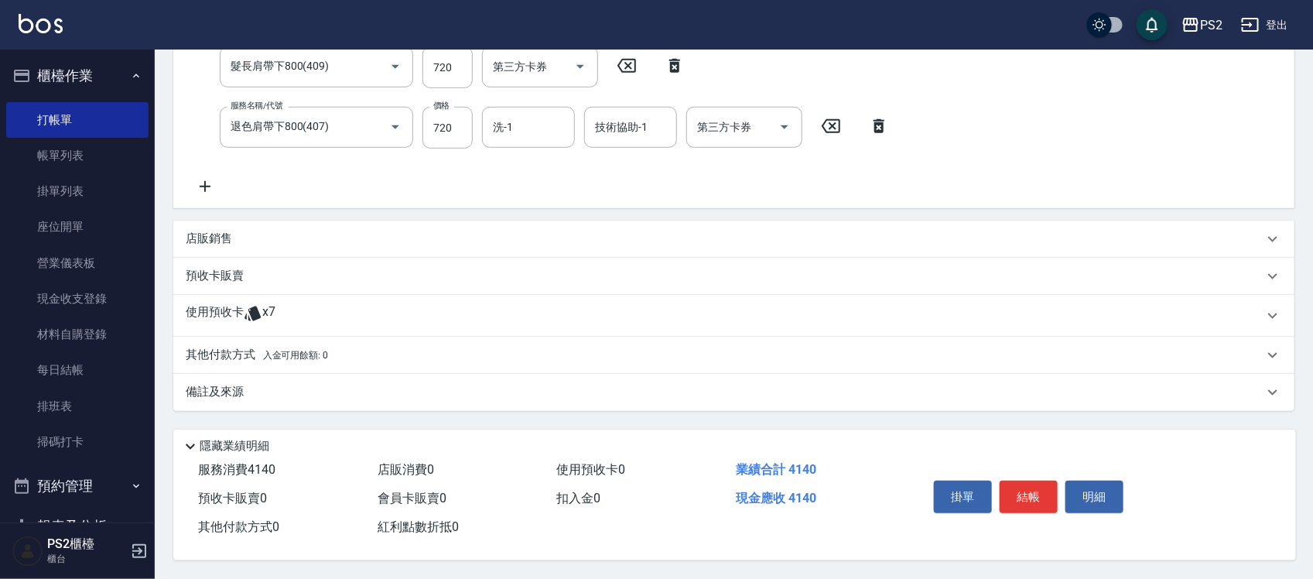
type input "450"
click at [244, 234] on div "店販銷售" at bounding box center [725, 239] width 1078 height 16
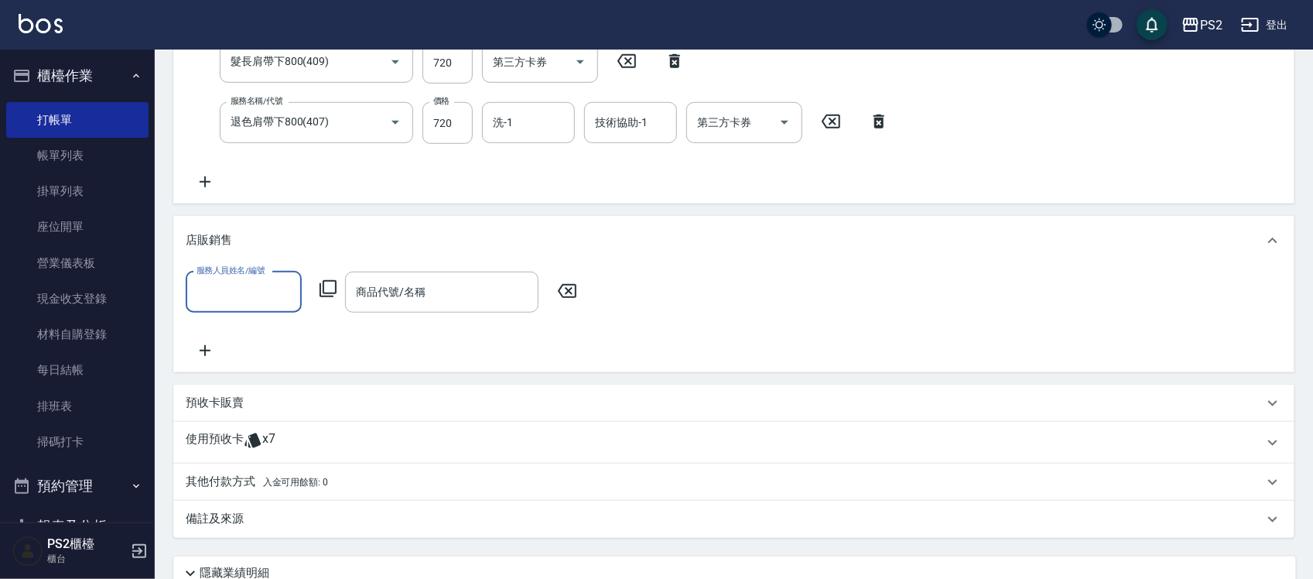
scroll to position [0, 0]
type input "Polly-1"
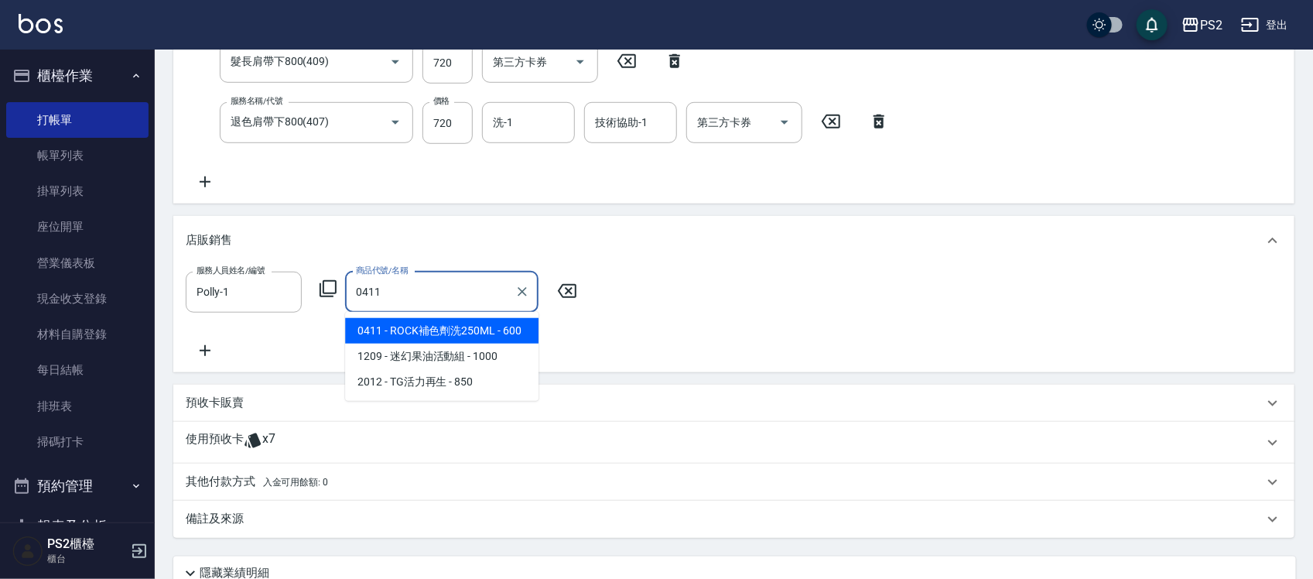
type input "ROCK補色劑洗250ML"
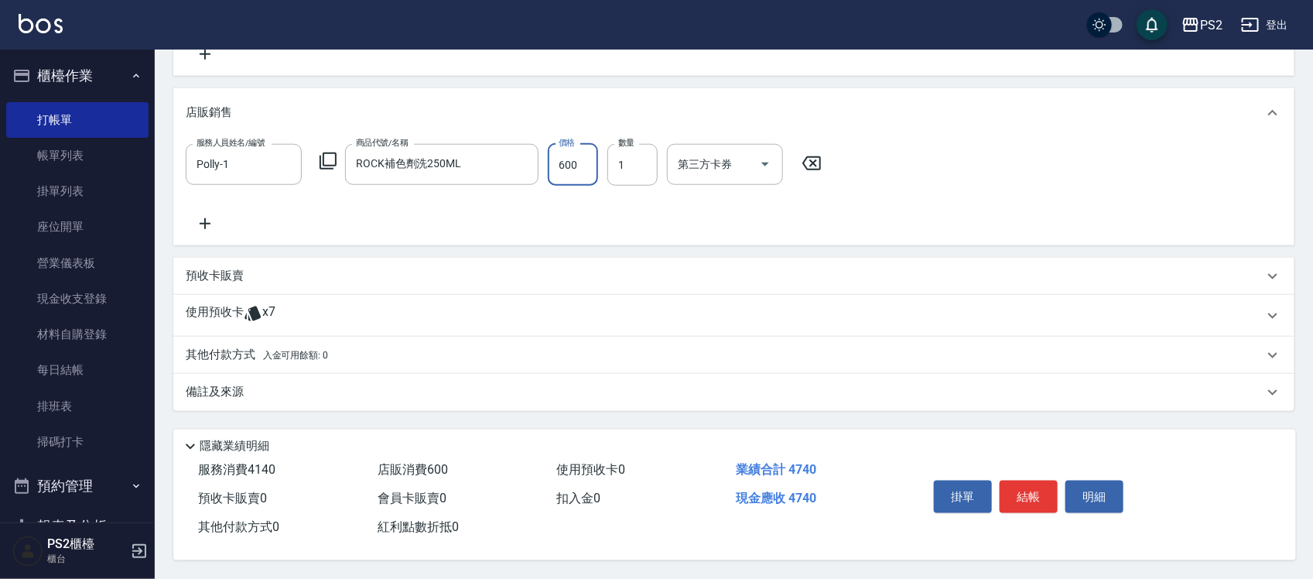
scroll to position [579, 0]
click at [260, 347] on p "其他付款方式 入金可用餘額: 0" at bounding box center [257, 355] width 142 height 17
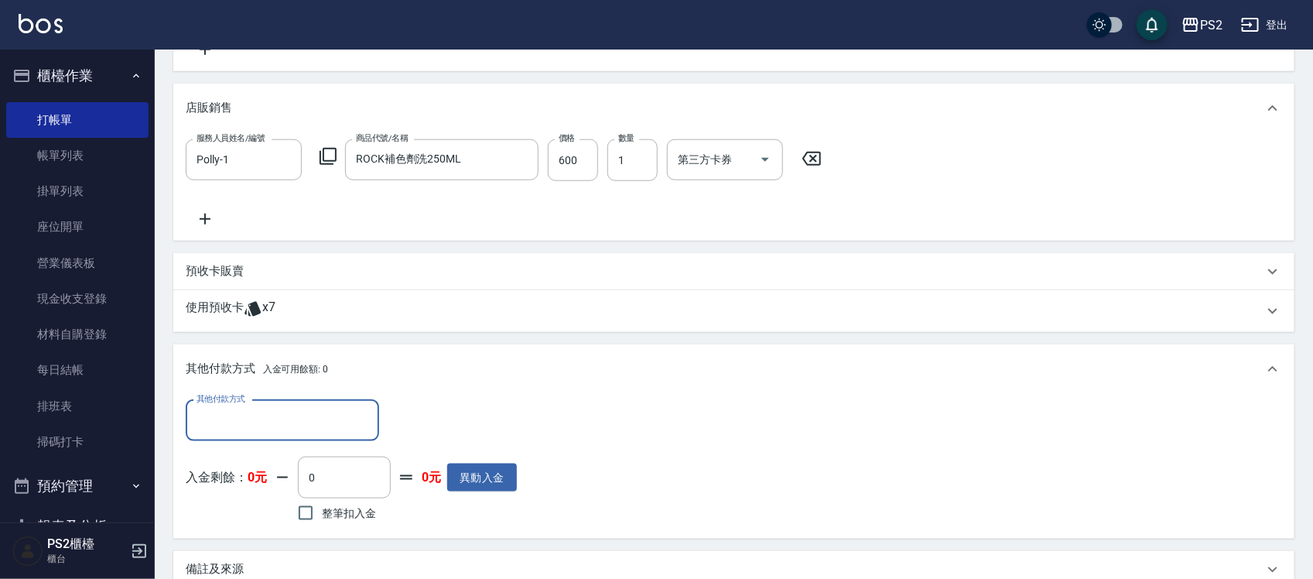
scroll to position [0, 0]
click at [214, 422] on input "其他付款方式" at bounding box center [282, 420] width 179 height 27
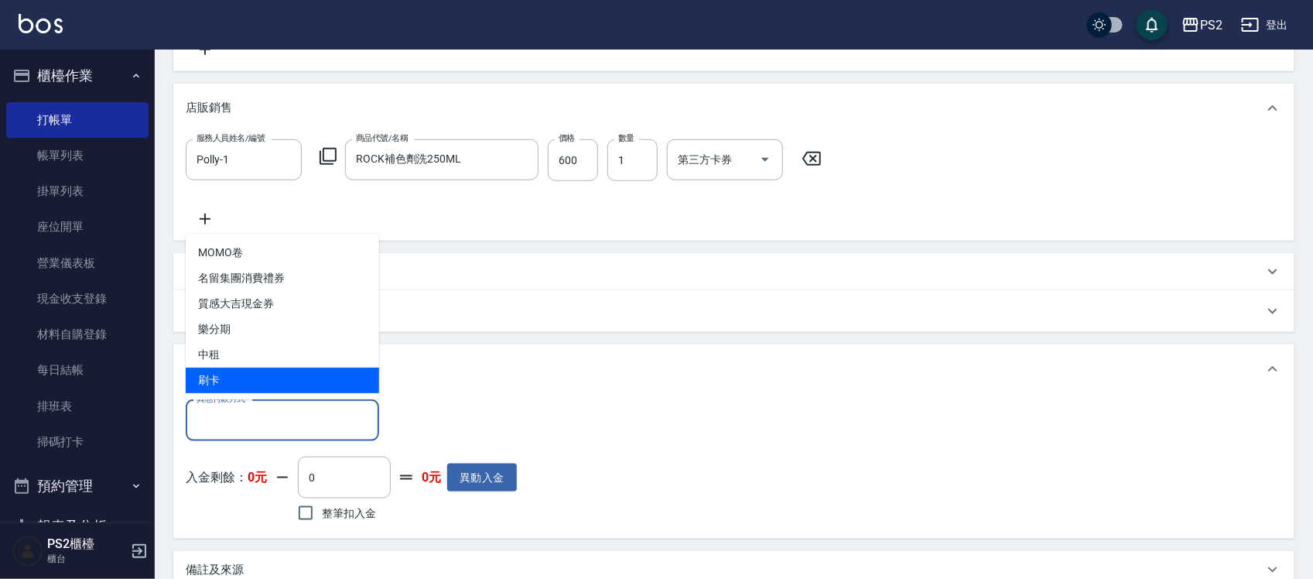
click at [234, 381] on span "刷卡" at bounding box center [282, 380] width 193 height 26
type input "刷卡"
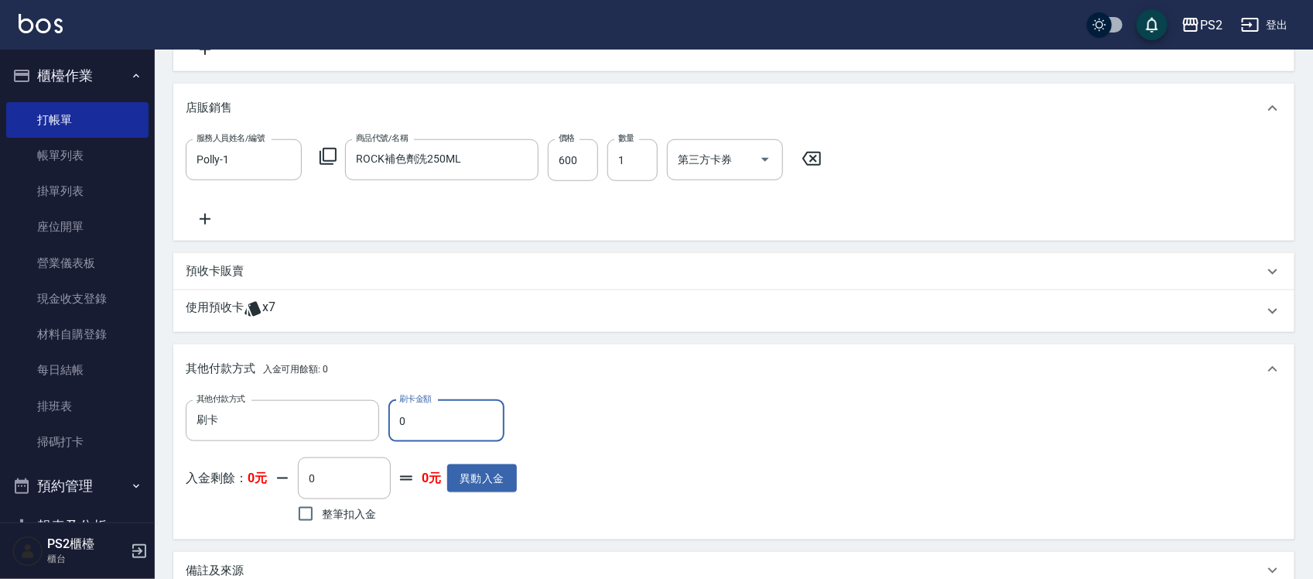
click at [468, 419] on input "0" at bounding box center [446, 421] width 116 height 42
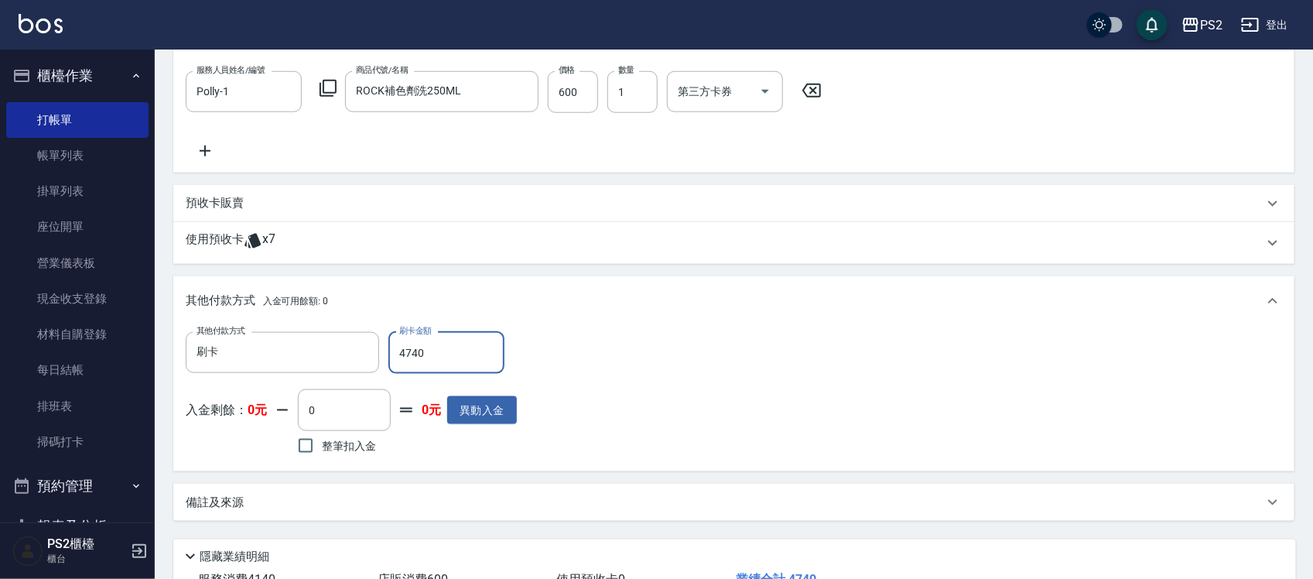
scroll to position [762, 0]
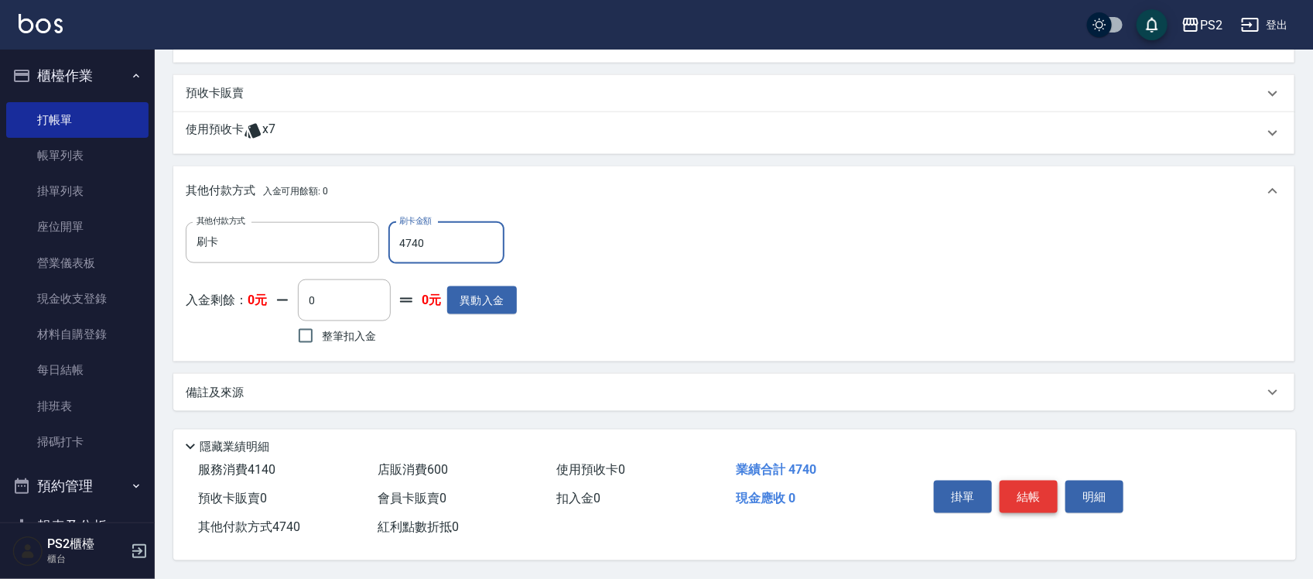
type input "4740"
click at [1033, 491] on button "結帳" at bounding box center [1028, 496] width 58 height 32
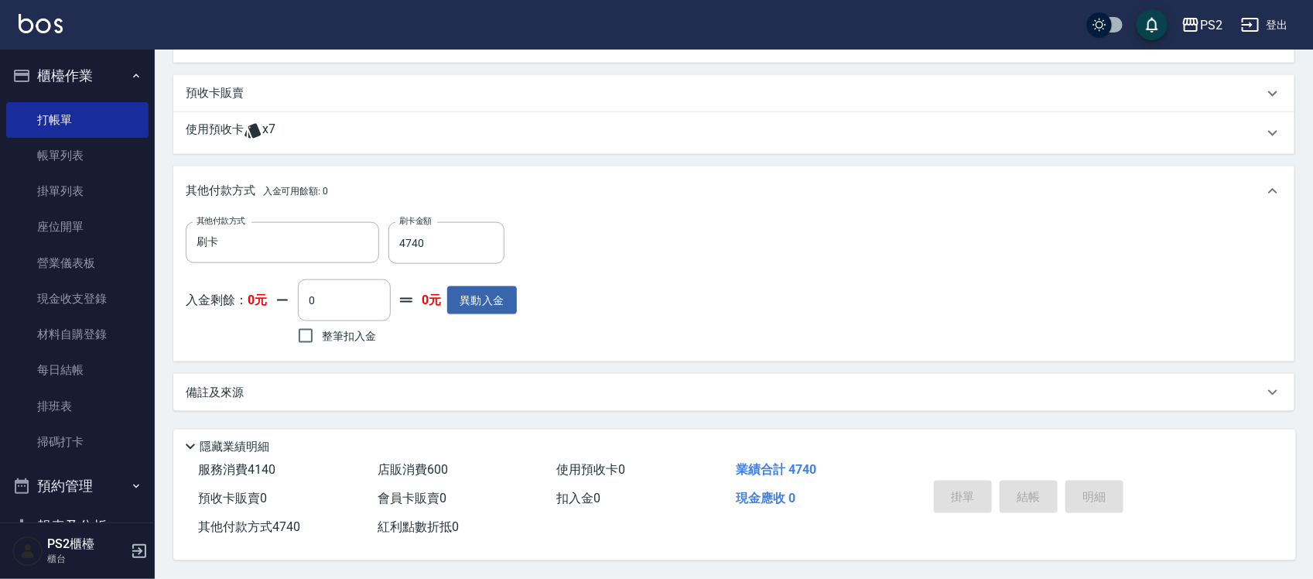
type input "[DATE] 20:08"
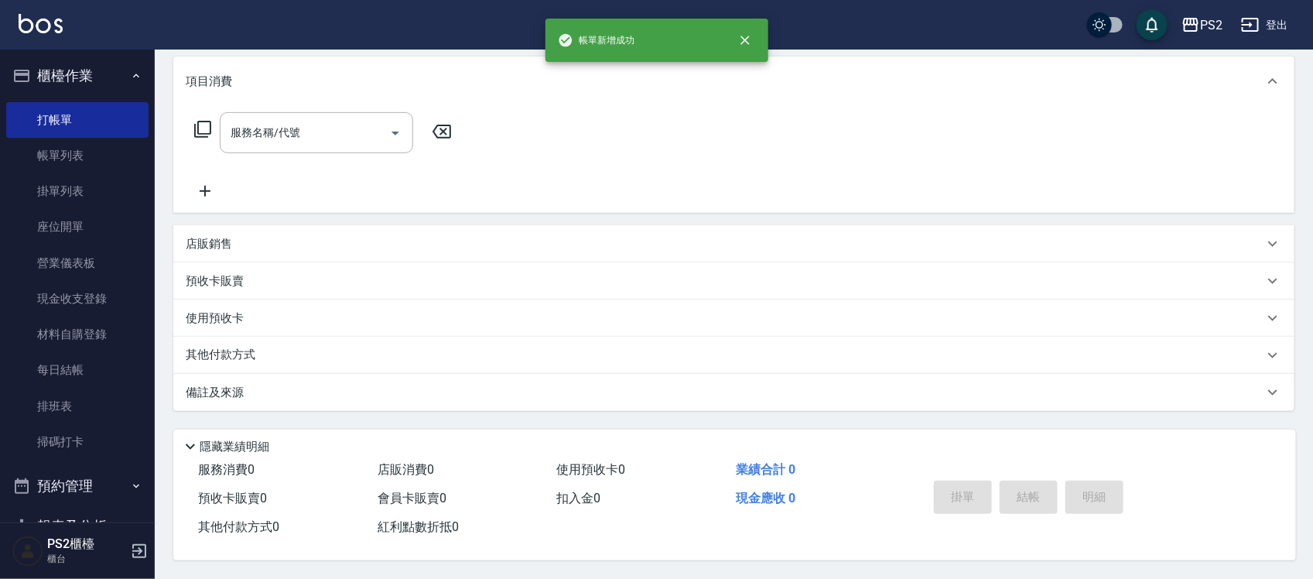
scroll to position [0, 0]
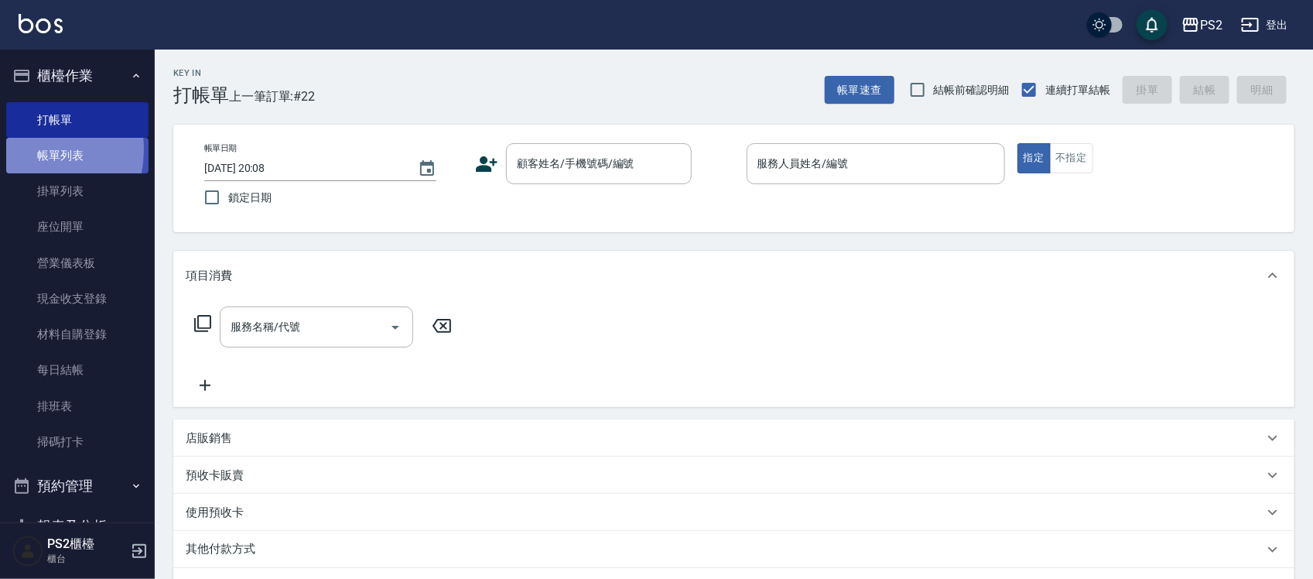
click at [18, 149] on link "帳單列表" at bounding box center [77, 156] width 142 height 36
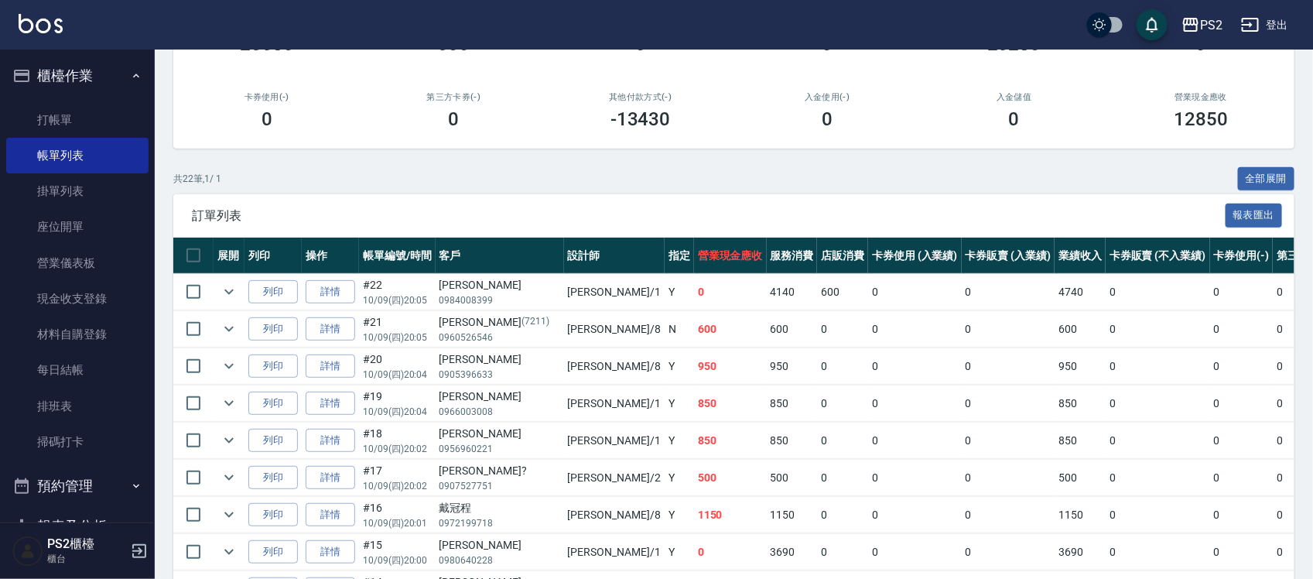
scroll to position [193, 0]
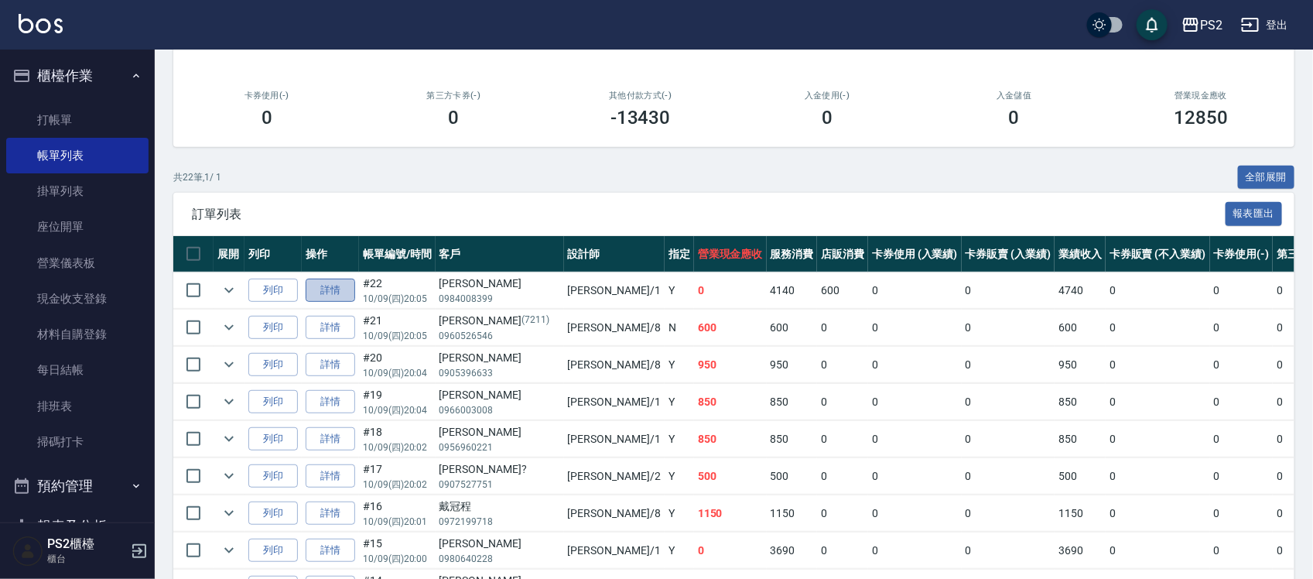
click at [330, 291] on link "詳情" at bounding box center [331, 290] width 50 height 24
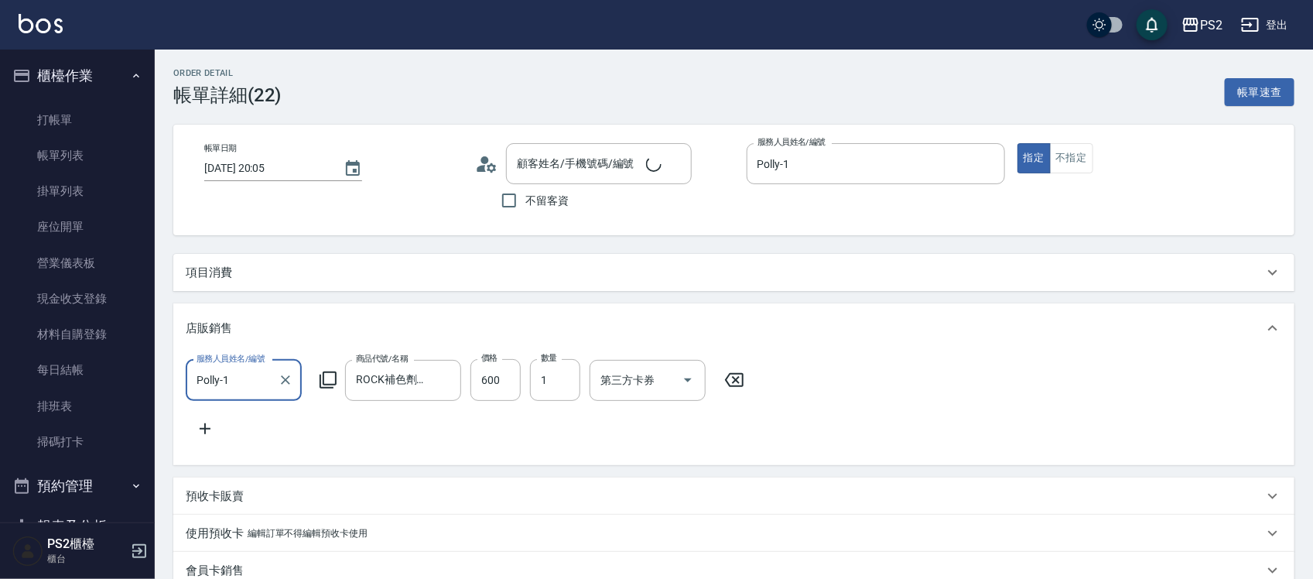
type input "[DATE] 20:05"
type input "Polly-1"
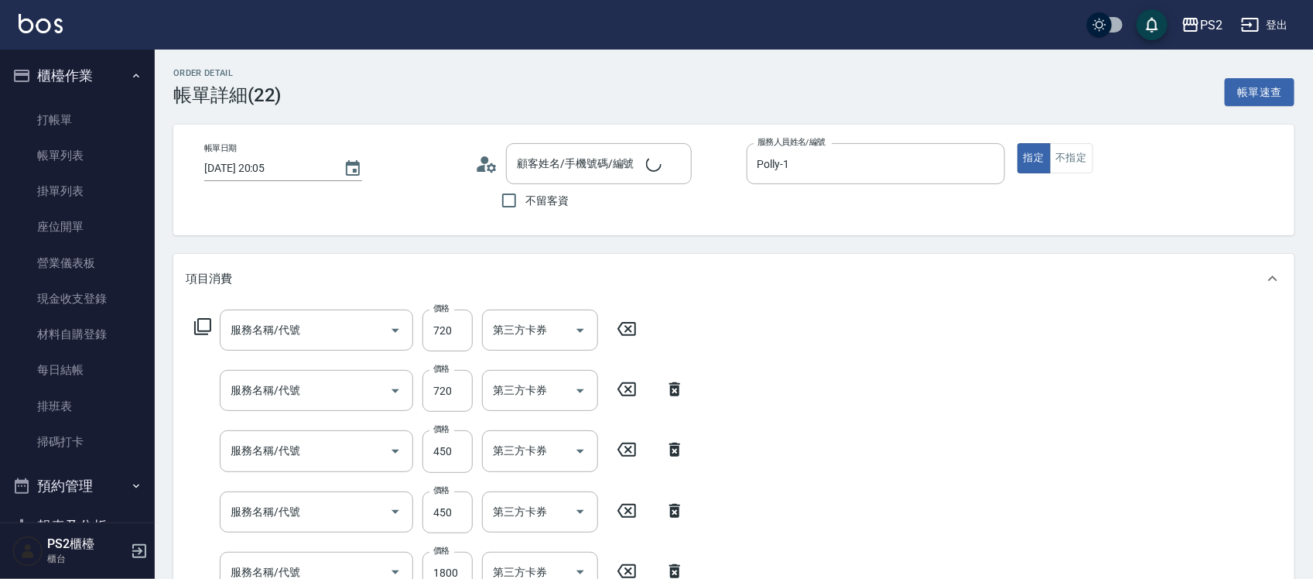
type input "[PERSON_NAME]/0984008399/"
type input "退色肩帶下800(407)"
type input "髮長肩帶下800(409)"
type input "退色肩帶上500(406)"
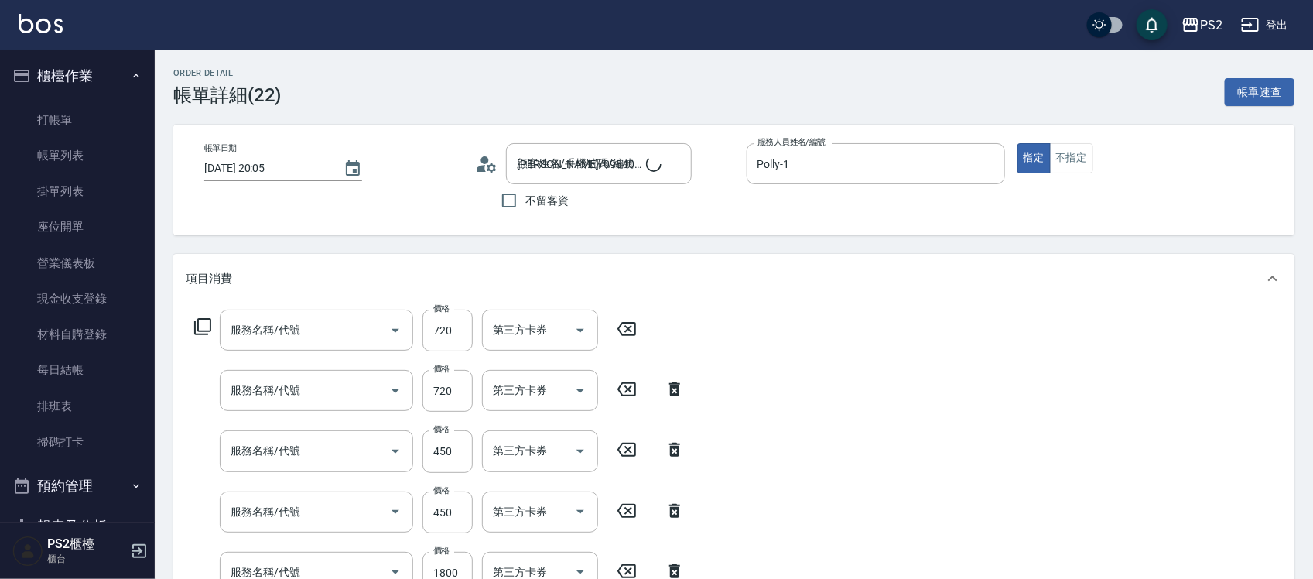
type input "染髮+髮還原1500(402)"
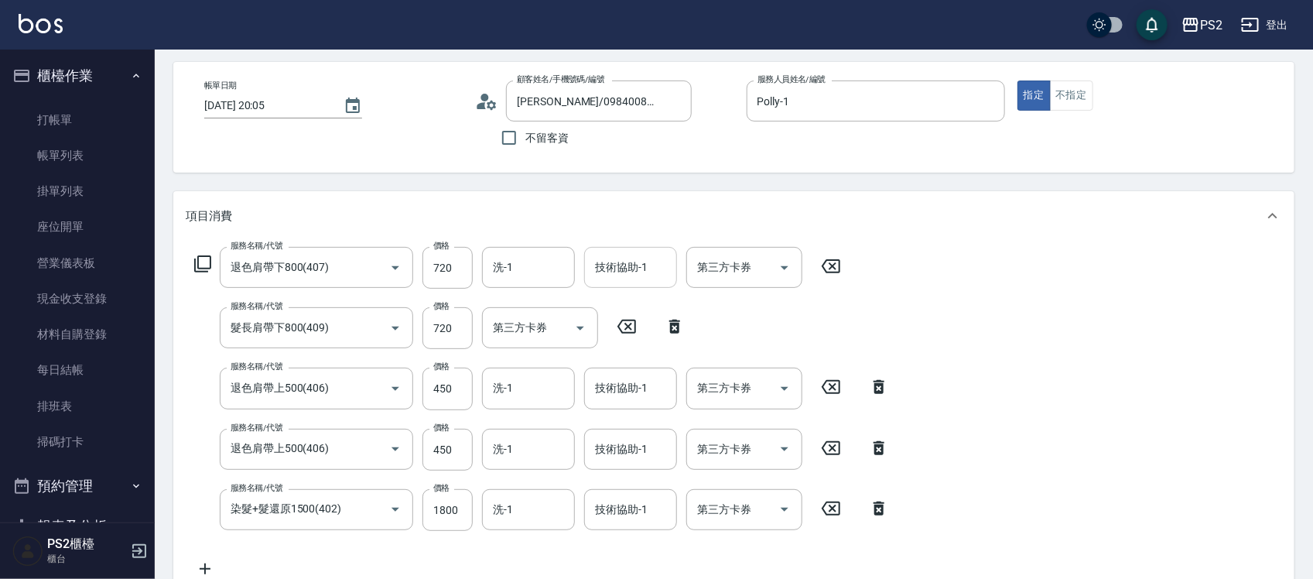
scroll to position [97, 0]
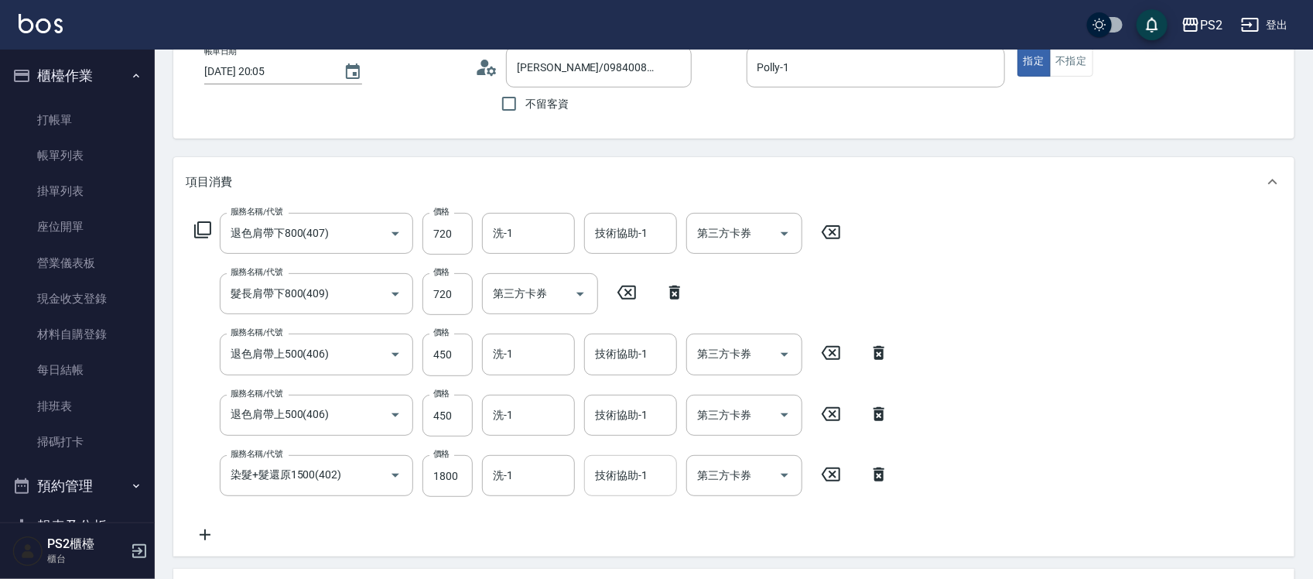
click at [646, 474] on input "技術協助-1" at bounding box center [630, 475] width 79 height 27
type input "[PERSON_NAME]-25"
click at [637, 418] on input "技術協助-1" at bounding box center [630, 414] width 79 height 27
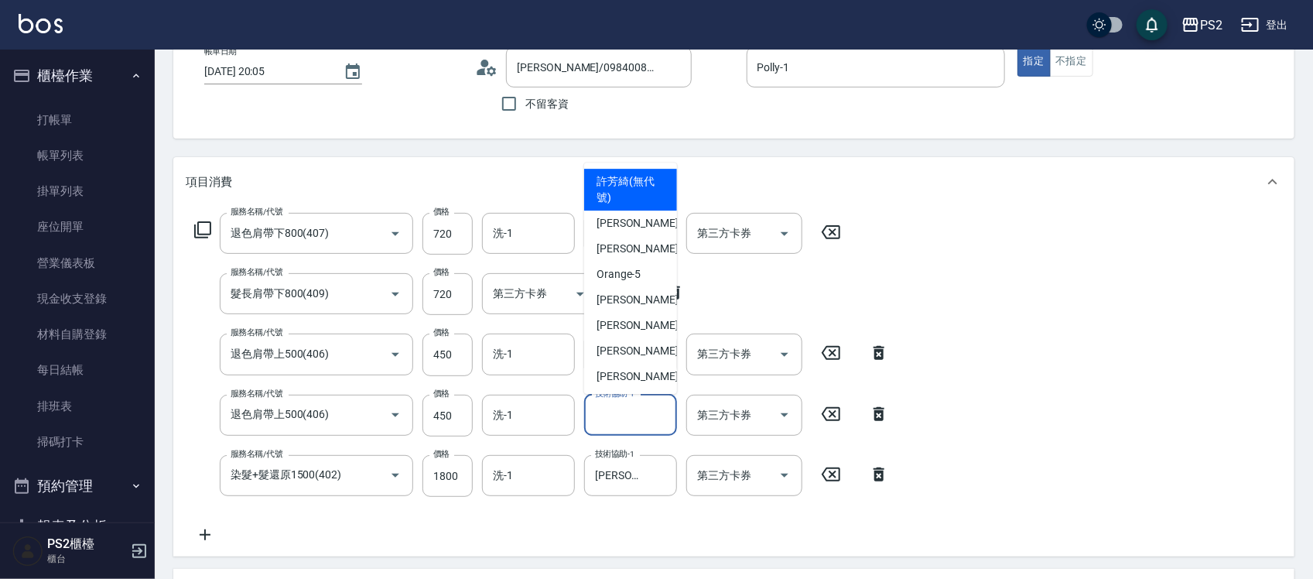
type input "5"
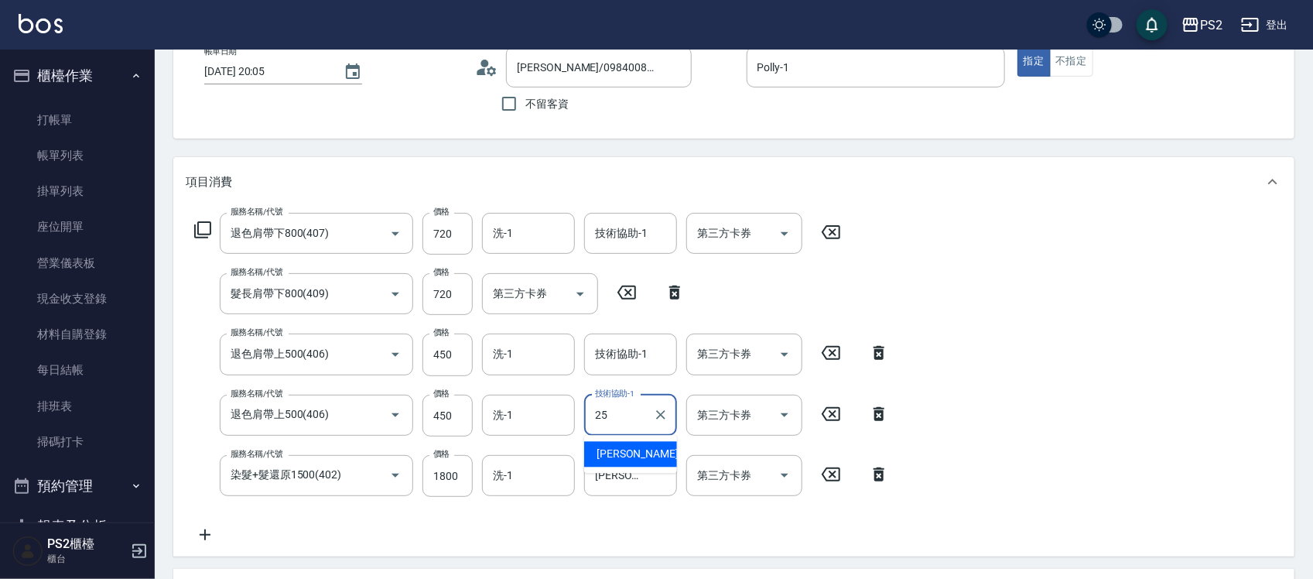
click at [643, 446] on div "[PERSON_NAME] -25" at bounding box center [630, 455] width 93 height 26
type input "[PERSON_NAME]-25"
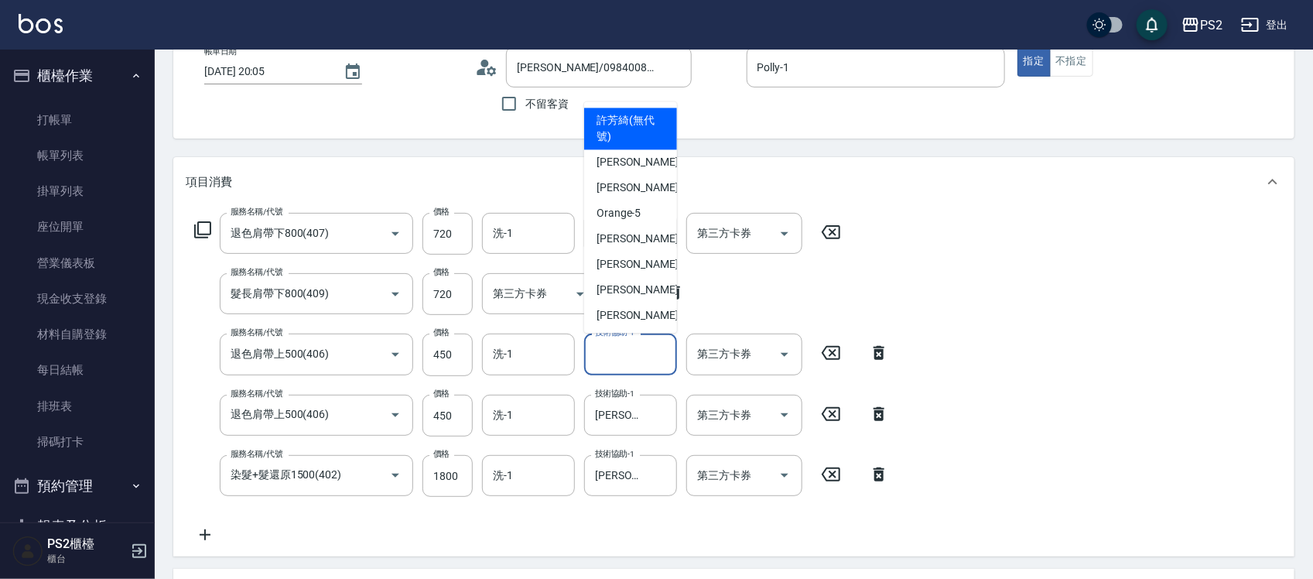
click at [633, 344] on input "技術協助-1" at bounding box center [630, 353] width 79 height 27
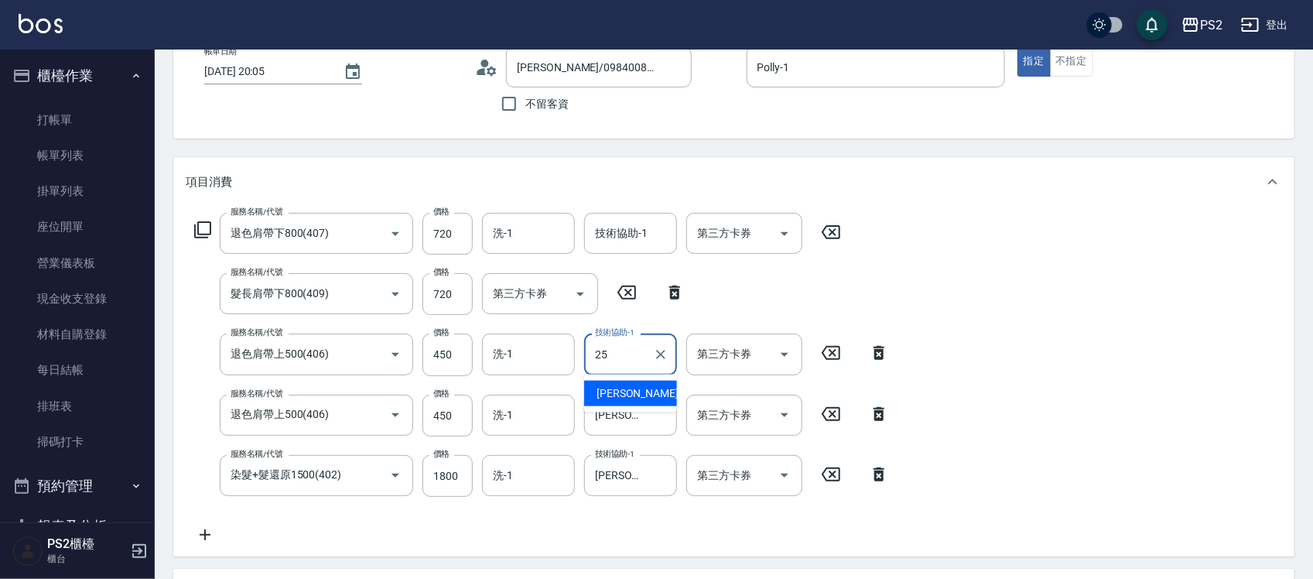
type input "[PERSON_NAME]-25"
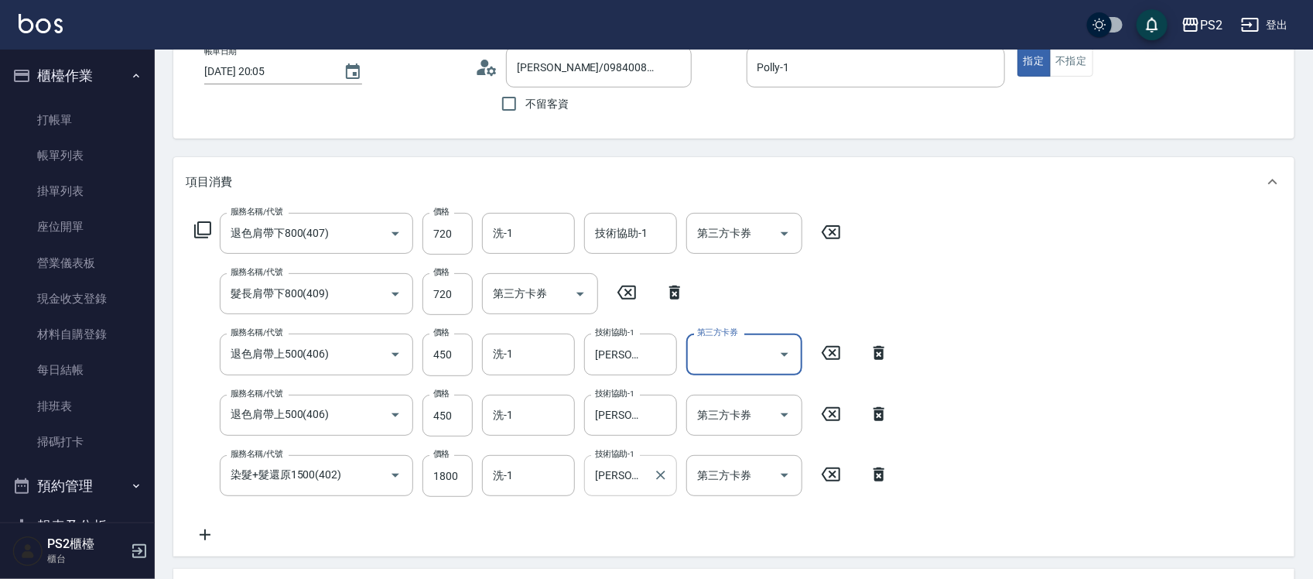
click at [627, 490] on div "[PERSON_NAME]-25 技術協助-1" at bounding box center [630, 475] width 93 height 41
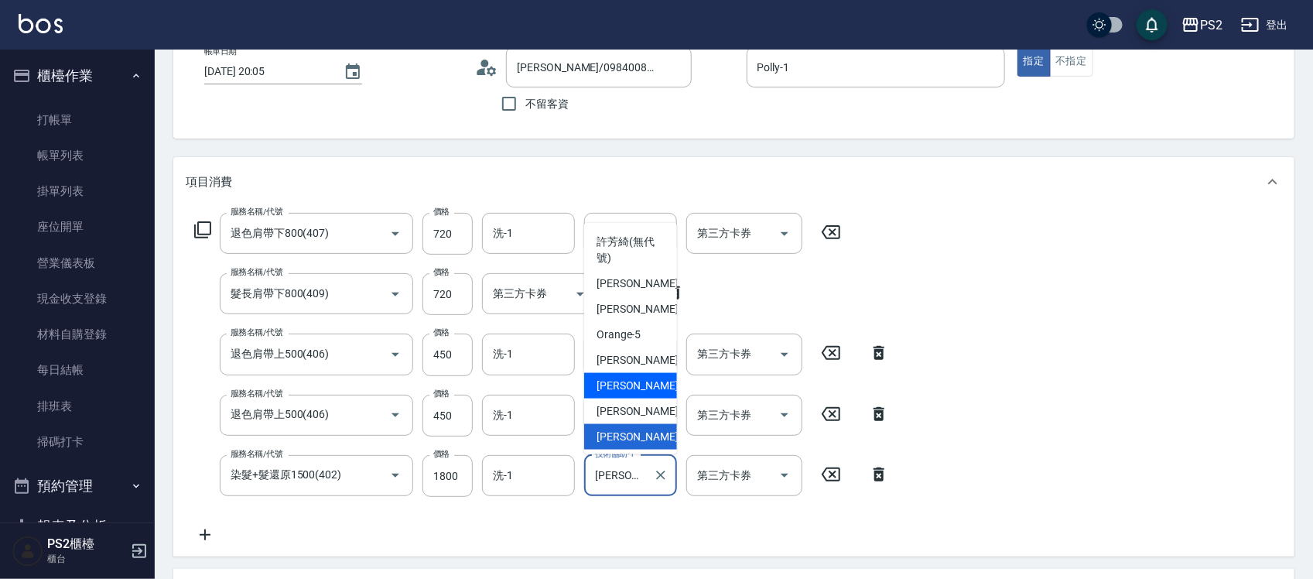
click at [1033, 371] on div "服務名稱/代號 退色肩帶下800(407) 服務名稱/代號 價格 720 價格 洗-1 洗-1 技術協助-1 技術協助-1 第三方卡券 第三方卡券 服務名稱/…" at bounding box center [733, 382] width 1121 height 350
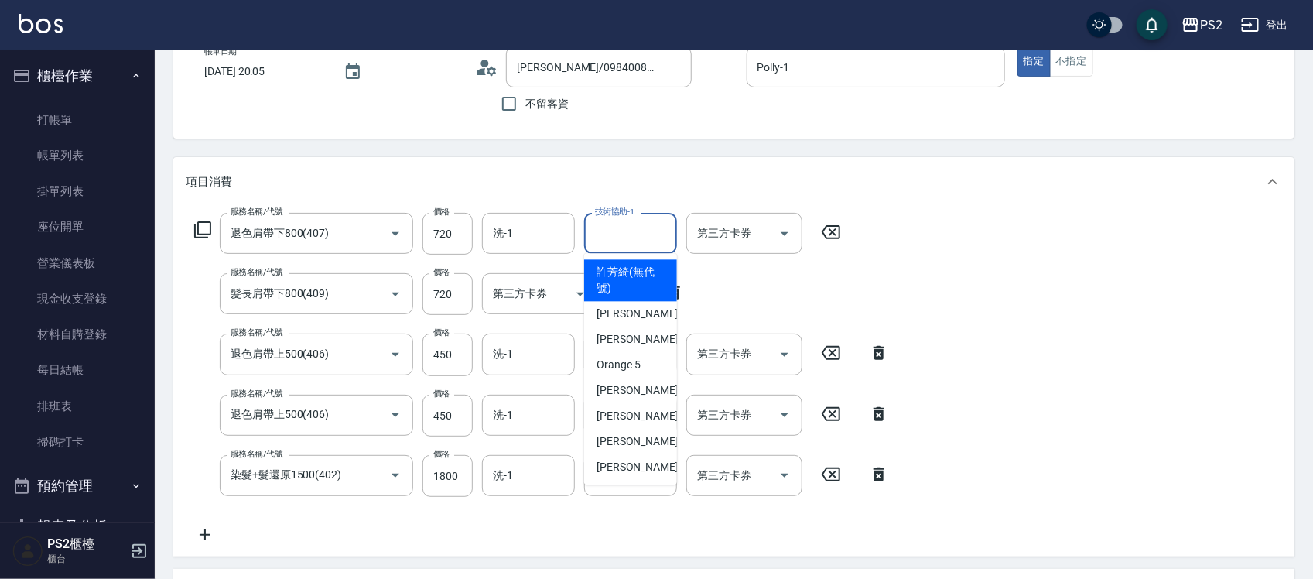
click at [636, 237] on input "技術協助-1" at bounding box center [630, 233] width 79 height 27
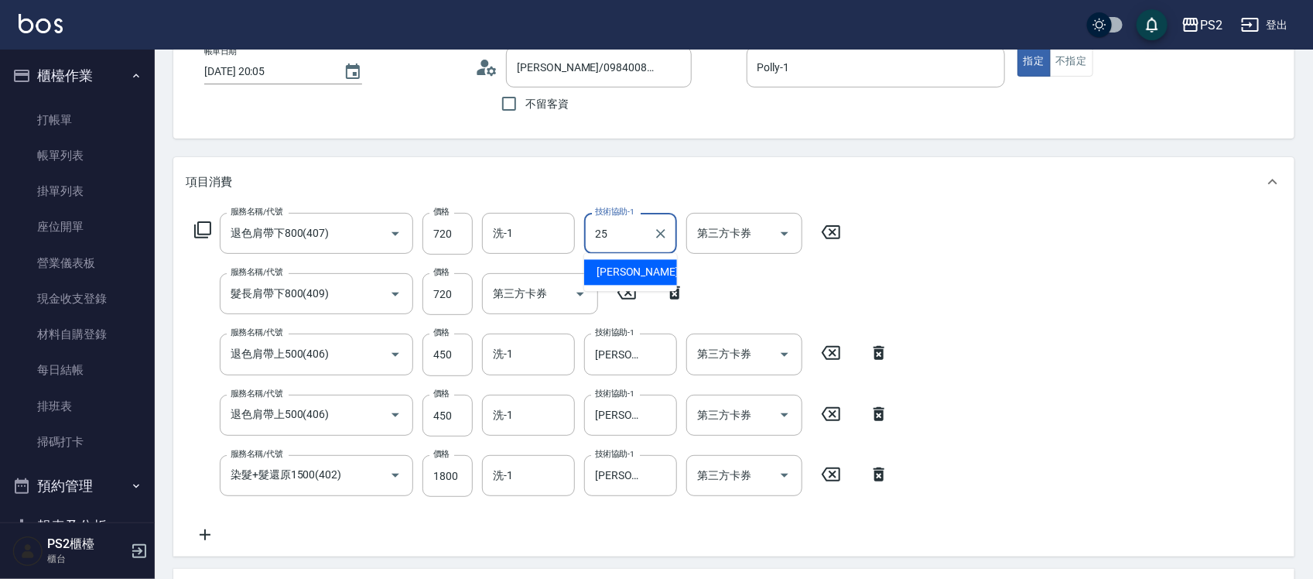
type input "[PERSON_NAME]-25"
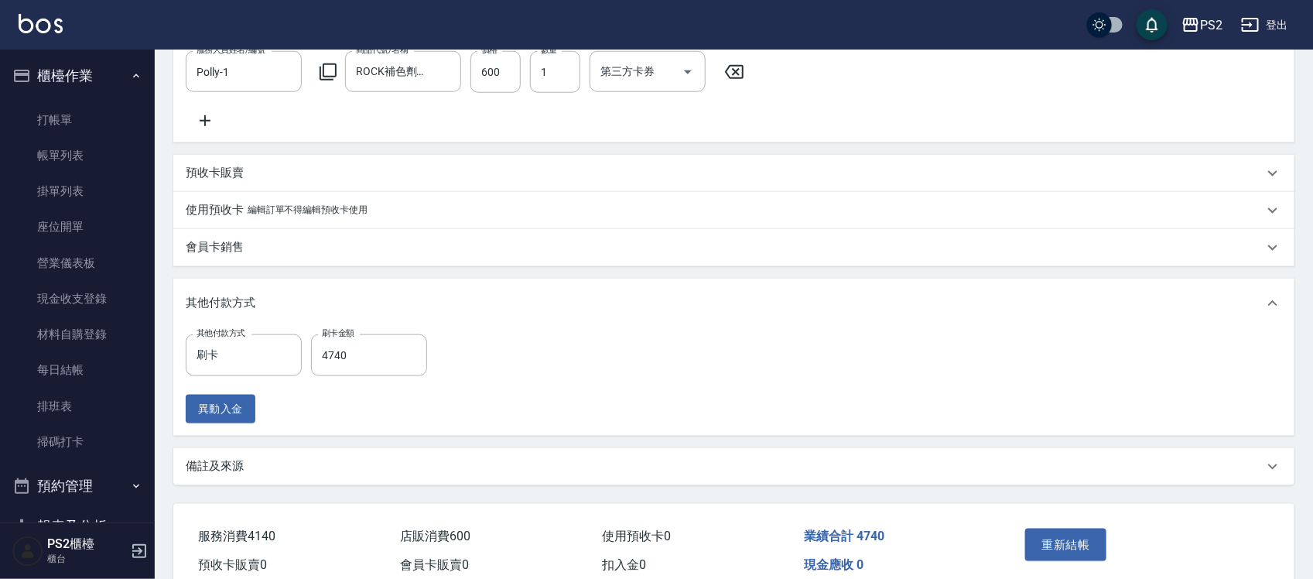
scroll to position [756, 0]
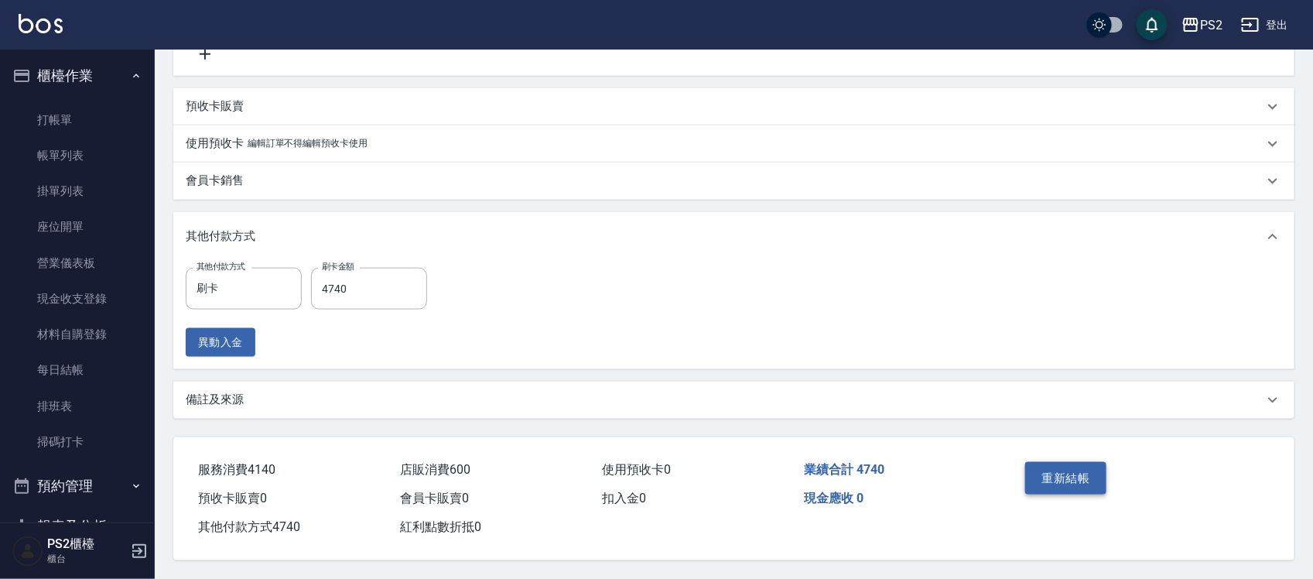
click at [1072, 472] on button "重新結帳" at bounding box center [1066, 478] width 82 height 32
click at [1072, 472] on div "重新結帳" at bounding box center [1078, 489] width 119 height 67
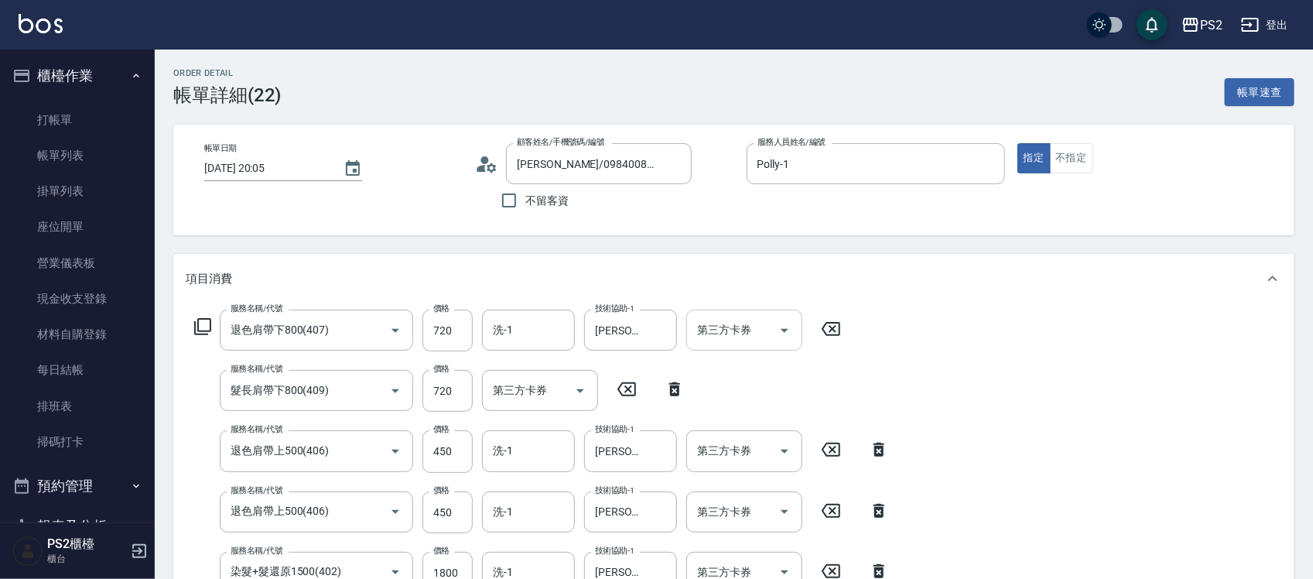
scroll to position [666, 0]
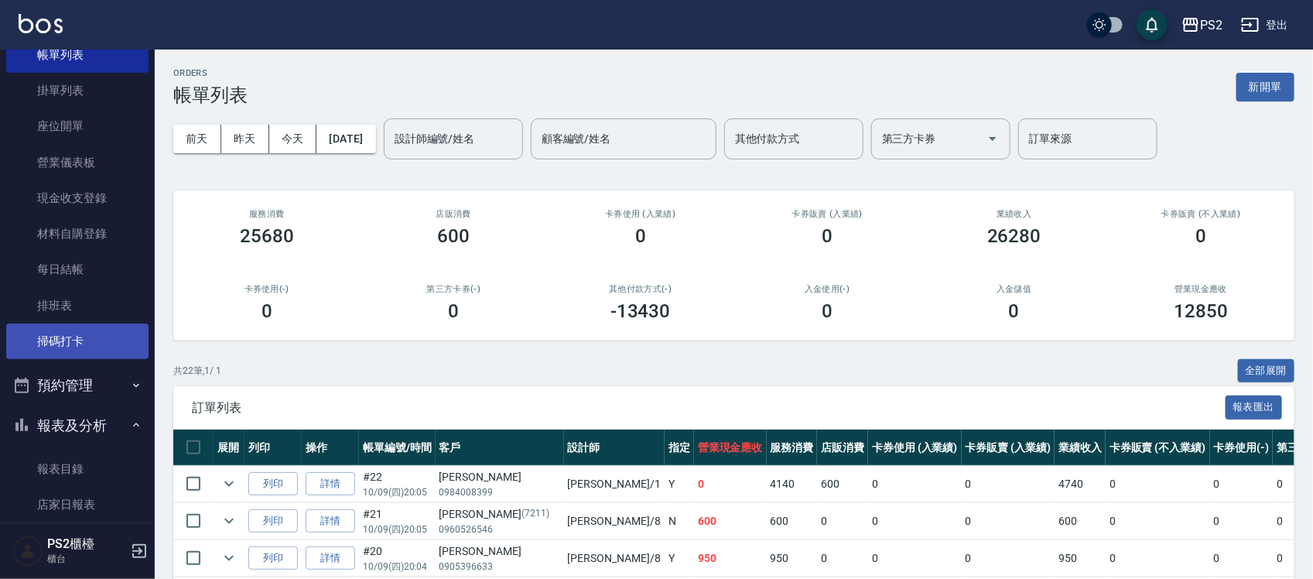
scroll to position [193, 0]
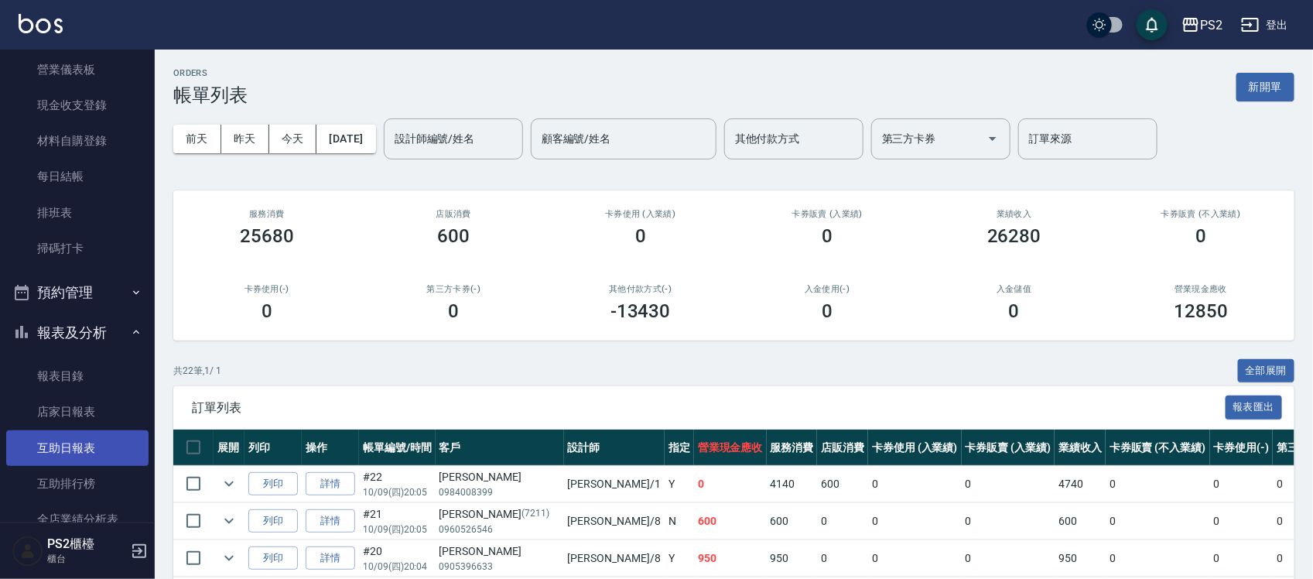
click at [53, 456] on link "互助日報表" at bounding box center [77, 448] width 142 height 36
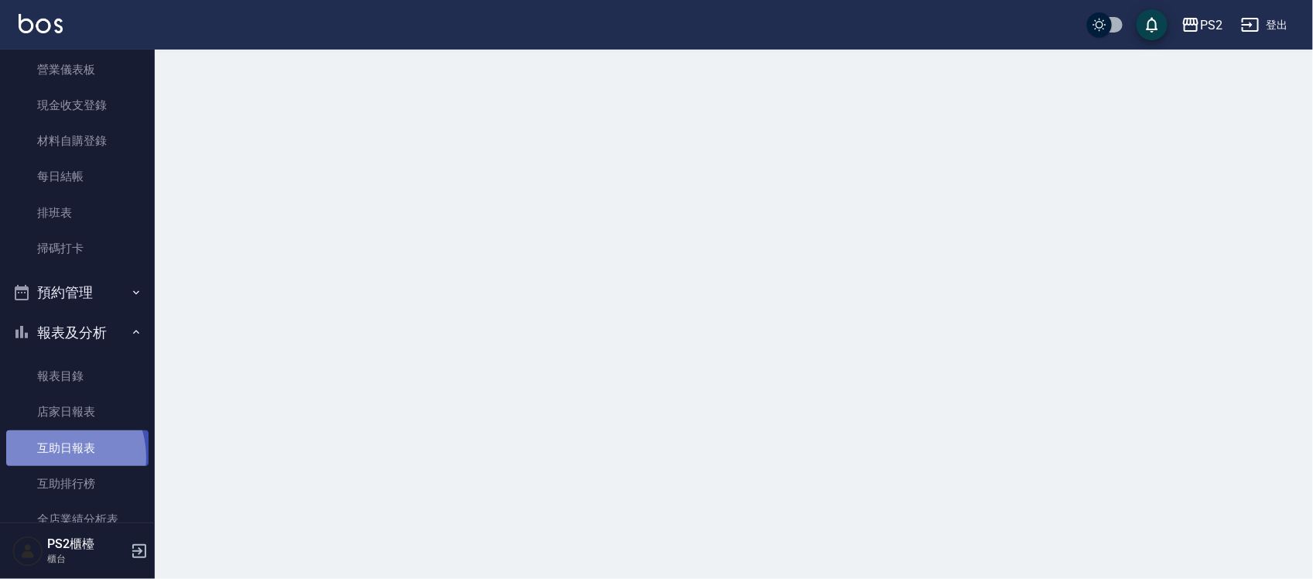
click at [53, 456] on link "互助日報表" at bounding box center [77, 448] width 142 height 36
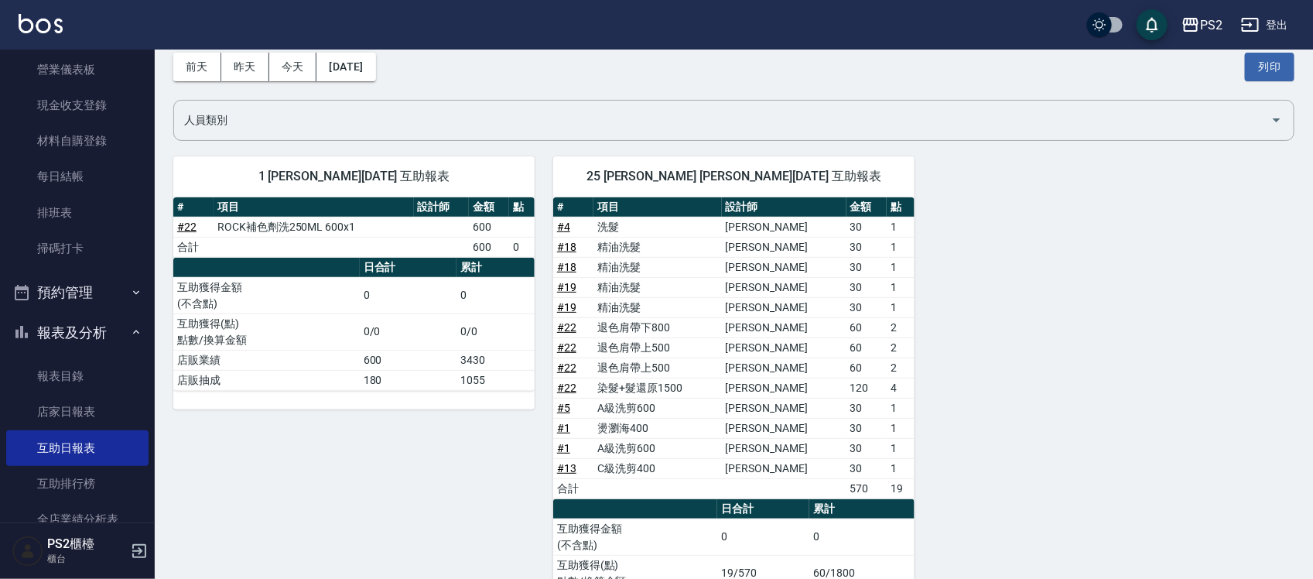
scroll to position [165, 0]
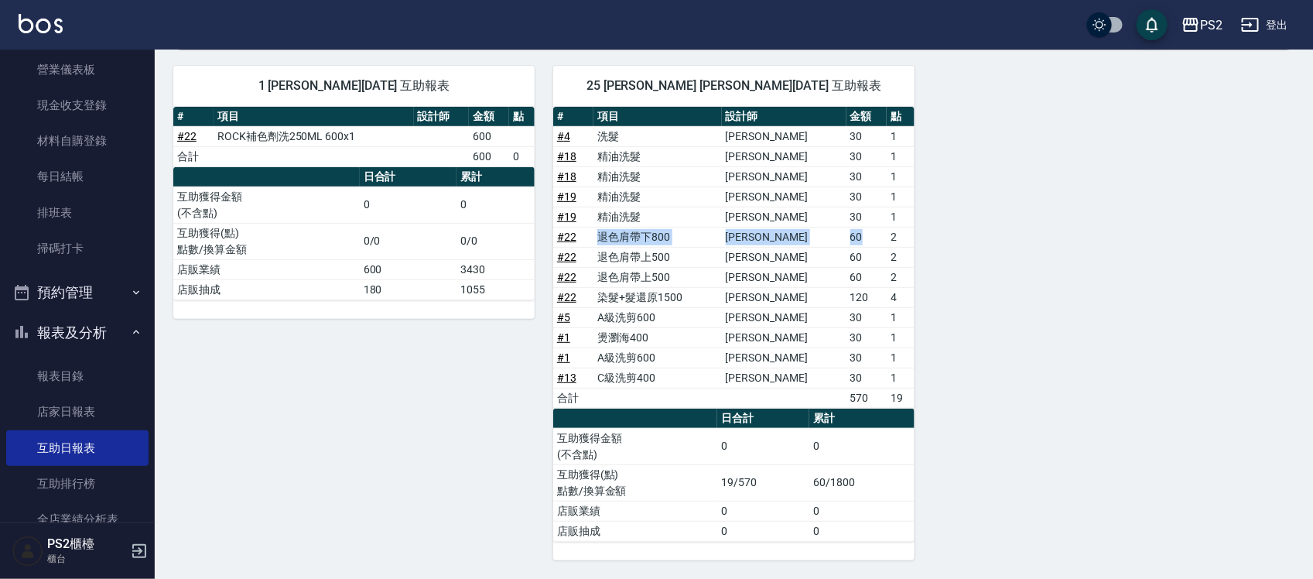
drag, startPoint x: 596, startPoint y: 231, endPoint x: 874, endPoint y: 232, distance: 277.7
click at [874, 232] on tr "# 22 退色肩帶下800 [PERSON_NAME]60 2" at bounding box center [733, 237] width 361 height 20
drag, startPoint x: 887, startPoint y: 232, endPoint x: 904, endPoint y: 237, distance: 17.1
click at [891, 232] on td "2" at bounding box center [901, 237] width 28 height 20
click at [907, 240] on td "2" at bounding box center [901, 237] width 28 height 20
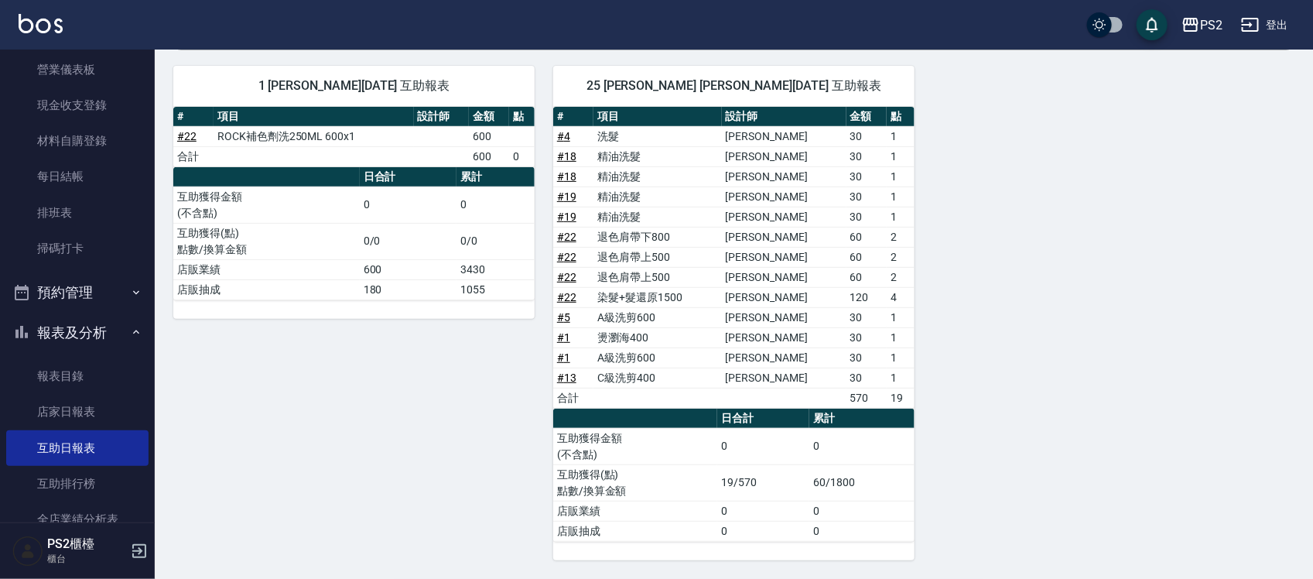
click at [907, 240] on td "2" at bounding box center [901, 237] width 28 height 20
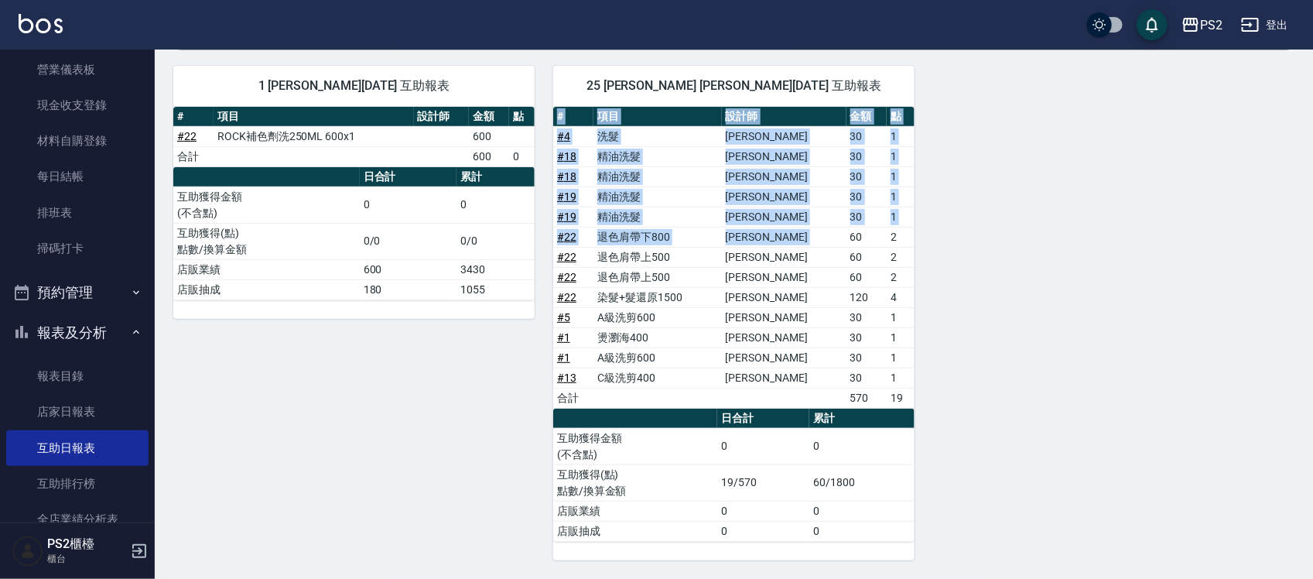
drag, startPoint x: 834, startPoint y: 236, endPoint x: 905, endPoint y: 249, distance: 72.4
click at [905, 249] on tbody "# 4 洗髮 [PERSON_NAME] 30 1 # 18 精油洗髮 [PERSON_NAME] 30 1 # 18 精油洗髮 [PERSON_NAME] …" at bounding box center [733, 267] width 361 height 282
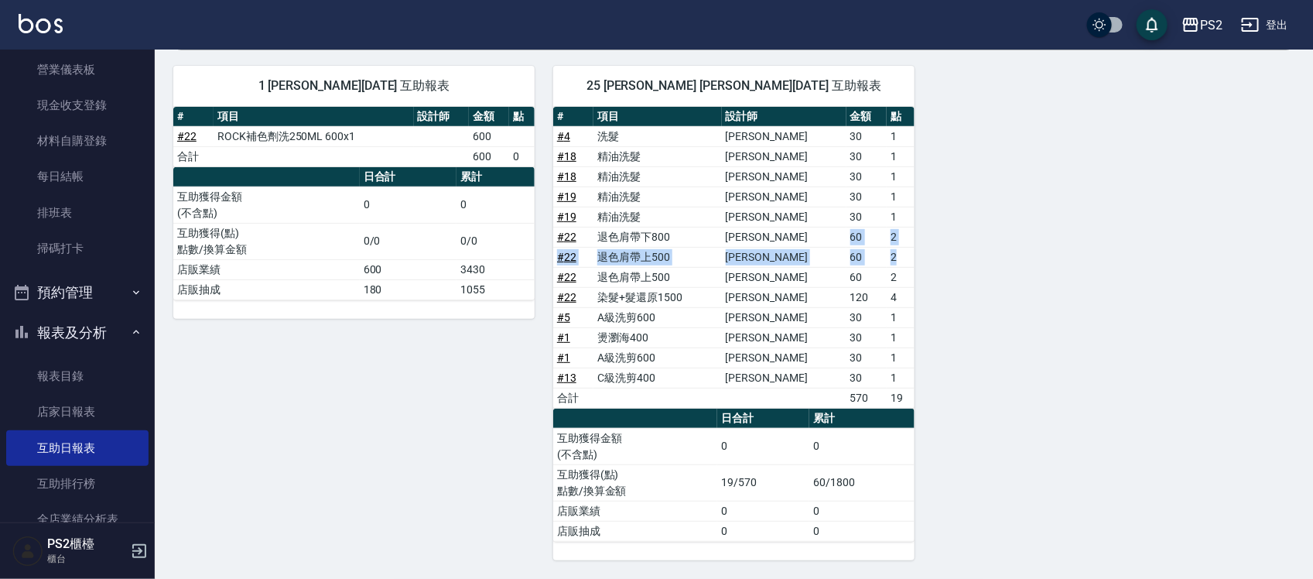
click at [905, 249] on td "2" at bounding box center [901, 257] width 28 height 20
click at [904, 249] on td "2" at bounding box center [901, 257] width 28 height 20
drag, startPoint x: 732, startPoint y: 234, endPoint x: 863, endPoint y: 234, distance: 131.5
click at [863, 234] on tr "# 22 退色肩帶下800 [PERSON_NAME]60 2" at bounding box center [733, 237] width 361 height 20
click at [863, 234] on td "60" at bounding box center [866, 237] width 40 height 20
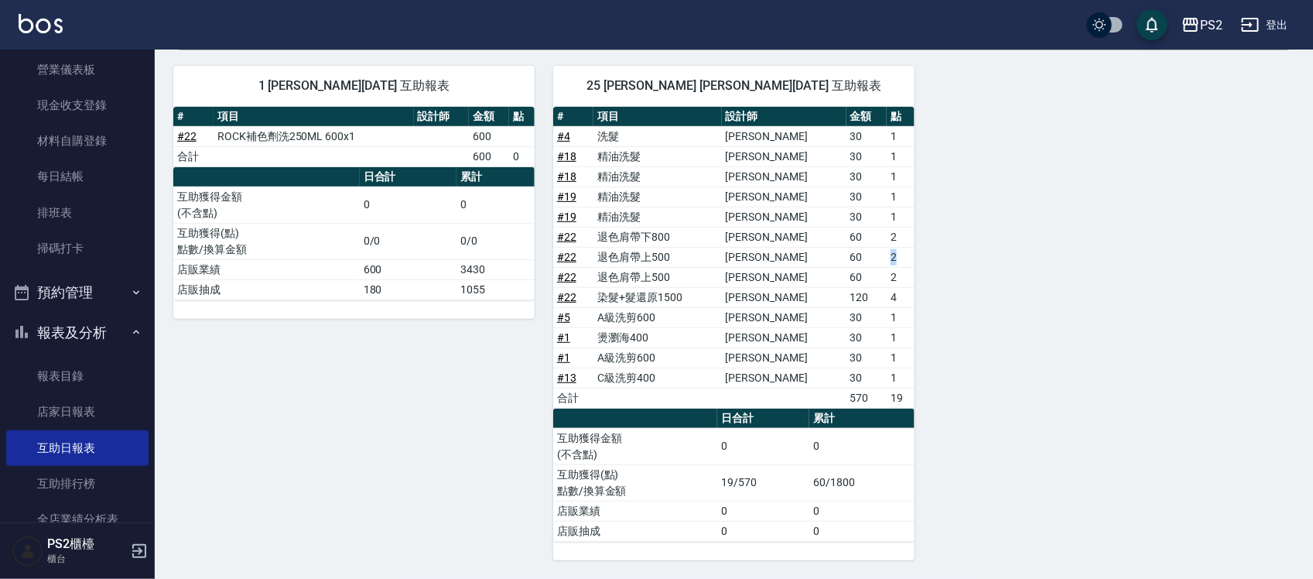
drag, startPoint x: 883, startPoint y: 252, endPoint x: 903, endPoint y: 253, distance: 20.1
click at [903, 253] on tr "# 22 退色肩帶上500 [PERSON_NAME]60 2" at bounding box center [733, 257] width 361 height 20
click at [904, 254] on td "2" at bounding box center [901, 257] width 28 height 20
drag, startPoint x: 876, startPoint y: 273, endPoint x: 914, endPoint y: 273, distance: 37.9
click at [914, 273] on tr "# 22 退色肩帶上500 [PERSON_NAME]60 2" at bounding box center [733, 277] width 361 height 20
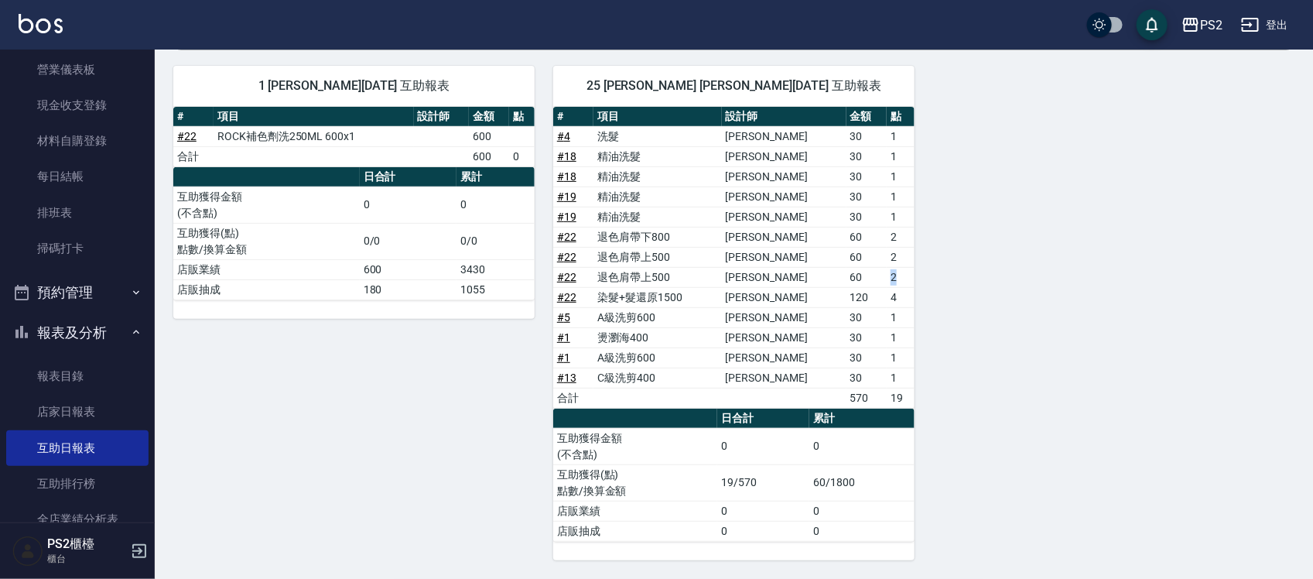
click at [914, 273] on td "2" at bounding box center [901, 277] width 28 height 20
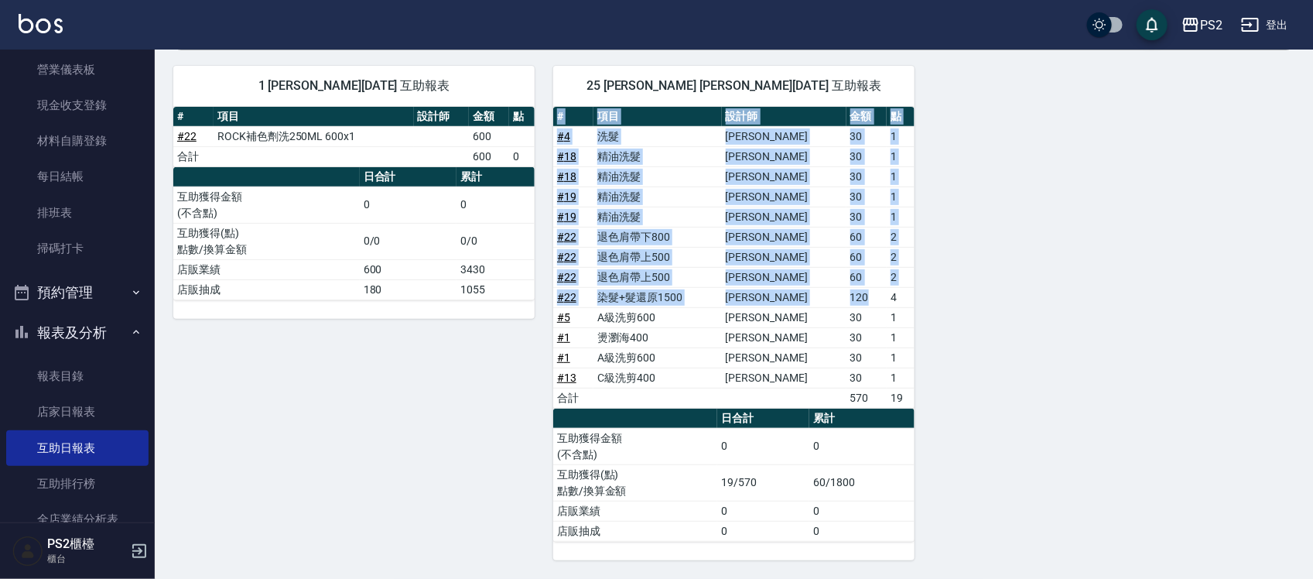
drag, startPoint x: 867, startPoint y: 296, endPoint x: 1006, endPoint y: 306, distance: 139.6
click at [927, 294] on div "1 [PERSON_NAME][DATE] 互助報表 # 項目 設計師 金額 點 # 22 ROCK補色劑洗250ML 600x1 600 合計 600 0 …" at bounding box center [724, 303] width 1139 height 513
click at [1013, 341] on div "1 [PERSON_NAME][DATE] 互助報表 # 項目 設計師 金額 點 # 22 ROCK補色劑洗250ML 600x1 600 合計 600 0 …" at bounding box center [724, 303] width 1139 height 513
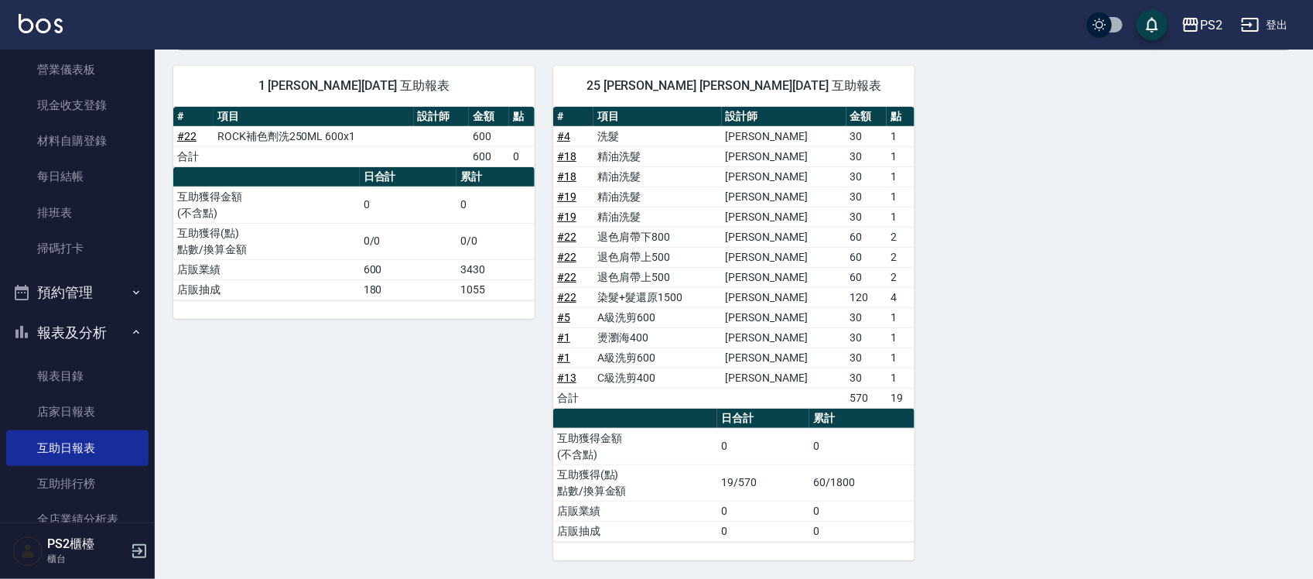
click at [299, 403] on div "1 [PERSON_NAME][DATE] 互助報表 # 項目 設計師 金額 點 # 22 ROCK補色劑洗250ML 600x1 600 合計 600 0 …" at bounding box center [345, 303] width 380 height 513
click at [75, 178] on link "每日結帳" at bounding box center [77, 177] width 142 height 36
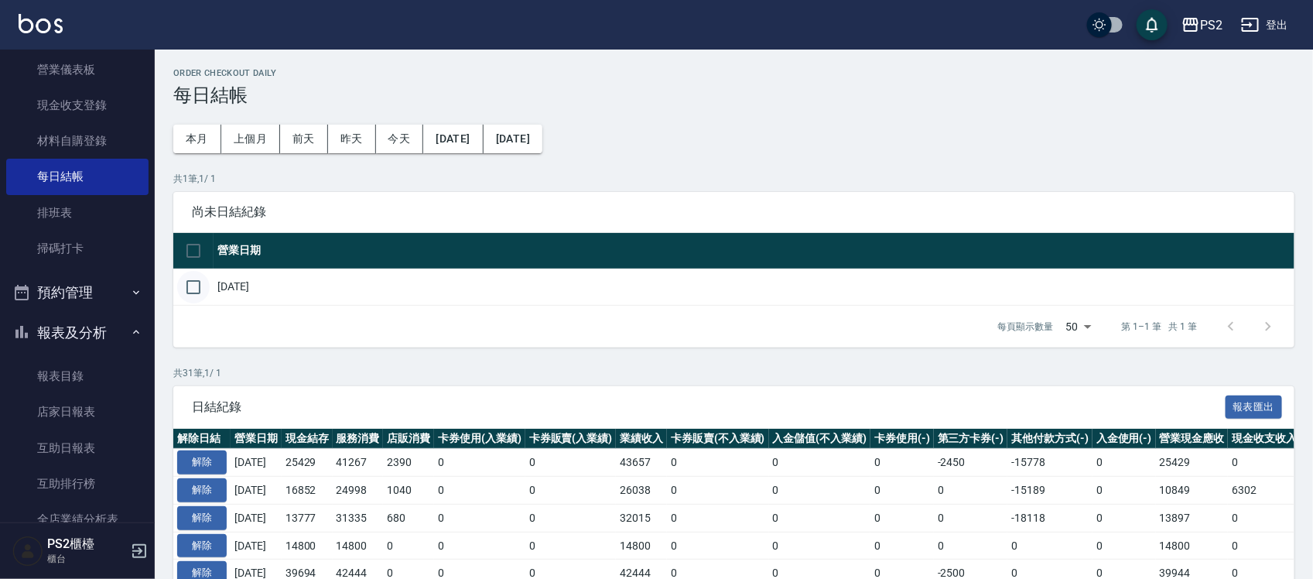
click at [186, 284] on input "checkbox" at bounding box center [193, 287] width 32 height 32
checkbox input "true"
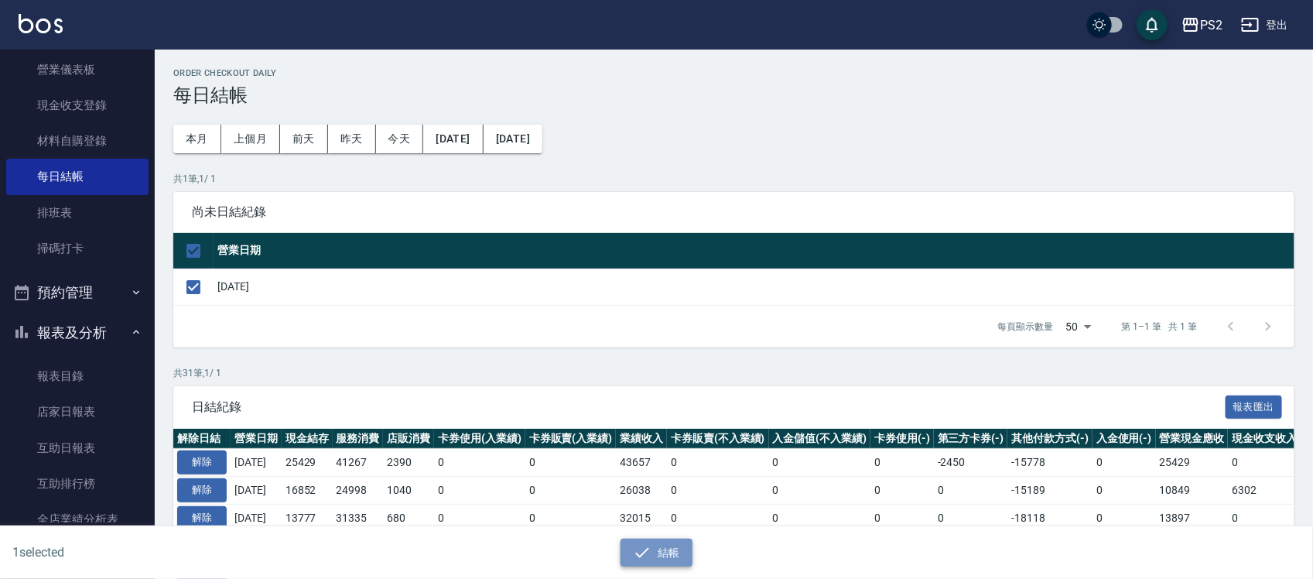
click at [651, 550] on button "結帳" at bounding box center [656, 552] width 72 height 29
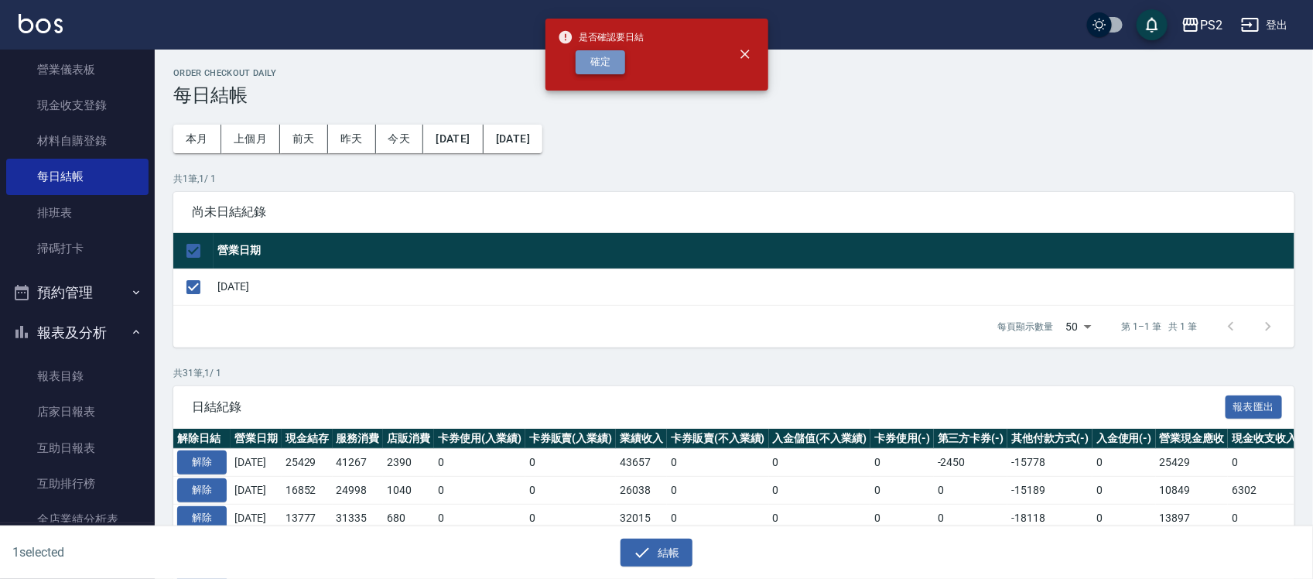
click at [619, 55] on button "確定" at bounding box center [601, 62] width 50 height 24
checkbox input "false"
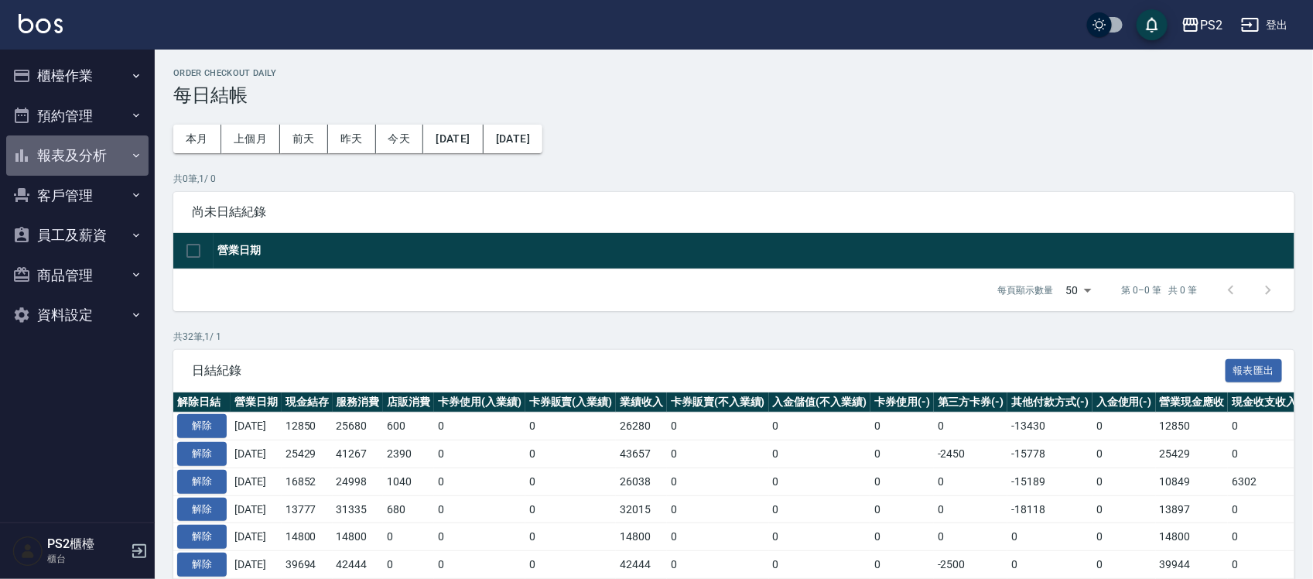
click at [95, 165] on button "報表及分析" at bounding box center [77, 155] width 142 height 40
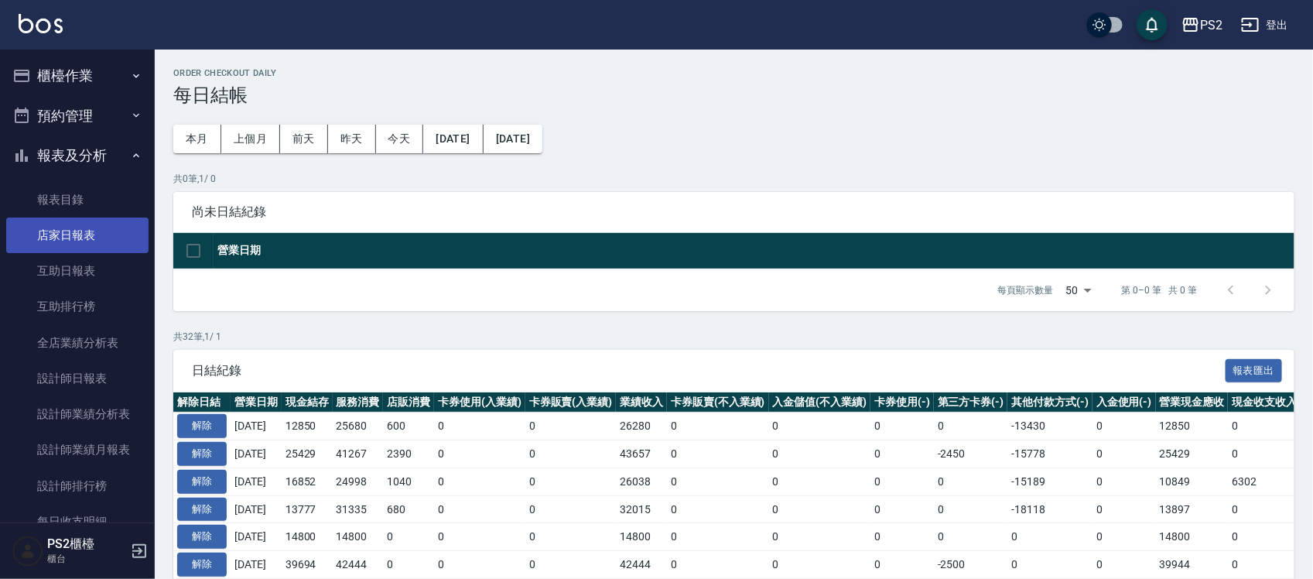
click at [81, 220] on link "店家日報表" at bounding box center [77, 235] width 142 height 36
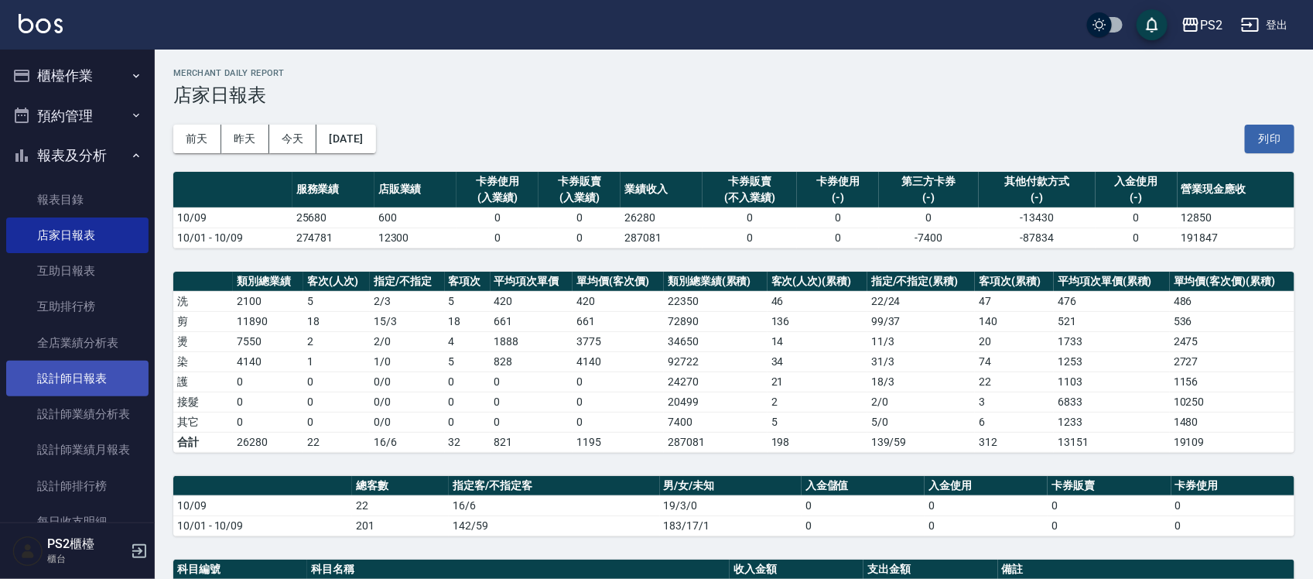
click at [76, 368] on link "設計師日報表" at bounding box center [77, 378] width 142 height 36
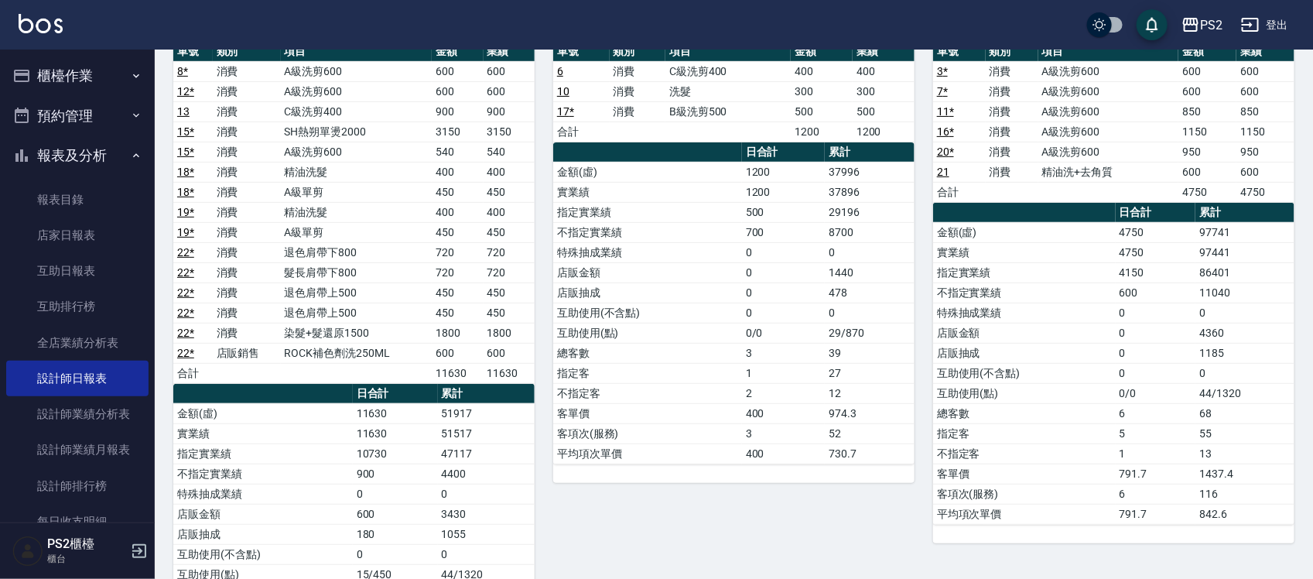
scroll to position [193, 0]
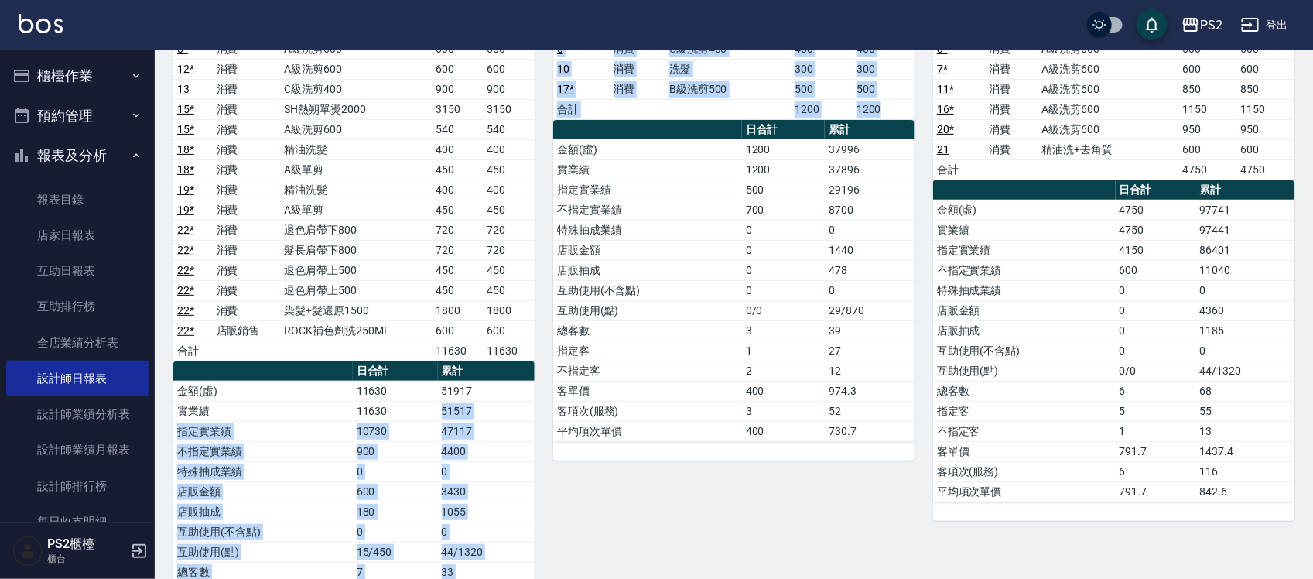
drag, startPoint x: 442, startPoint y: 415, endPoint x: 547, endPoint y: 422, distance: 104.7
click at [547, 422] on div "2 [PERSON_NAME] [DATE] 日報表 單號 類別 項目 金額 業績 6 消費 C級洗剪400 400 400 10 消費 洗髮 300 300…" at bounding box center [725, 331] width 380 height 742
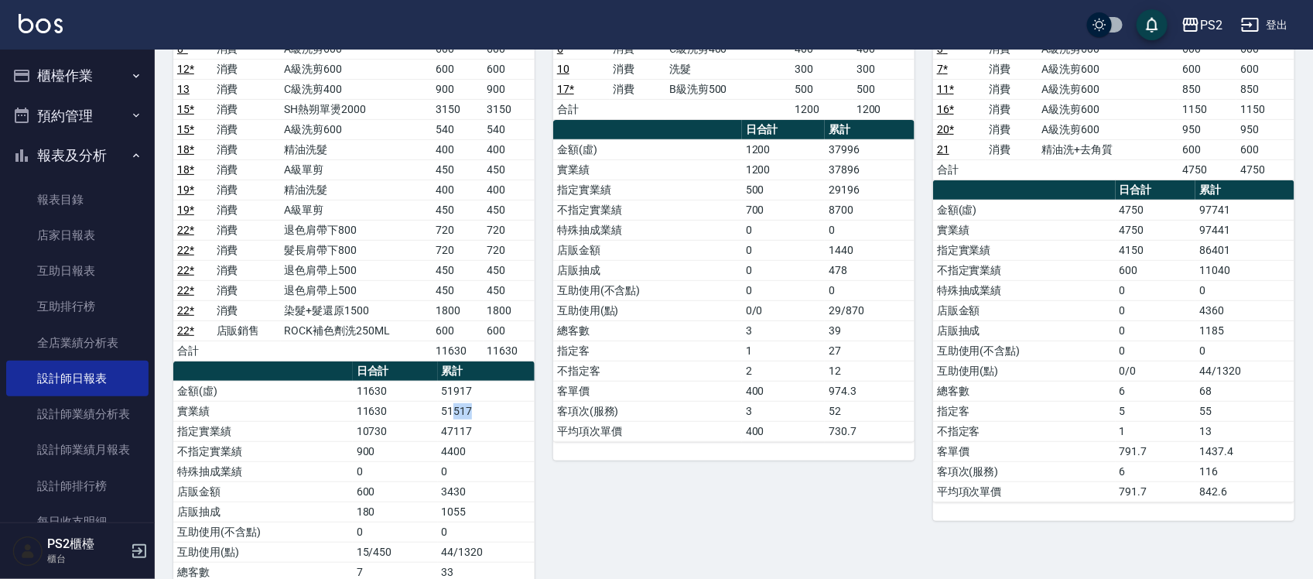
drag, startPoint x: 456, startPoint y: 411, endPoint x: 477, endPoint y: 411, distance: 20.9
click at [477, 411] on td "51517" at bounding box center [486, 411] width 97 height 20
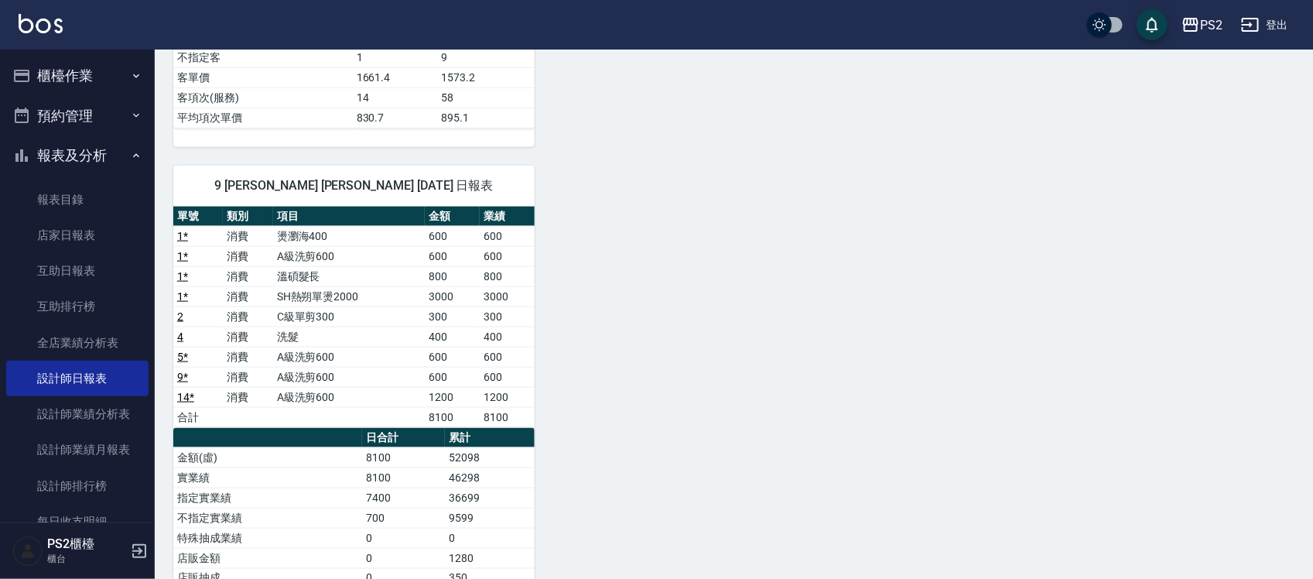
scroll to position [870, 0]
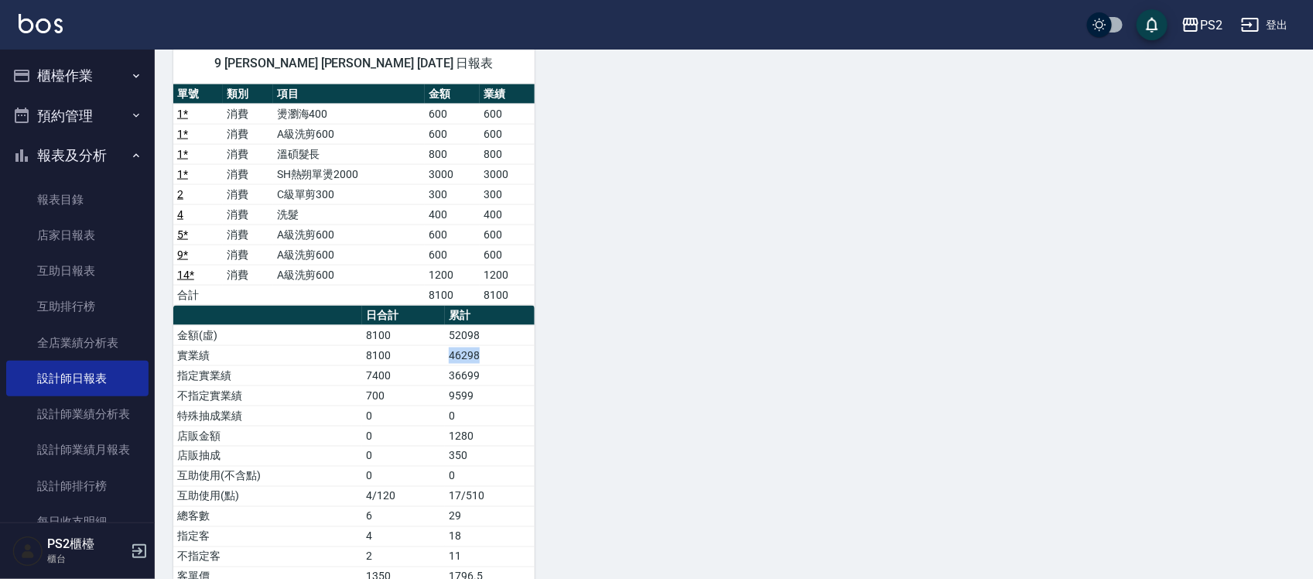
drag, startPoint x: 486, startPoint y: 361, endPoint x: 434, endPoint y: 357, distance: 52.0
click at [434, 357] on tr "實業績 8100 46298" at bounding box center [353, 355] width 361 height 20
click at [432, 357] on td "8100" at bounding box center [404, 355] width 84 height 20
drag, startPoint x: 811, startPoint y: 396, endPoint x: 799, endPoint y: 428, distance: 33.8
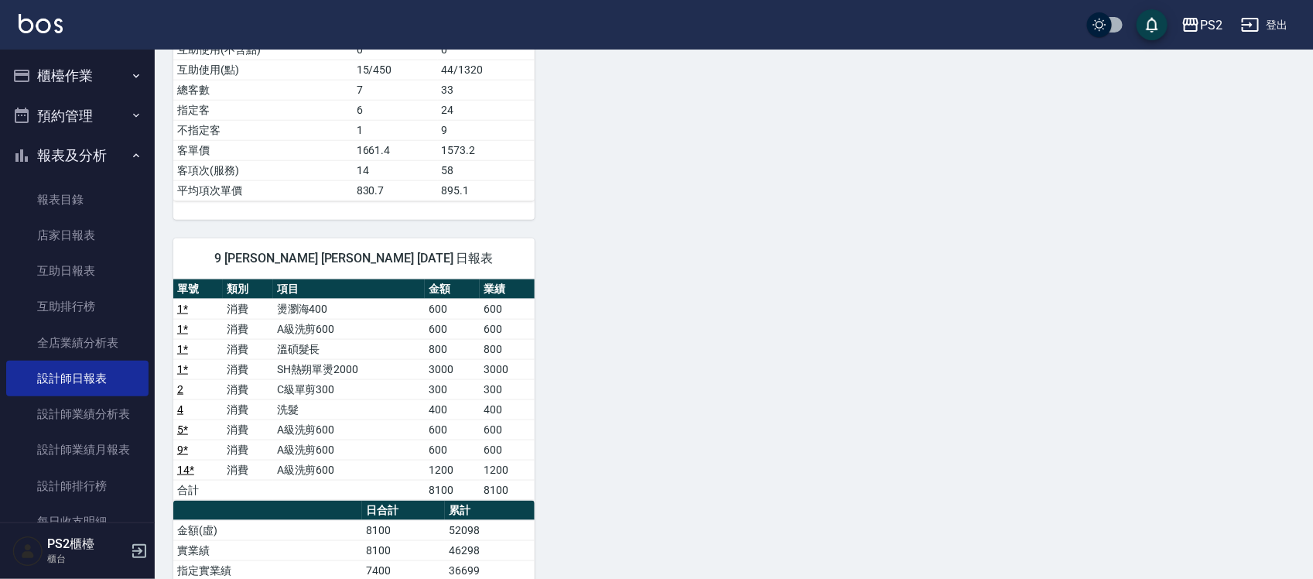
click at [606, 439] on div "1 [PERSON_NAME][DATE] 日報表 單號 類別 項目 金額 業績 8 * 消費 A級洗剪600 600 600 12 * 消費 A級洗剪600…" at bounding box center [724, 159] width 1139 height 1363
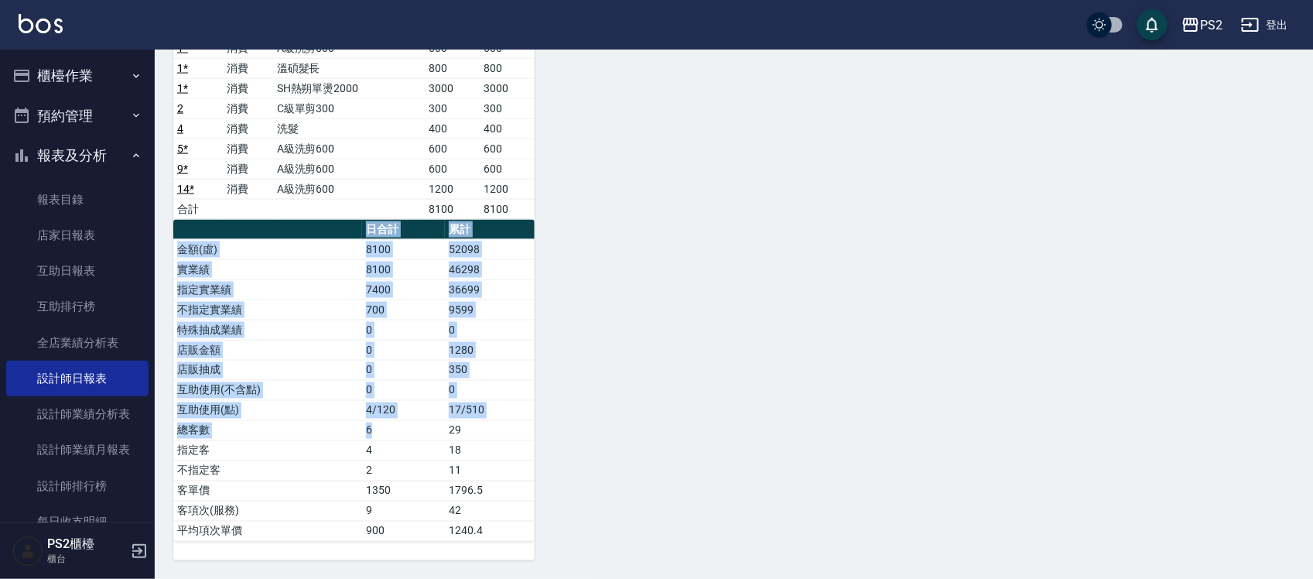
drag, startPoint x: 441, startPoint y: 426, endPoint x: 420, endPoint y: 424, distance: 21.0
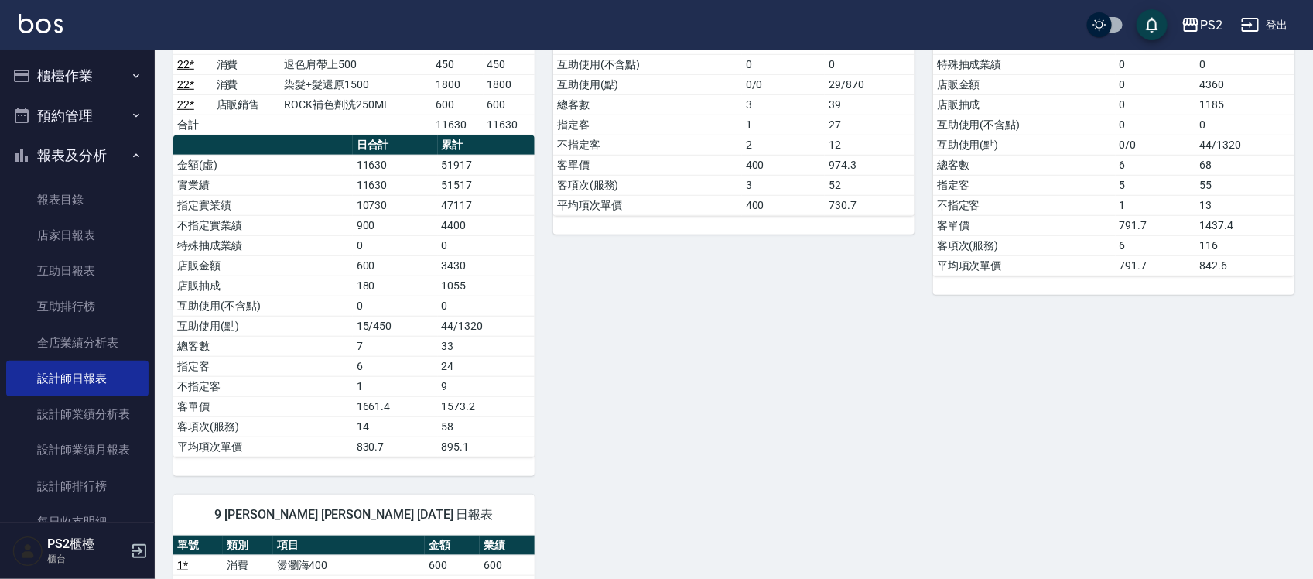
scroll to position [385, 0]
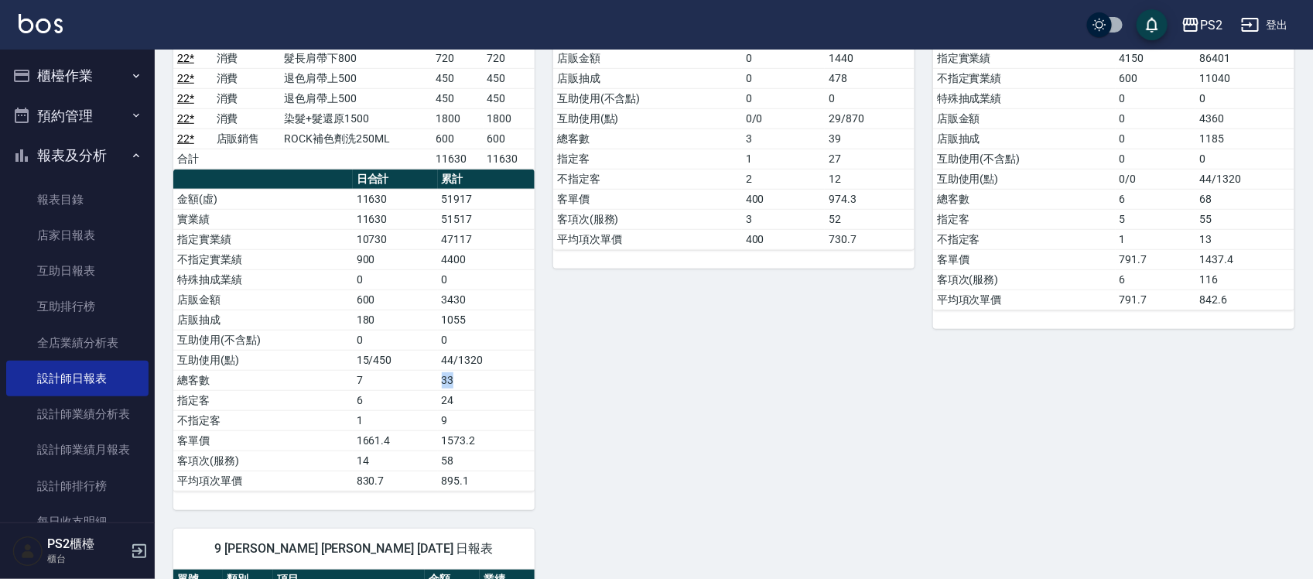
drag, startPoint x: 477, startPoint y: 379, endPoint x: 383, endPoint y: 378, distance: 93.6
click at [383, 378] on tr "總客數 7 33" at bounding box center [353, 380] width 361 height 20
click at [381, 378] on td "7" at bounding box center [395, 380] width 85 height 20
click at [624, 402] on div "2 [PERSON_NAME] [DATE] 日報表 單號 類別 項目 金額 業績 6 消費 C級洗剪400 400 400 10 消費 洗髮 300 300…" at bounding box center [725, 139] width 380 height 742
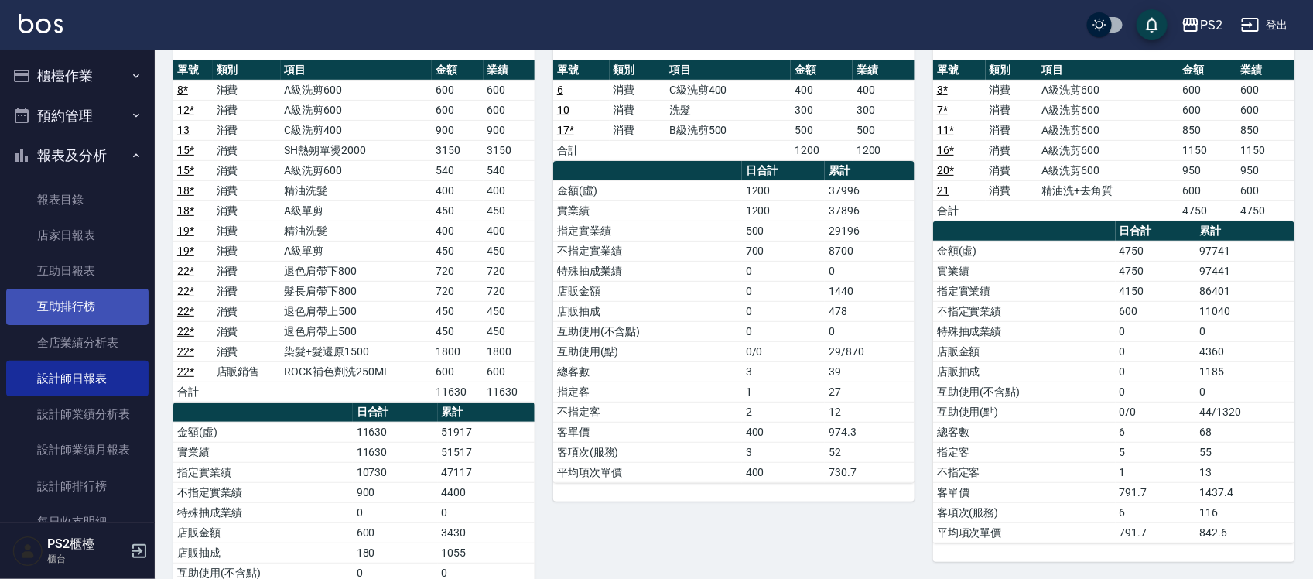
scroll to position [0, 0]
